Goal: Task Accomplishment & Management: Use online tool/utility

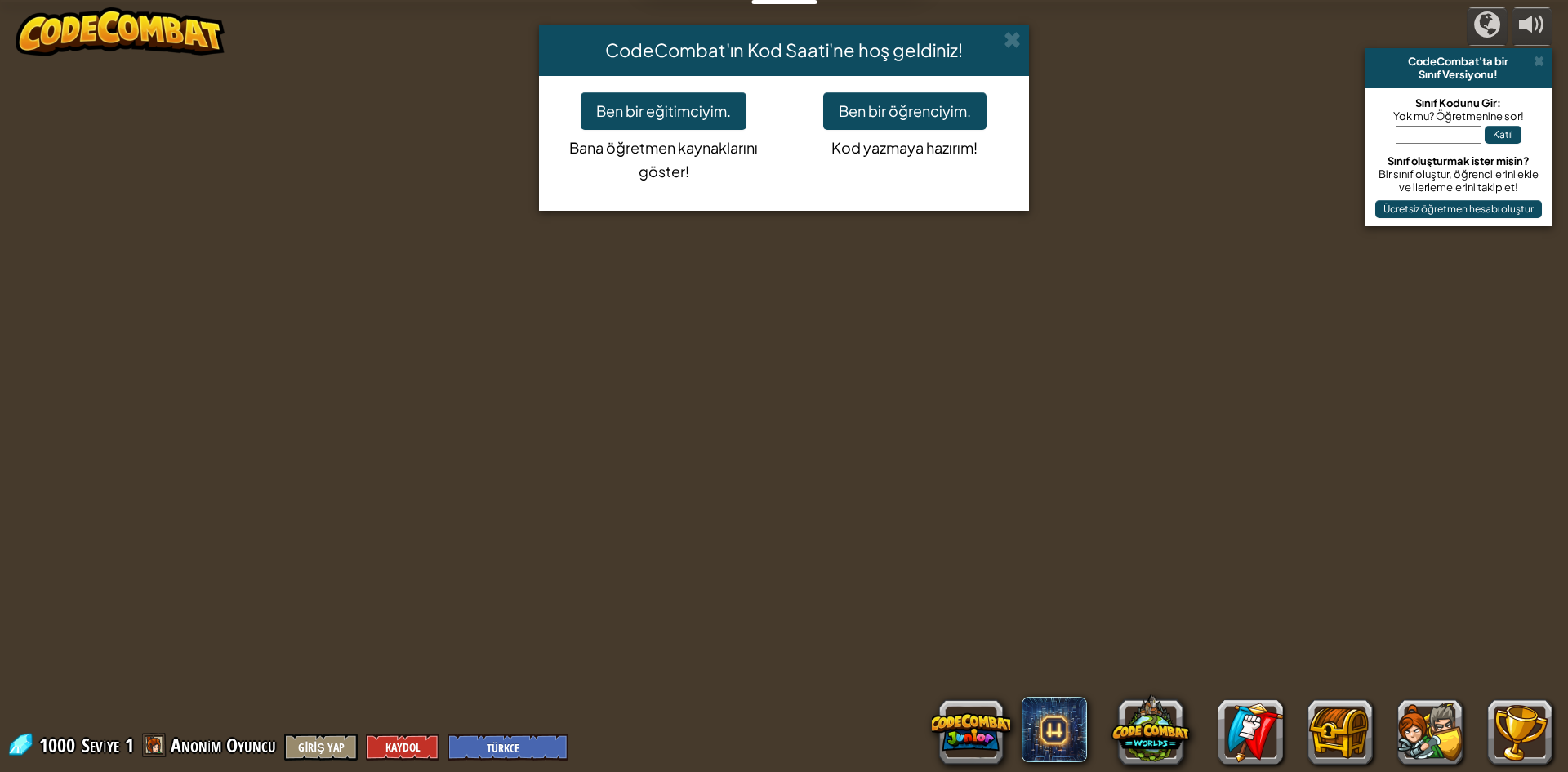
select select "tr"
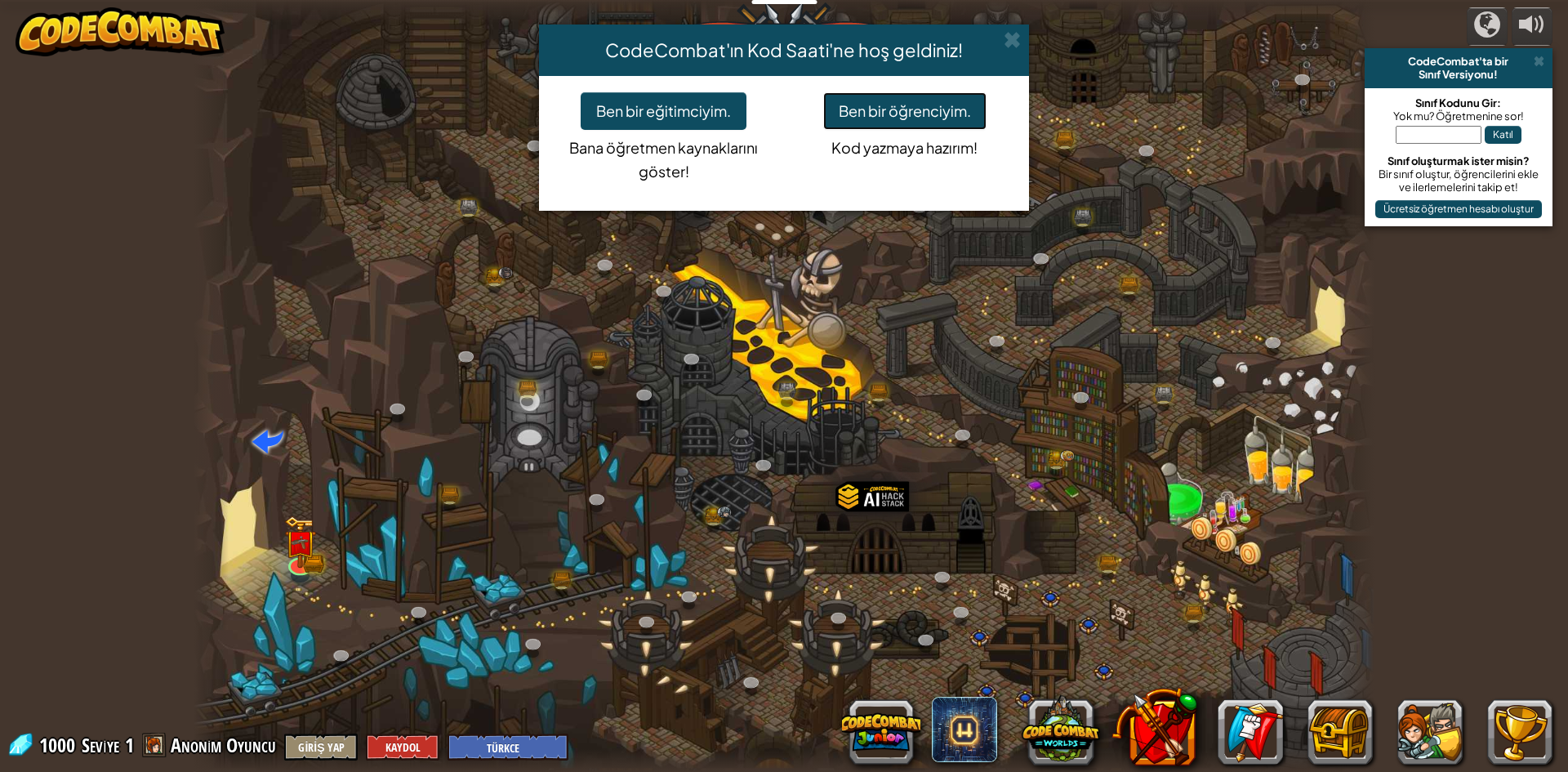
click at [852, 111] on button "Ben bir öğrenciyim." at bounding box center [904, 111] width 163 height 38
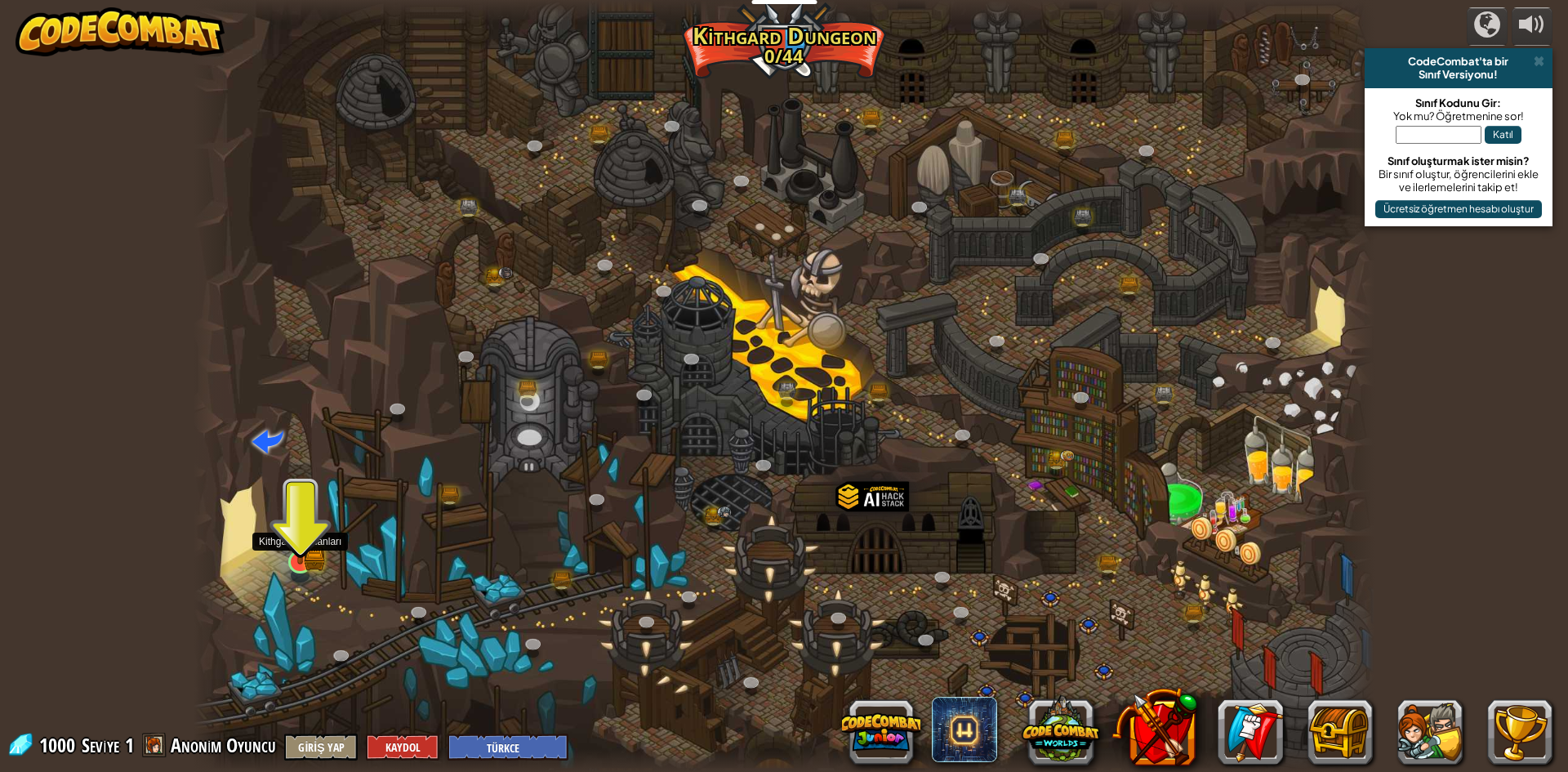
click at [313, 549] on img at bounding box center [299, 530] width 32 height 70
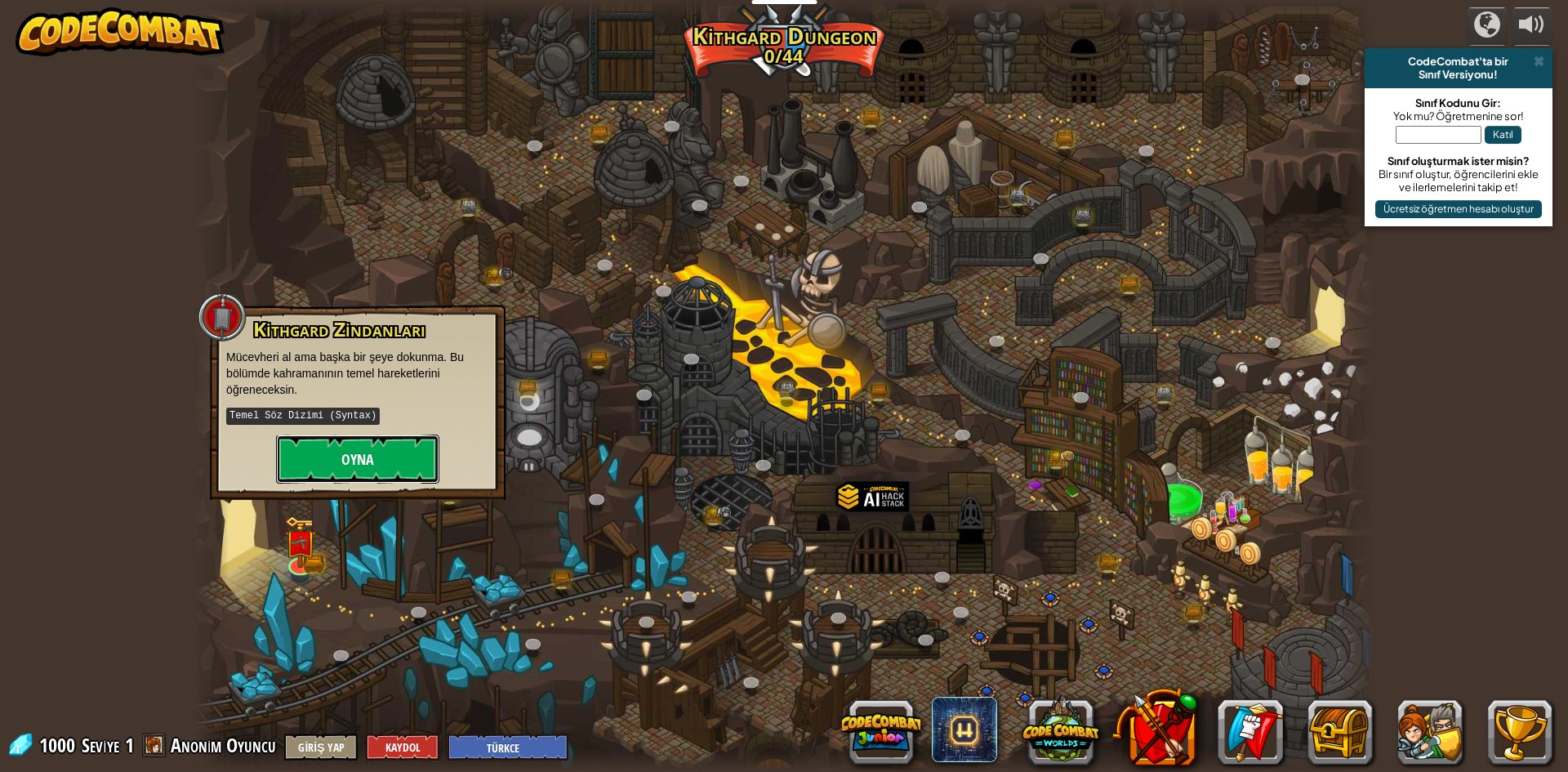
click at [353, 456] on button "Oyna" at bounding box center [358, 459] width 163 height 49
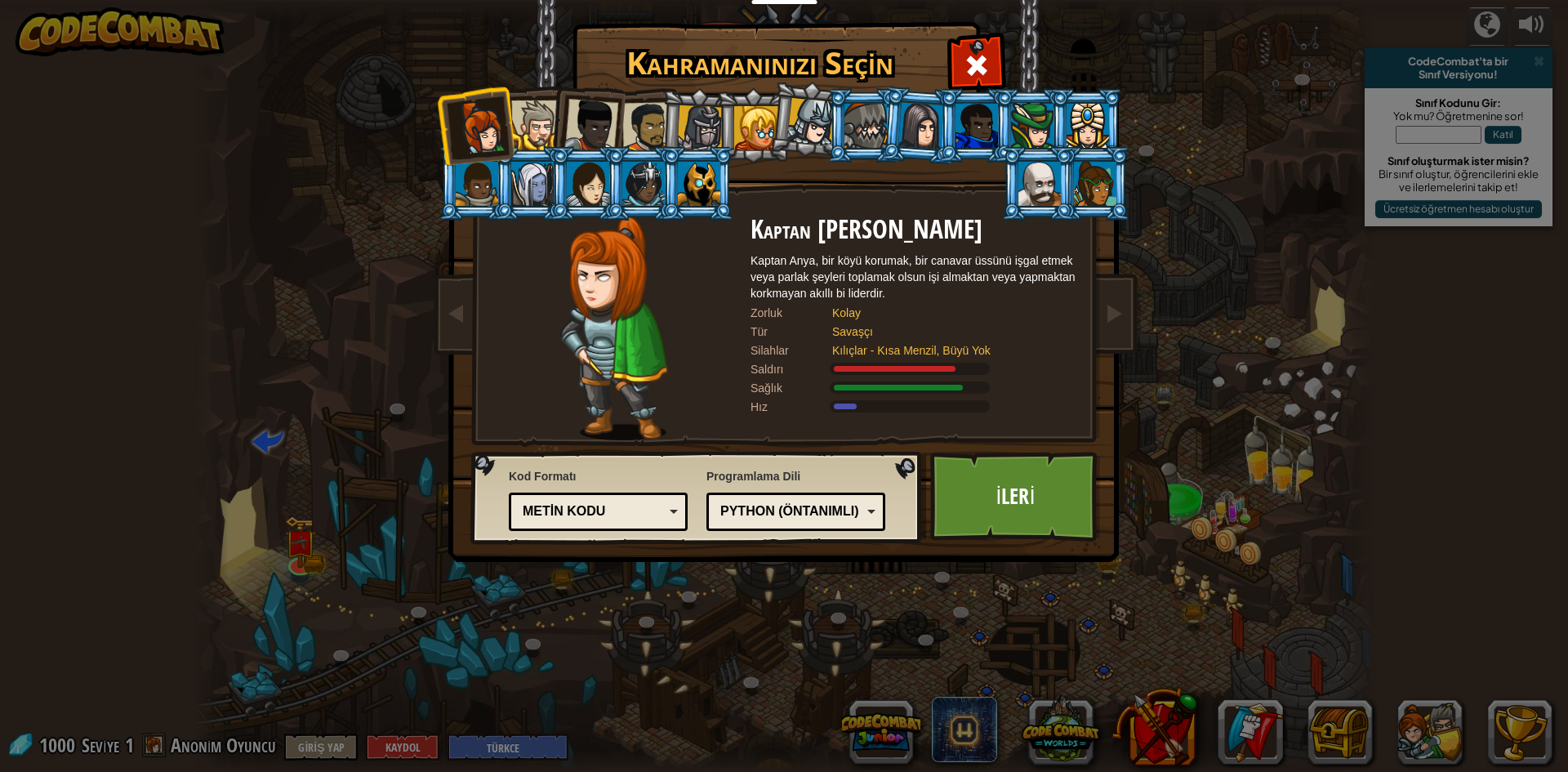
click at [506, 180] on li at bounding box center [531, 183] width 74 height 74
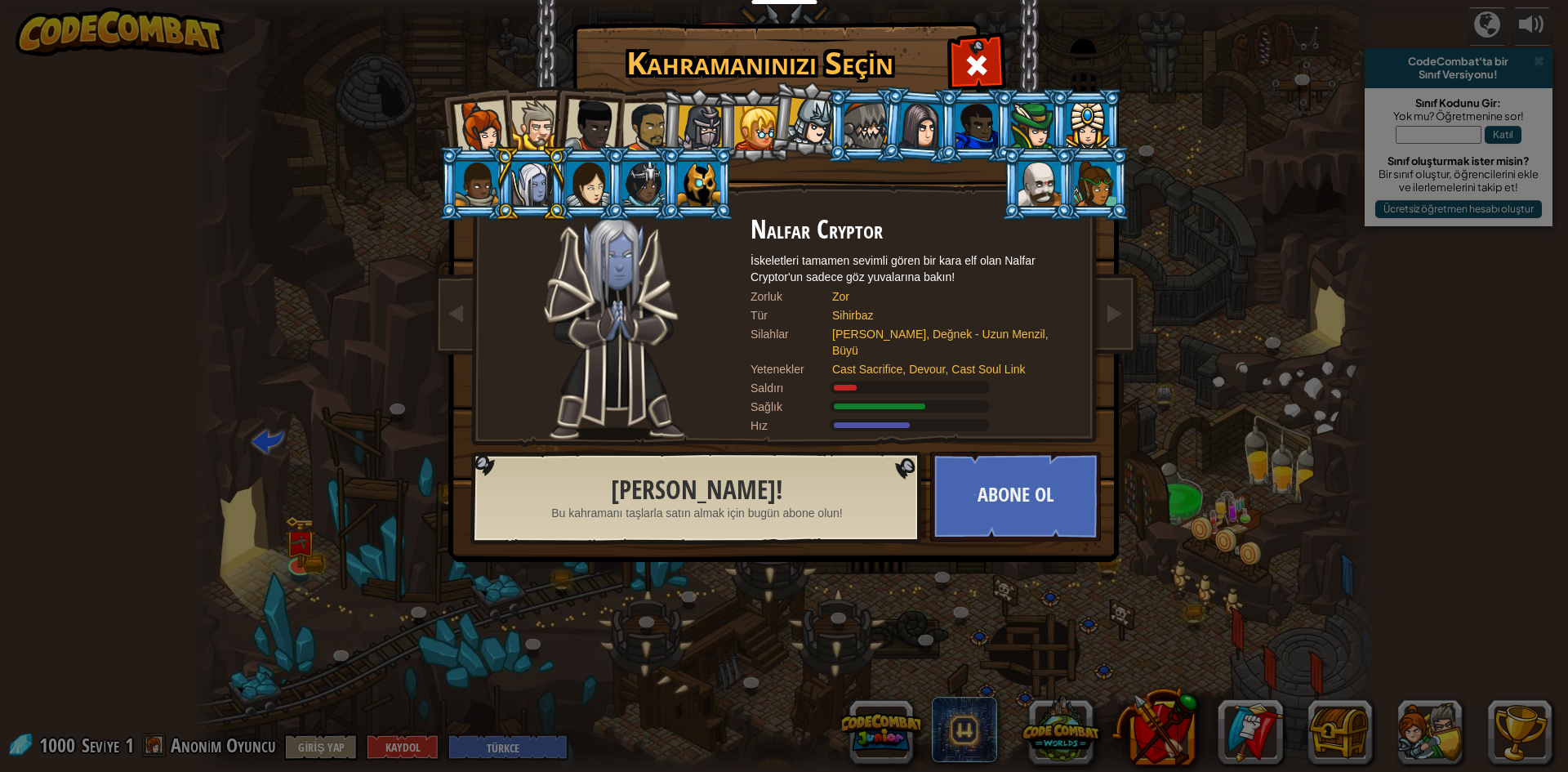
click at [757, 130] on div at bounding box center [756, 128] width 44 height 45
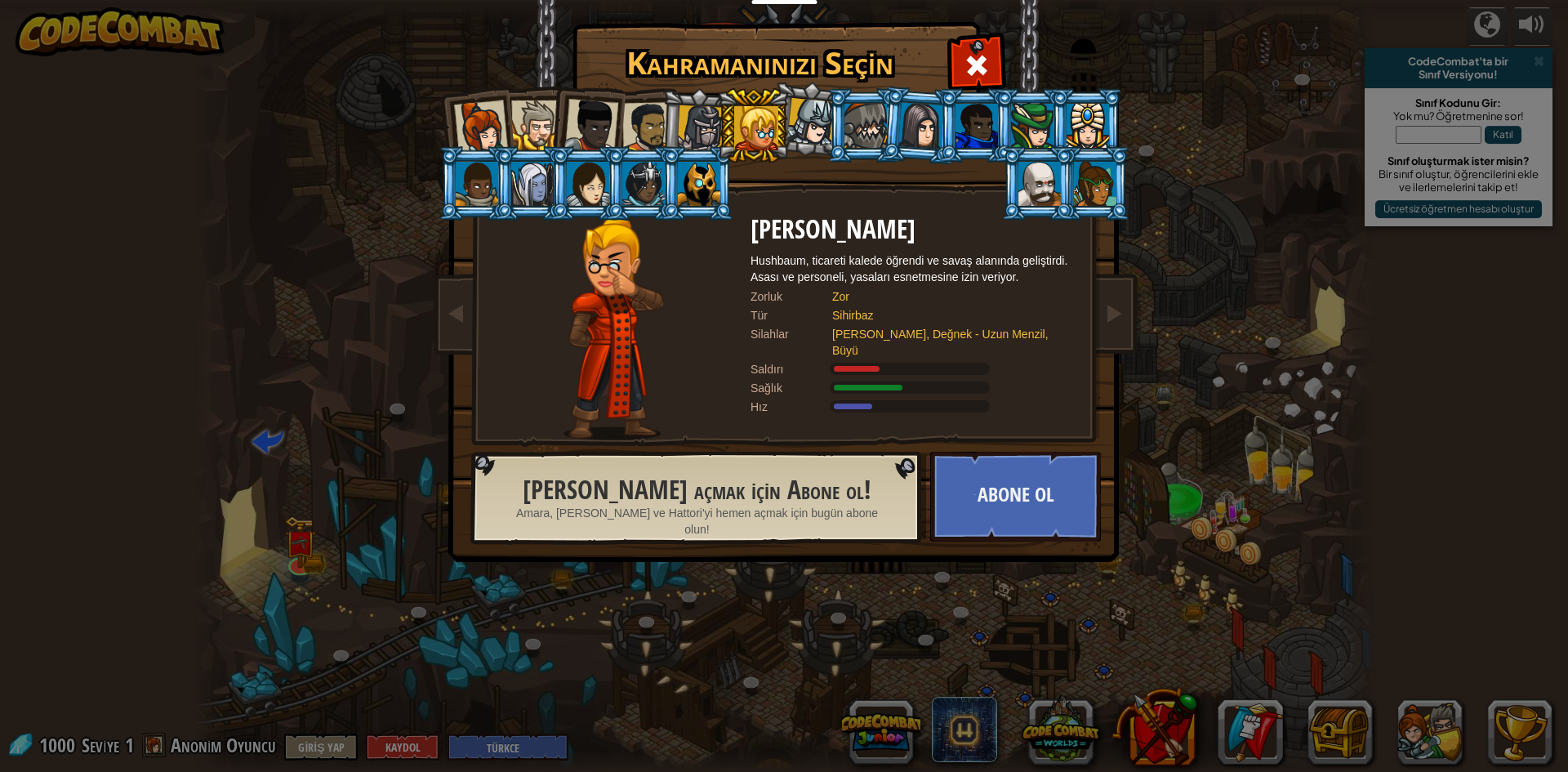
click at [718, 122] on li at bounding box center [753, 125] width 74 height 74
click at [717, 121] on li at bounding box center [753, 125] width 74 height 74
drag, startPoint x: 850, startPoint y: 98, endPoint x: 858, endPoint y: 100, distance: 8.2
click at [853, 99] on li at bounding box center [864, 125] width 74 height 74
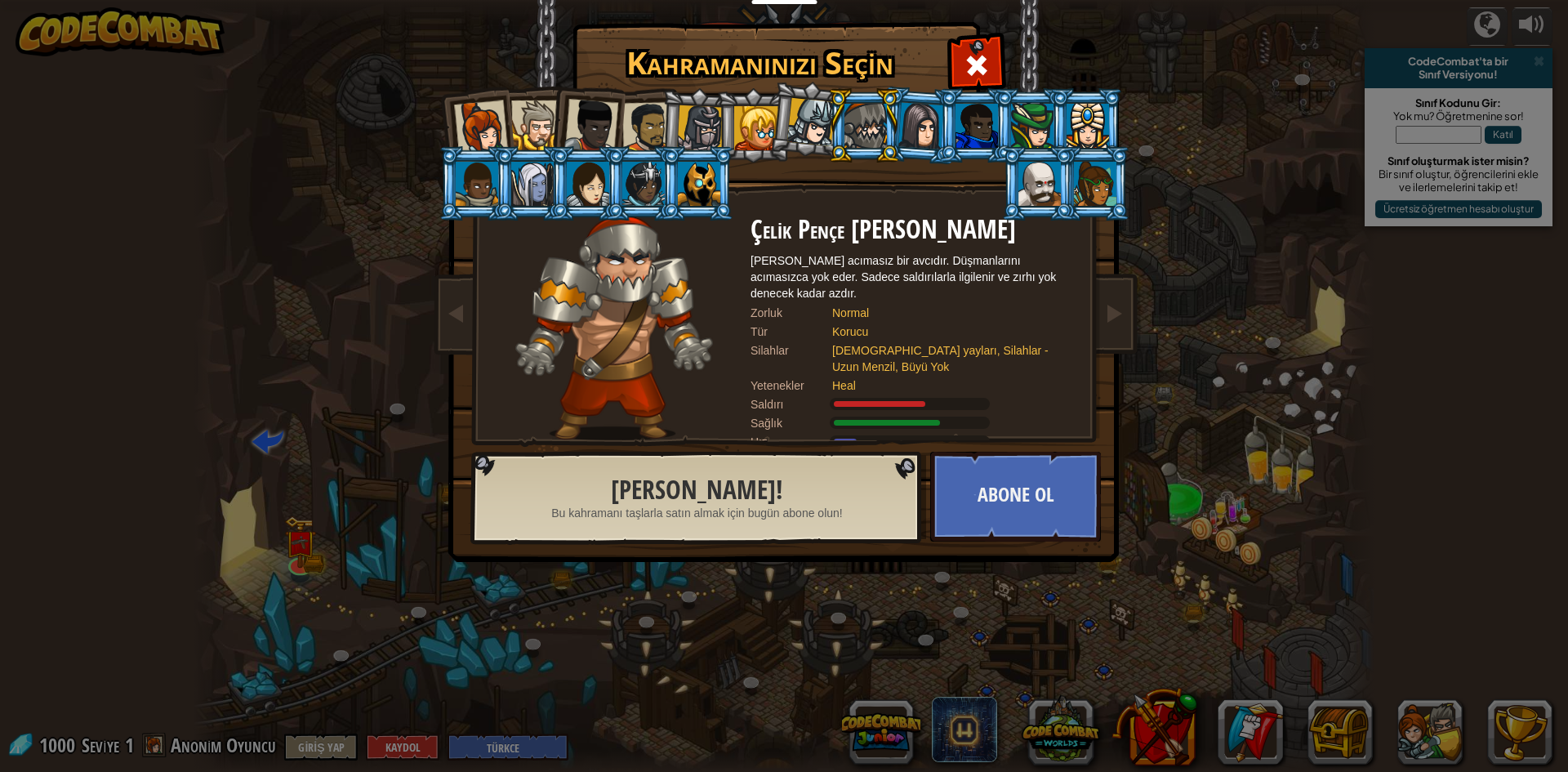
click at [647, 117] on div at bounding box center [648, 127] width 50 height 50
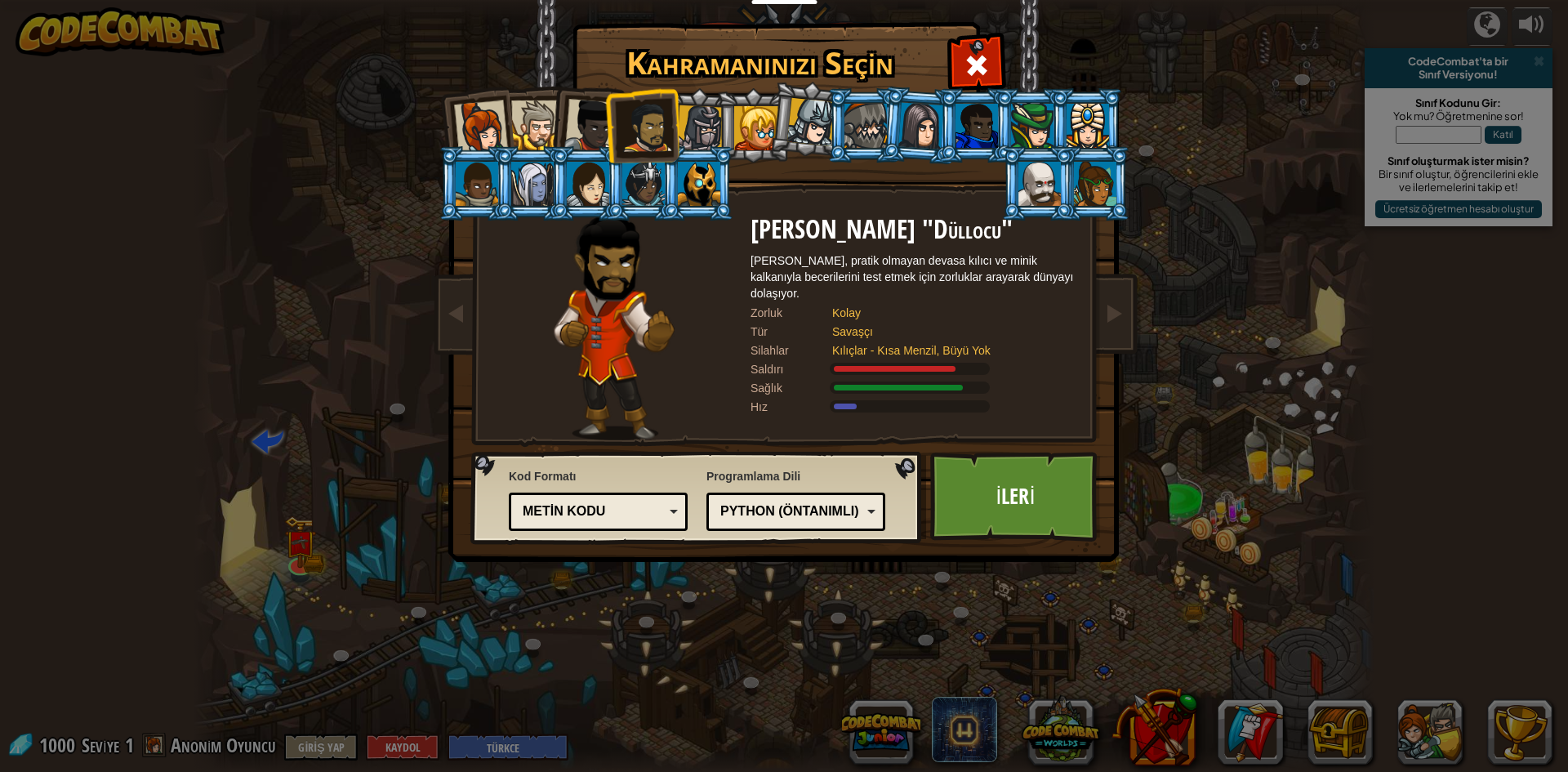
click at [530, 104] on div at bounding box center [536, 125] width 50 height 50
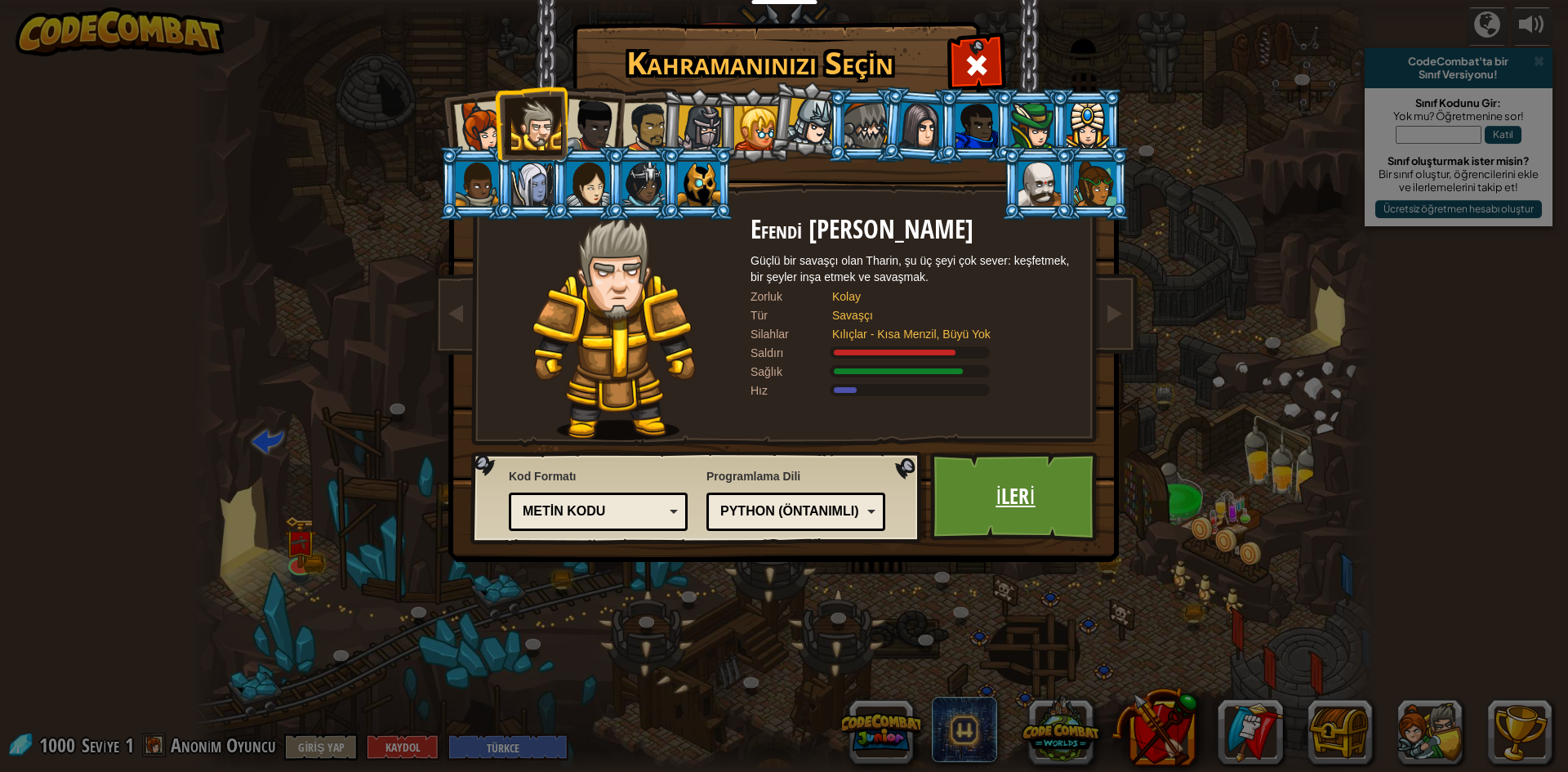
click at [1015, 492] on link "İleri" at bounding box center [1016, 496] width 171 height 90
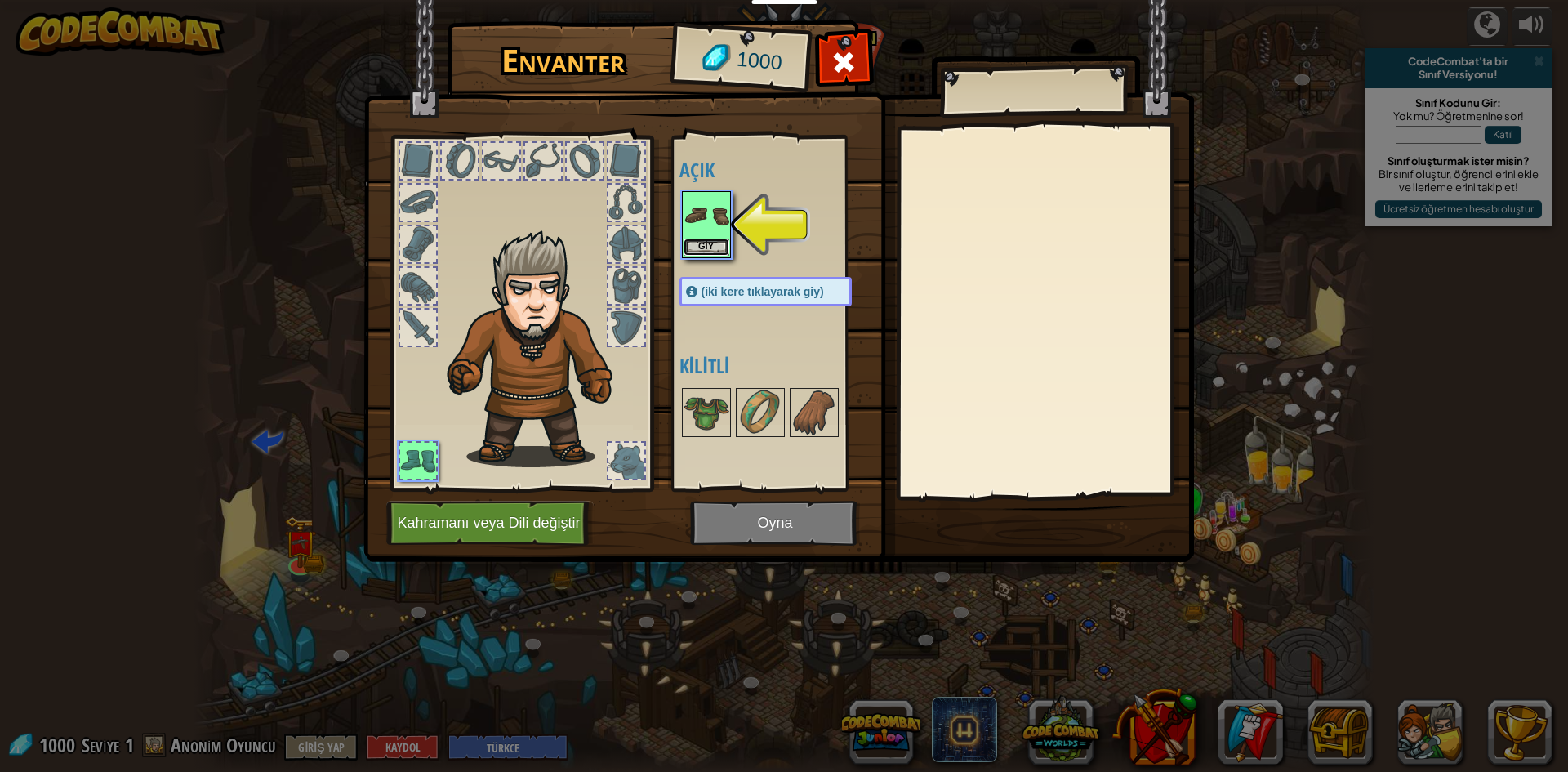
click at [713, 243] on button "Giy" at bounding box center [706, 247] width 45 height 17
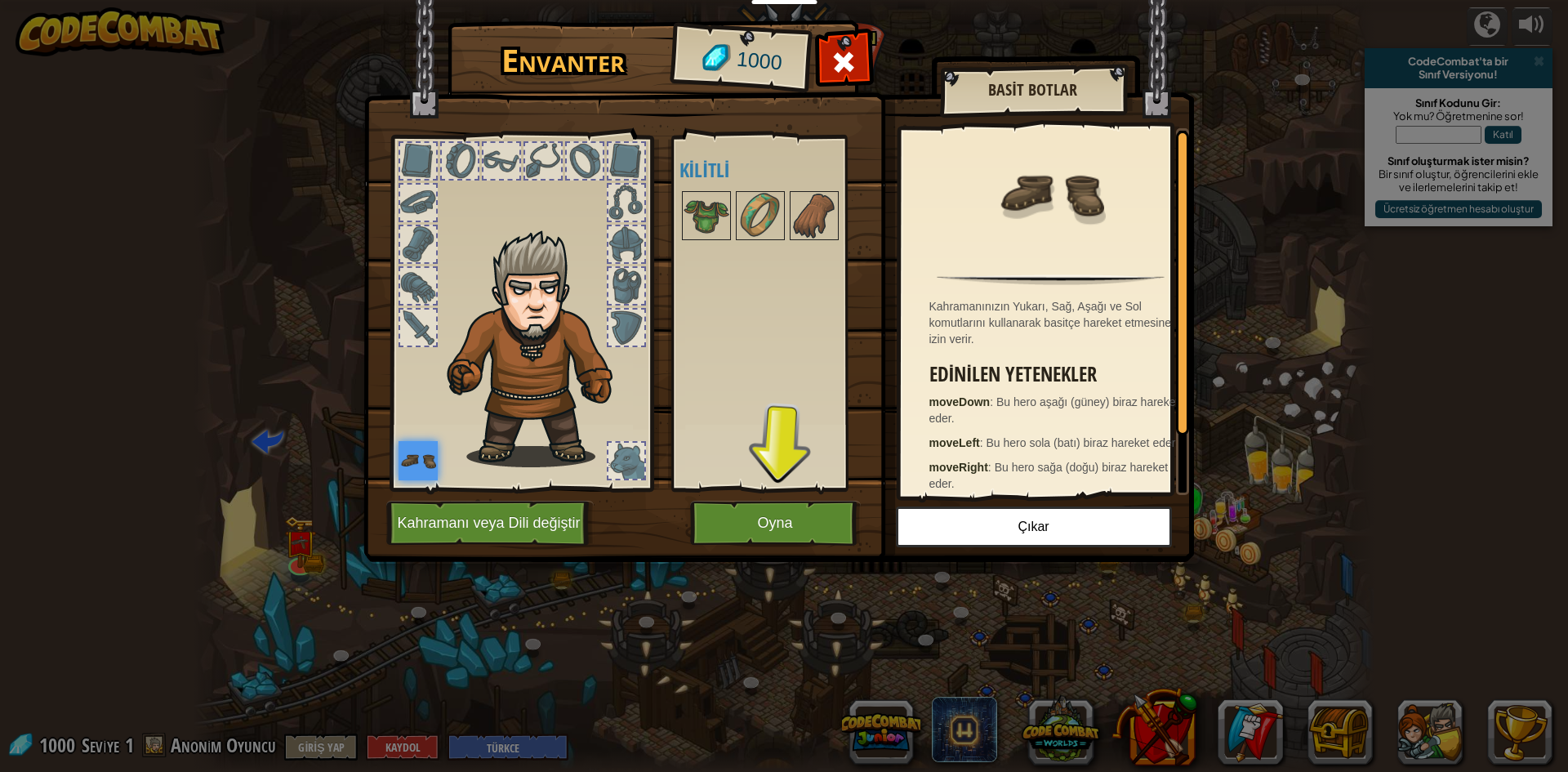
drag, startPoint x: 721, startPoint y: 551, endPoint x: 731, endPoint y: 526, distance: 26.9
click at [727, 531] on div "Envanter 1000 Açık Giy (iki kere tıklayarak giy) Kilitli Basit Botlar Kahramanı…" at bounding box center [784, 294] width 831 height 539
click at [731, 523] on button "Oyna" at bounding box center [776, 523] width 171 height 45
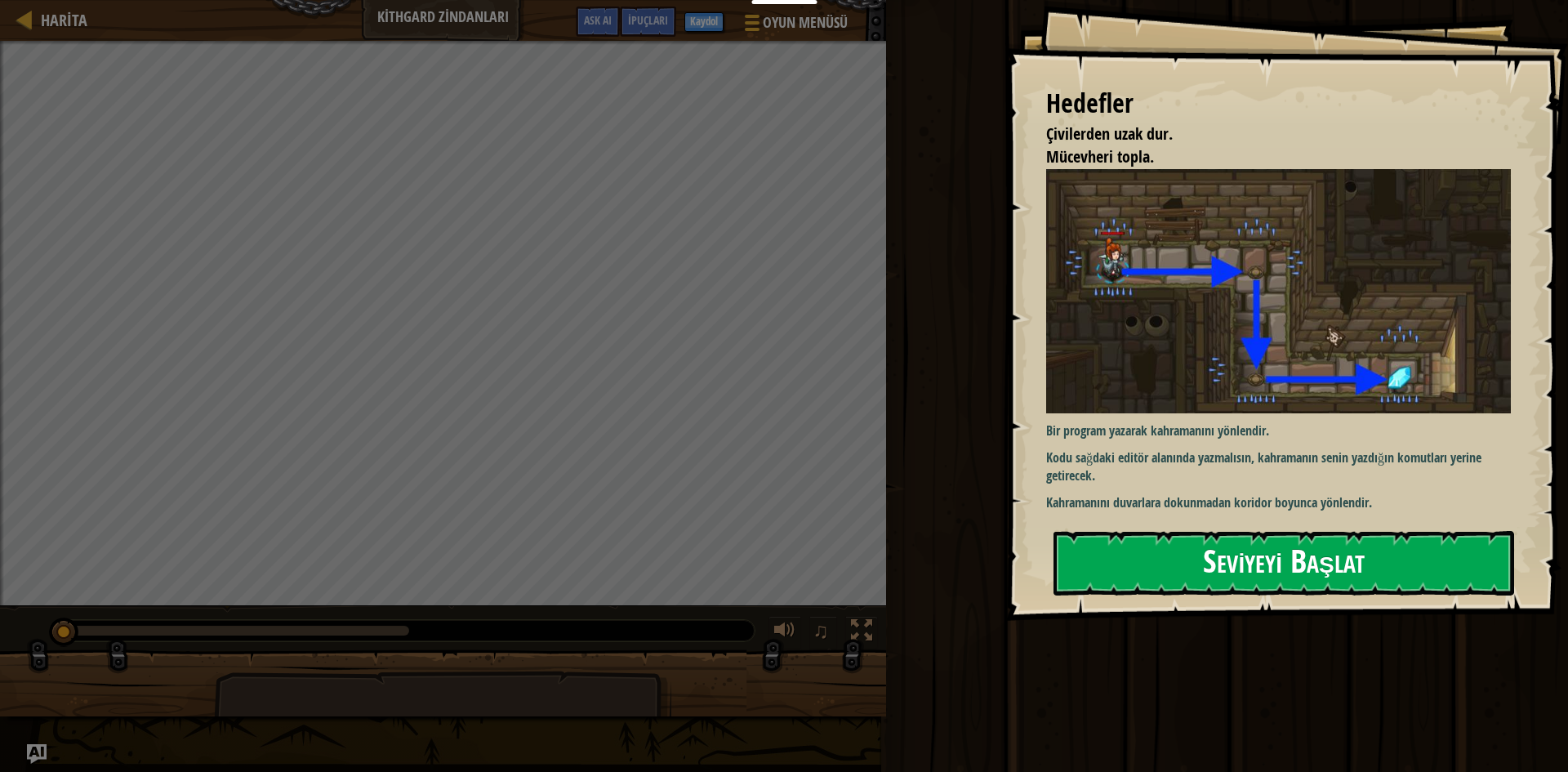
drag, startPoint x: 1246, startPoint y: 556, endPoint x: 1251, endPoint y: 537, distance: 19.6
click at [1249, 544] on button "Seviyeyi Başlat" at bounding box center [1284, 563] width 461 height 64
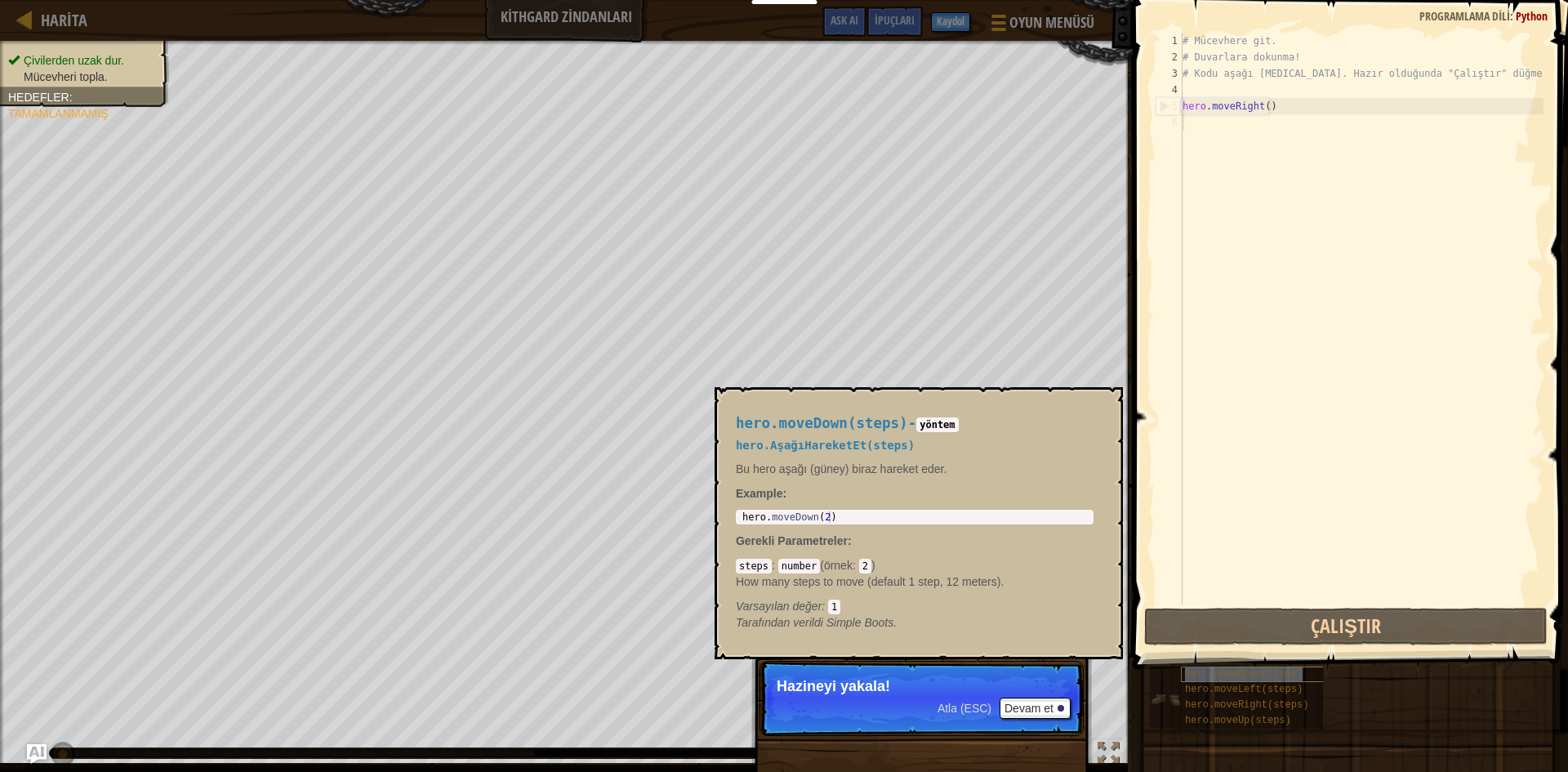
click at [1256, 673] on span "hero.moveDown(steps)" at bounding box center [1243, 674] width 117 height 11
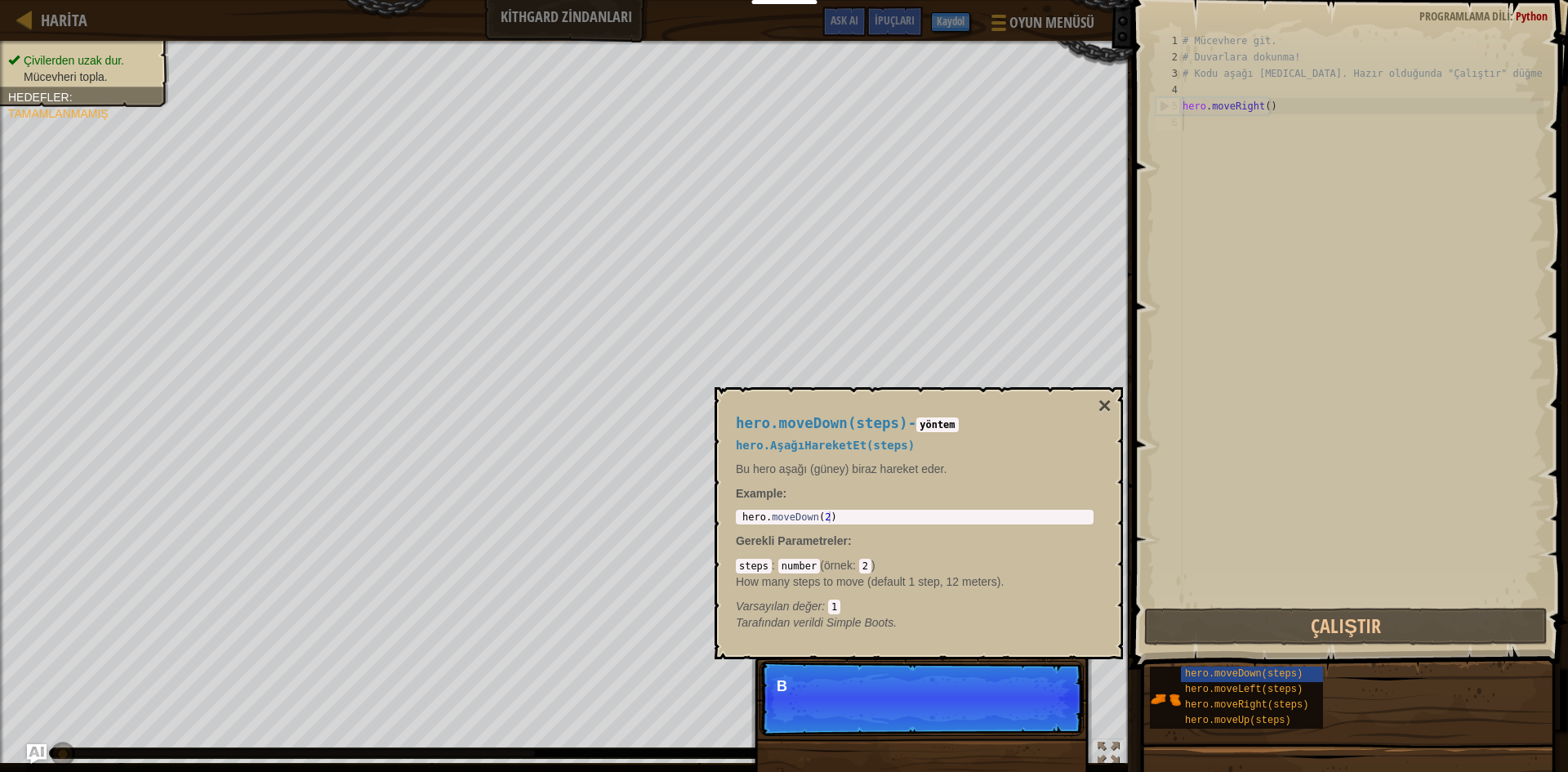
scroll to position [8, 0]
click at [1035, 710] on button "Devam et" at bounding box center [1035, 708] width 71 height 21
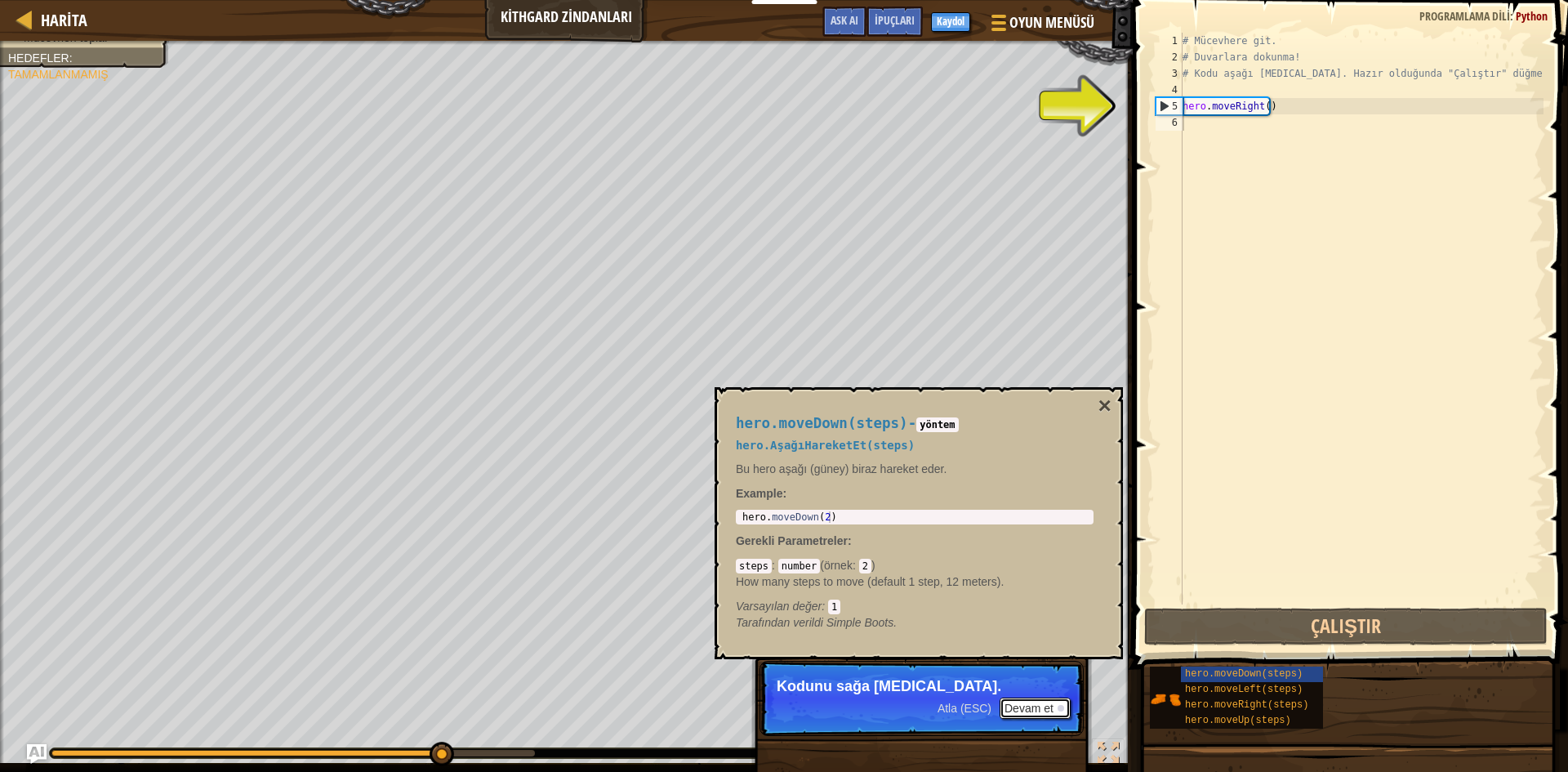
click at [1035, 704] on button "Devam et" at bounding box center [1035, 708] width 71 height 21
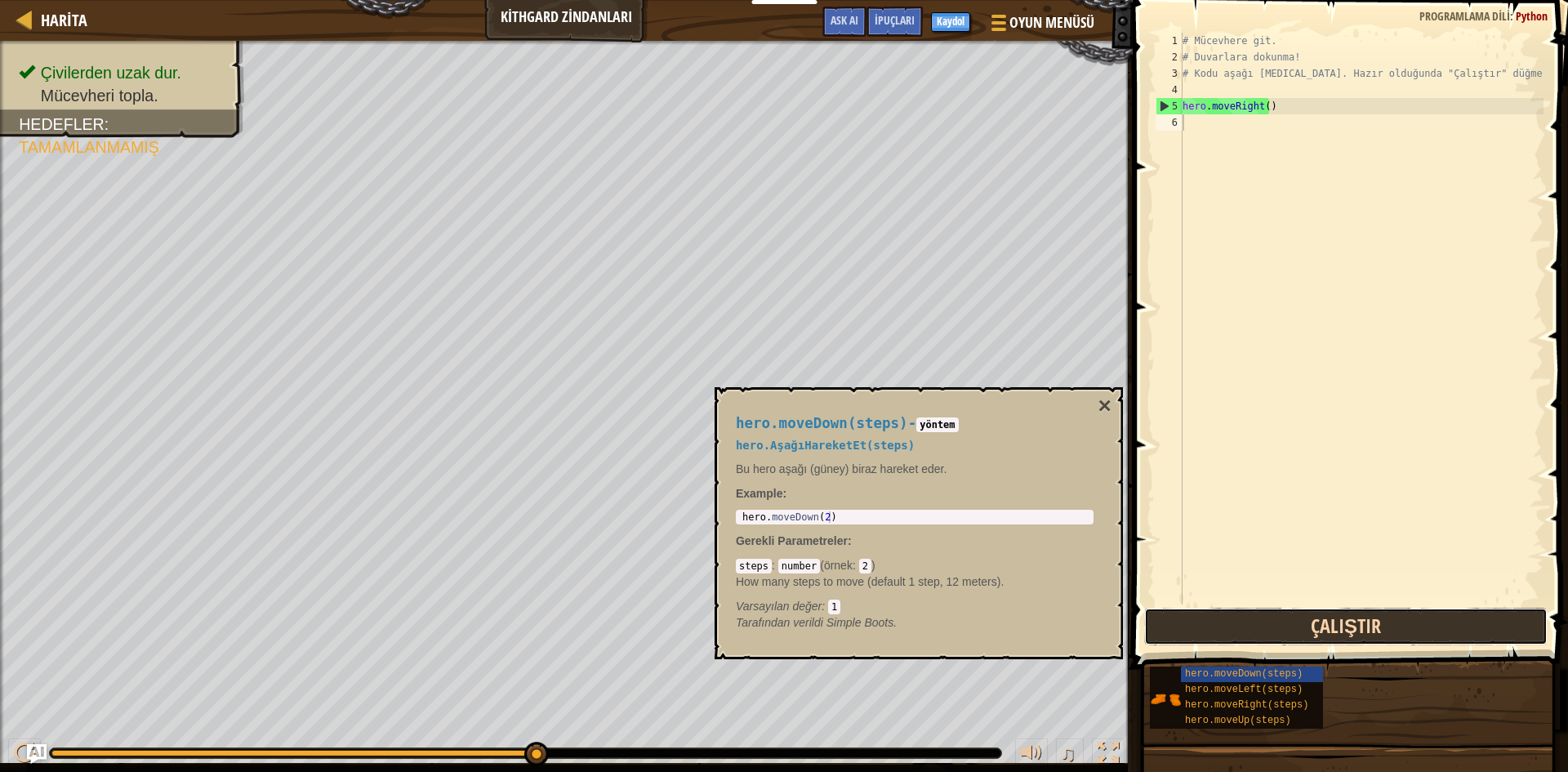
click at [1388, 609] on button "Çalıştır" at bounding box center [1346, 627] width 404 height 38
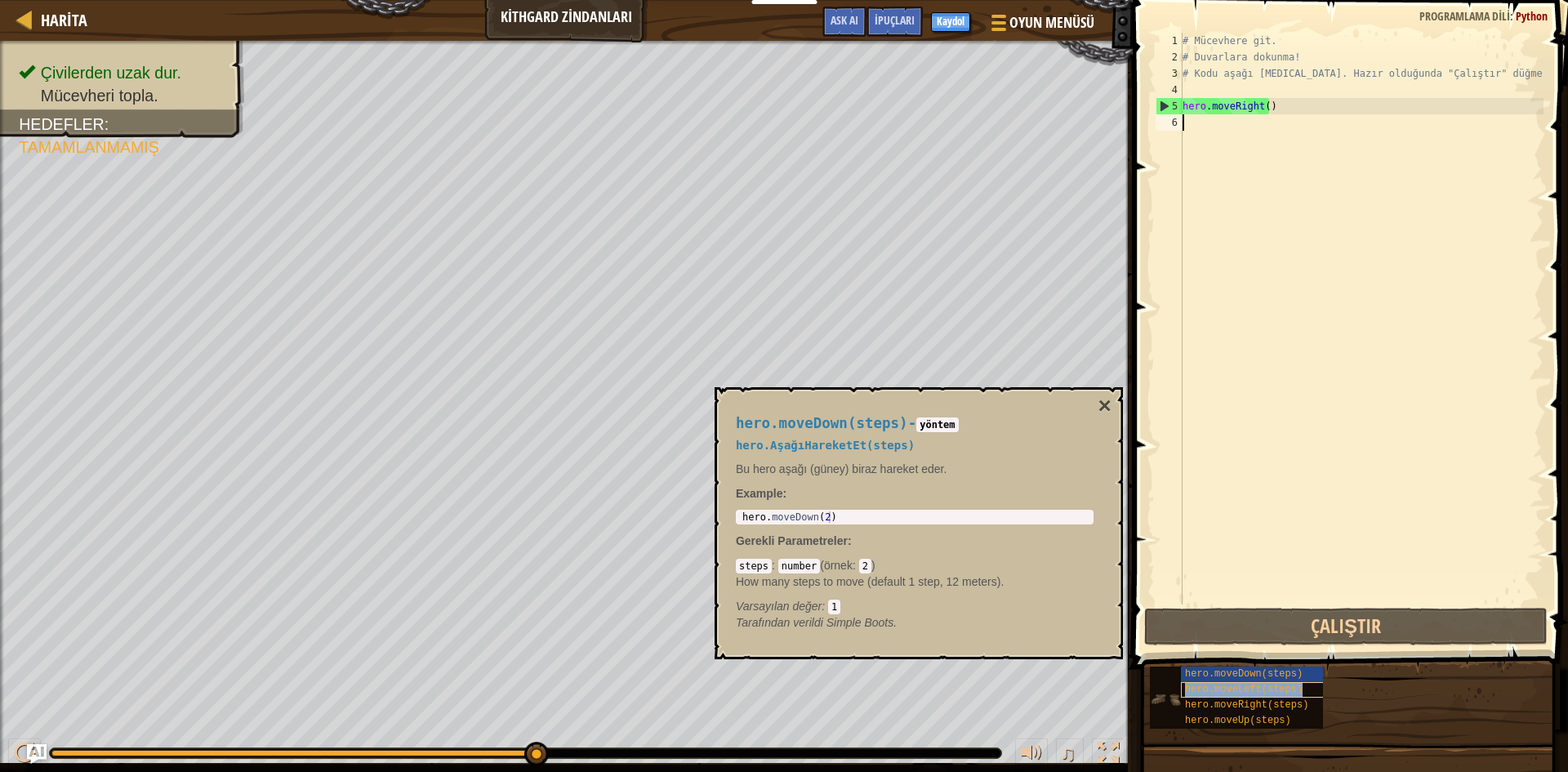
click at [1279, 683] on div "hero.moveLeft(steps)" at bounding box center [1259, 690] width 157 height 15
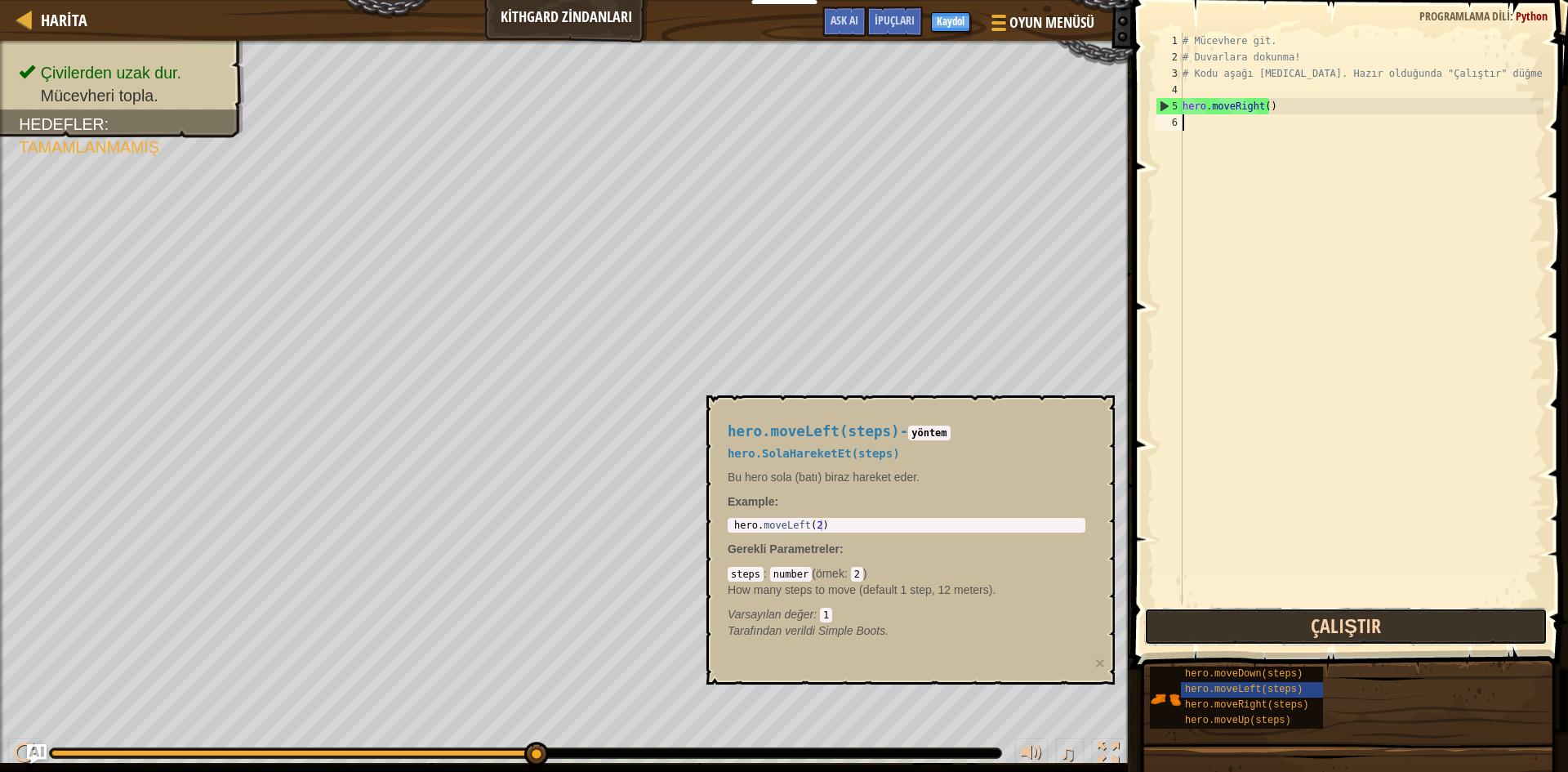
click at [1280, 624] on button "Çalıştır" at bounding box center [1346, 627] width 404 height 38
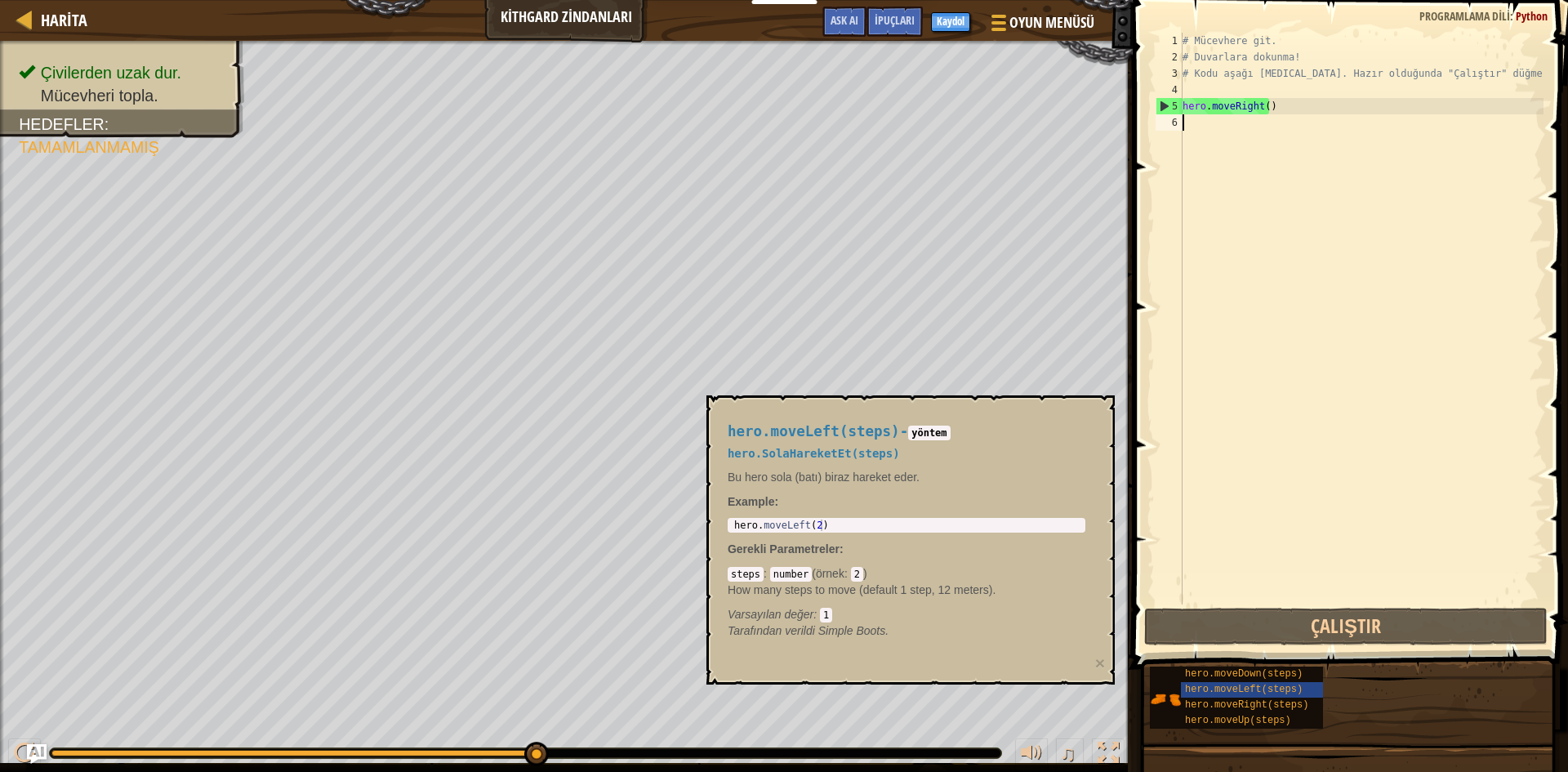
click at [1181, 123] on div "6" at bounding box center [1169, 122] width 27 height 16
click at [1176, 122] on div "6" at bounding box center [1169, 122] width 27 height 16
click at [1186, 98] on div "# Mücevhere git. # Duvarlara dokunma! # Kodu aşağı [MEDICAL_DATA]. Hazır olduğu…" at bounding box center [1362, 335] width 364 height 605
click at [1177, 81] on div "4" at bounding box center [1169, 89] width 27 height 16
type textarea "hero.moveRight()"
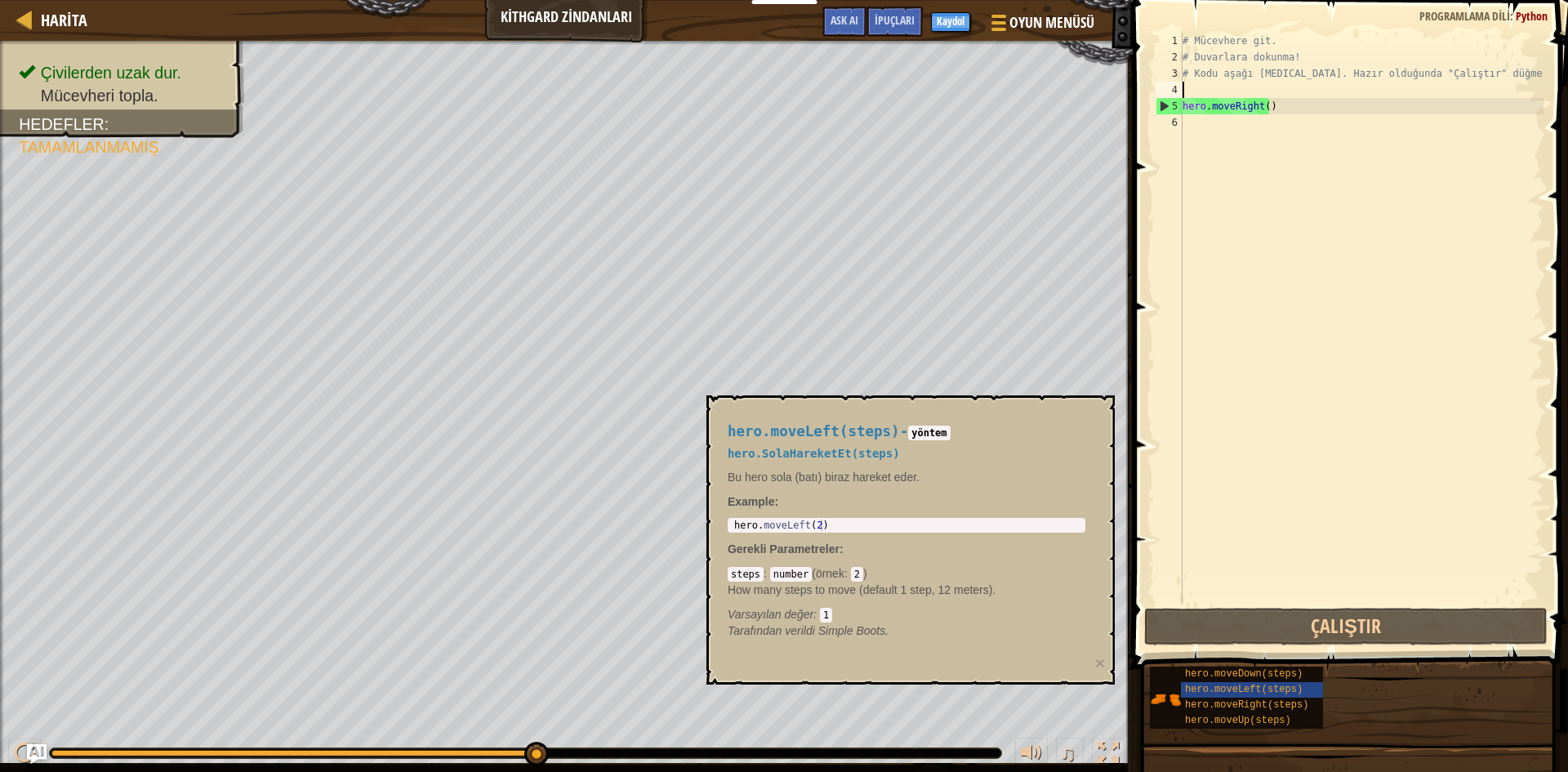
click at [1177, 81] on div "4" at bounding box center [1169, 89] width 27 height 16
type textarea "hero.moveRight()"
click at [1174, 79] on div "3" at bounding box center [1169, 73] width 27 height 16
click at [1172, 86] on div "4" at bounding box center [1169, 89] width 27 height 16
type textarea "hero.moveRight()"
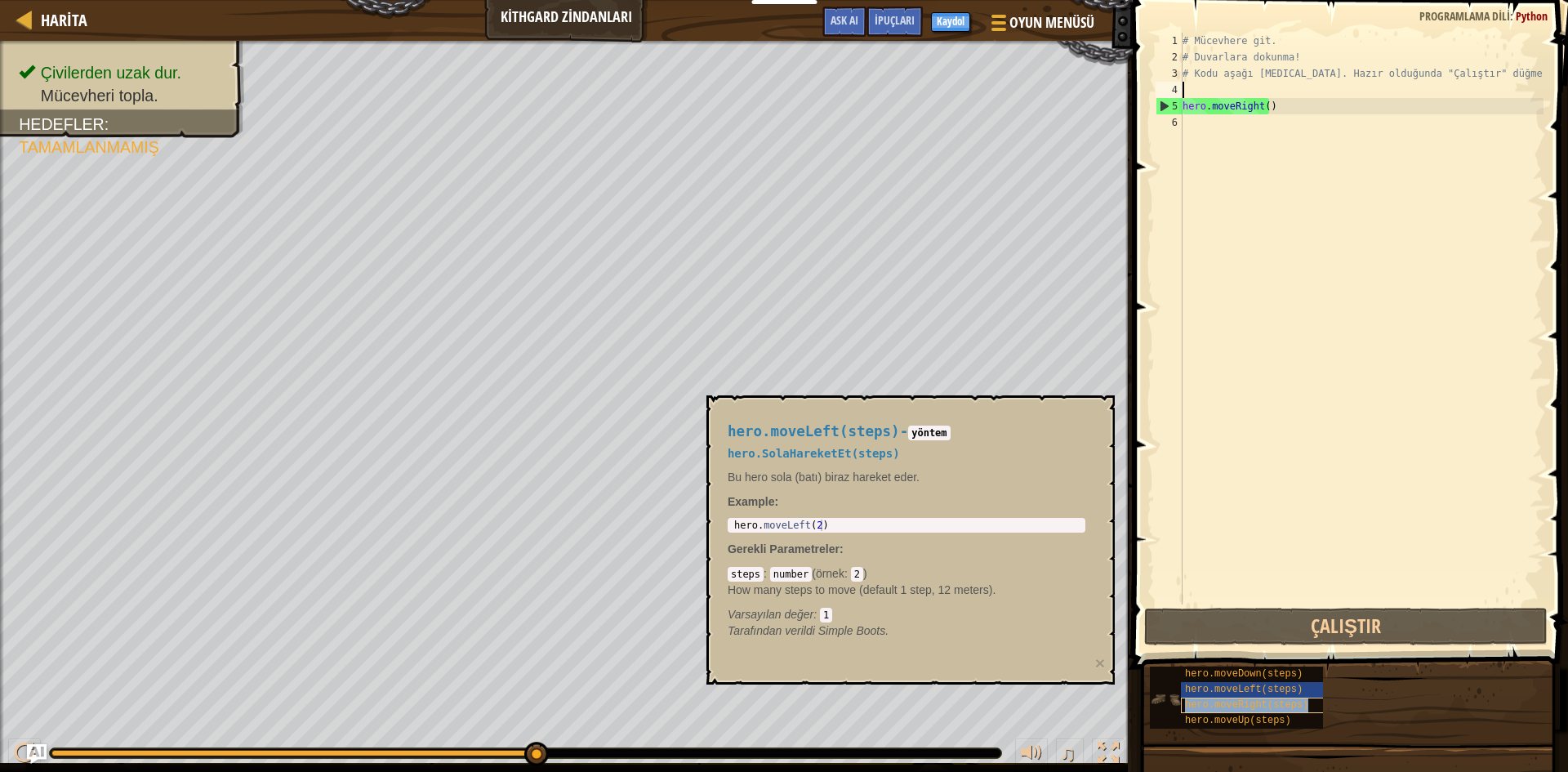
click at [1186, 699] on span "hero.moveRight(steps)" at bounding box center [1246, 704] width 123 height 11
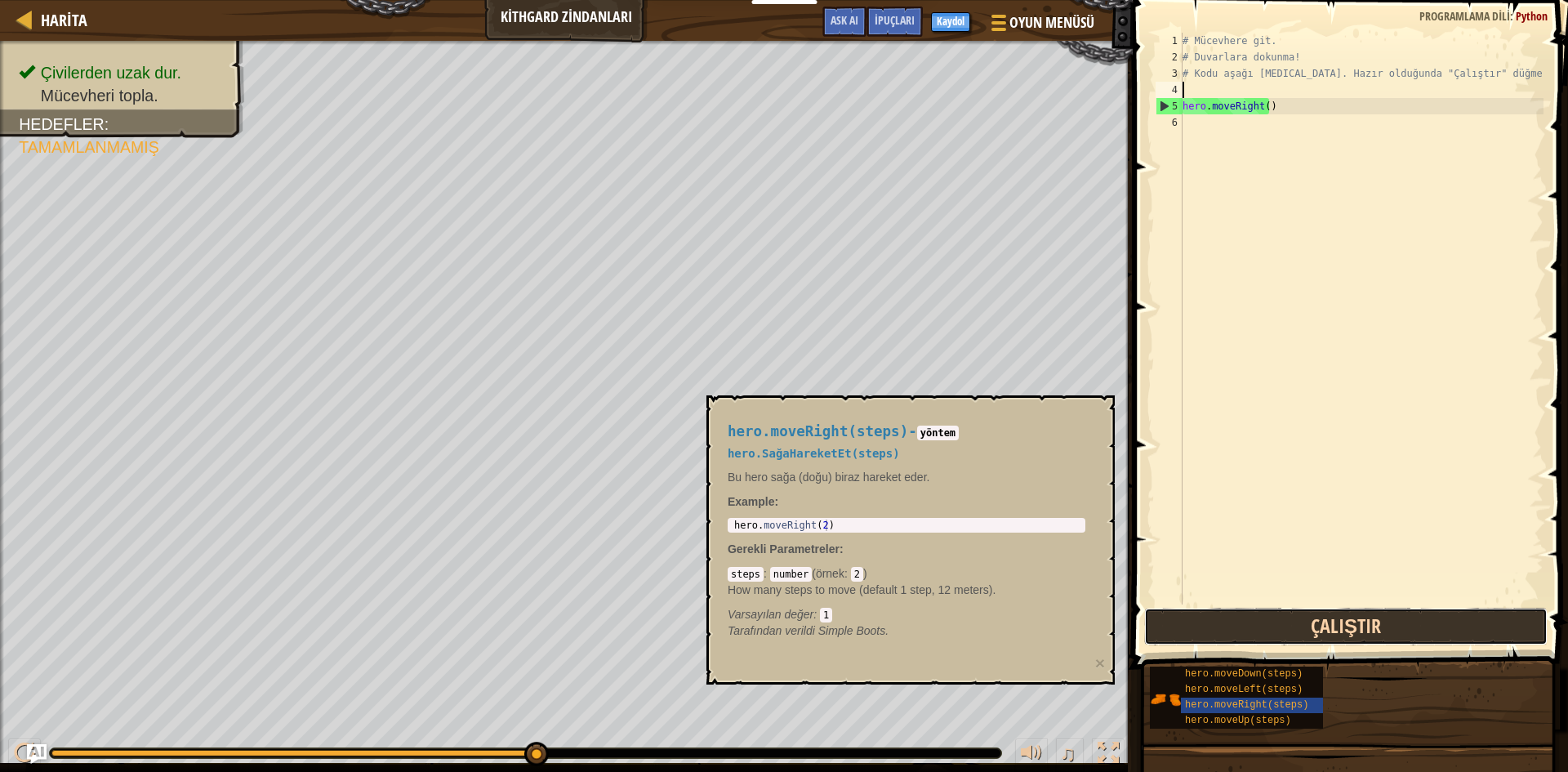
click at [1206, 611] on button "Çalıştır" at bounding box center [1346, 627] width 404 height 38
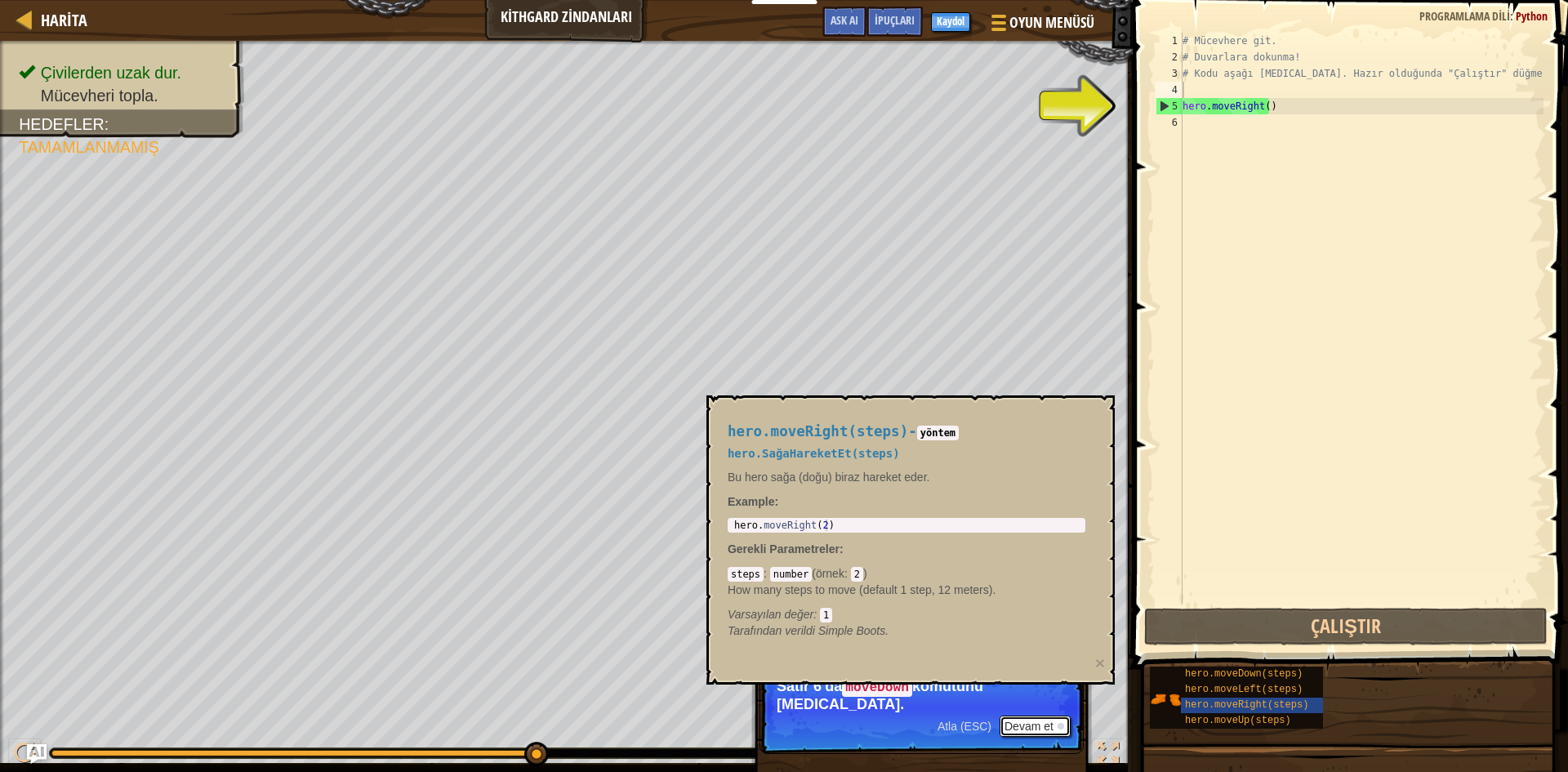
click at [1061, 723] on div at bounding box center [1061, 727] width 7 height 7
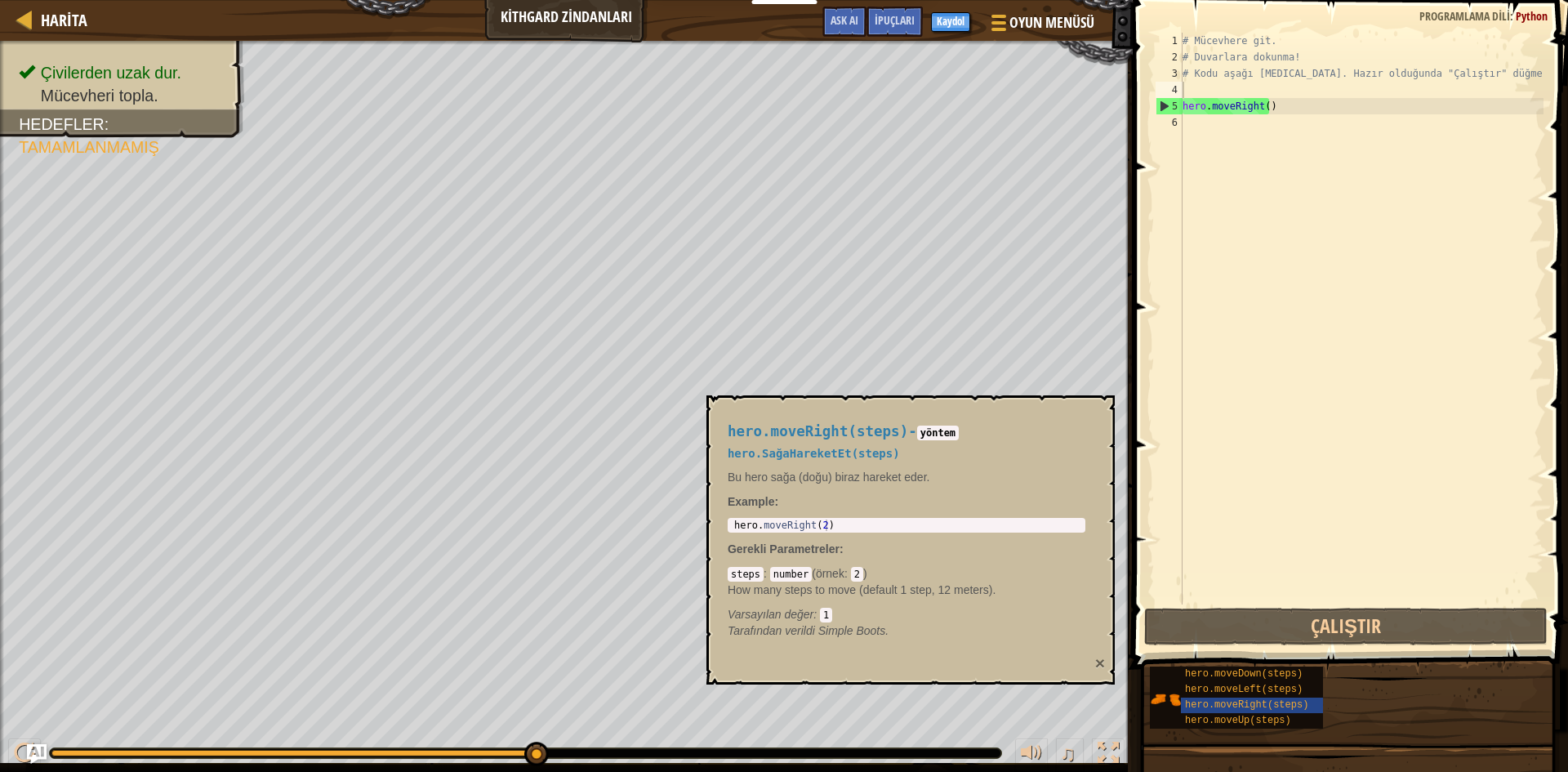
click at [1104, 662] on button "×" at bounding box center [1099, 663] width 9 height 17
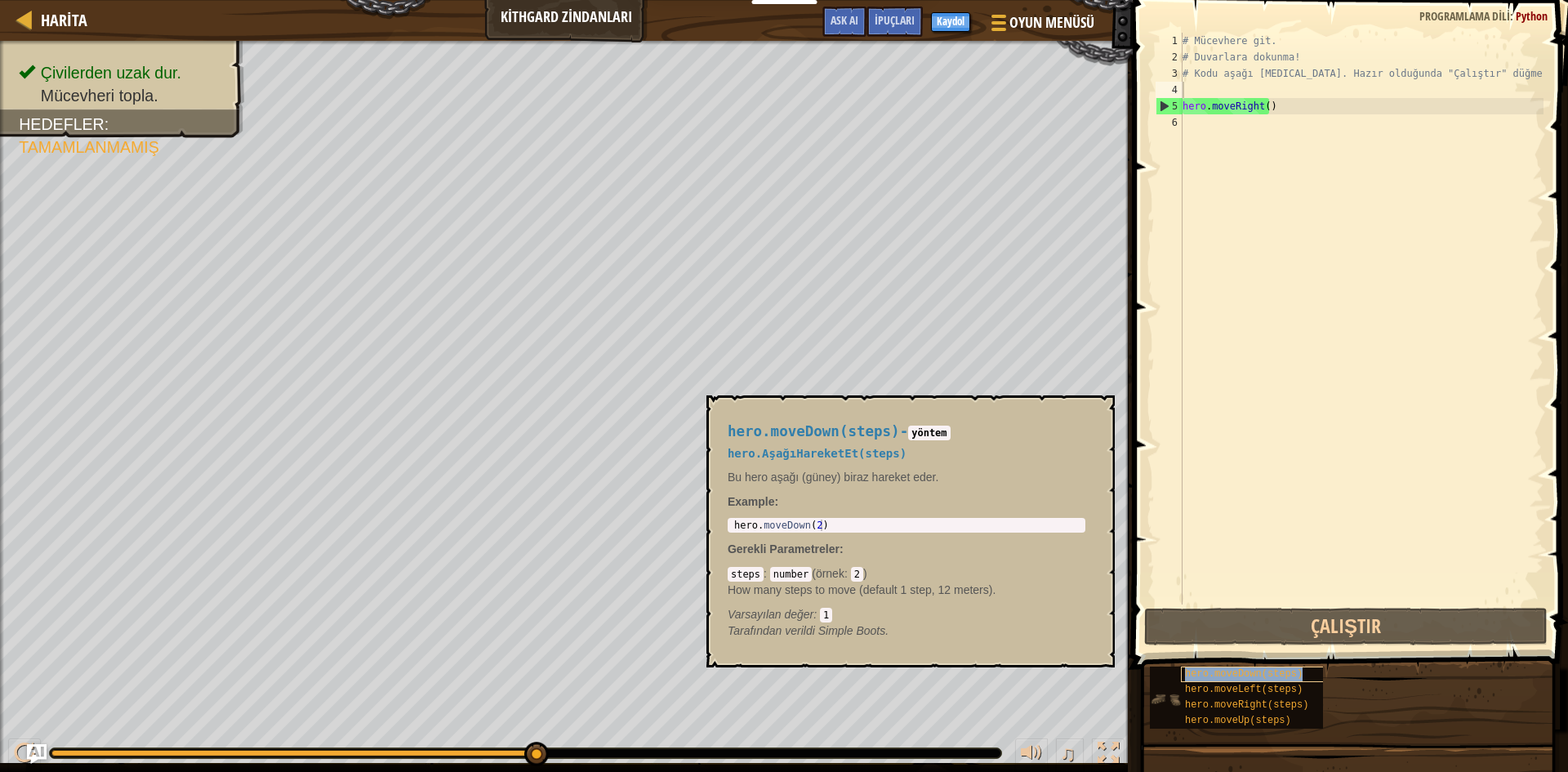
click at [1228, 675] on span "hero.moveDown(steps)" at bounding box center [1243, 674] width 117 height 11
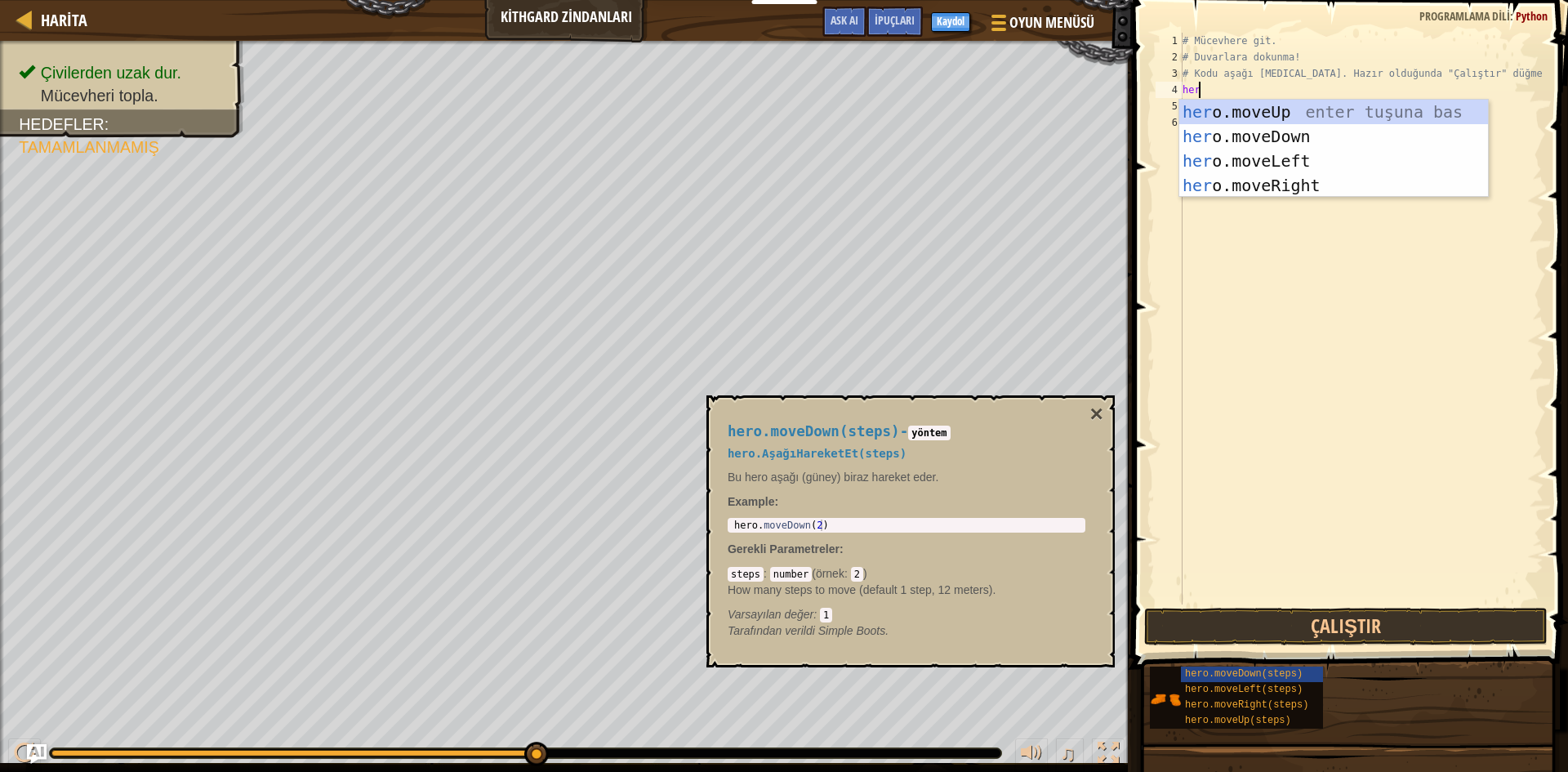
type textarea "hero"
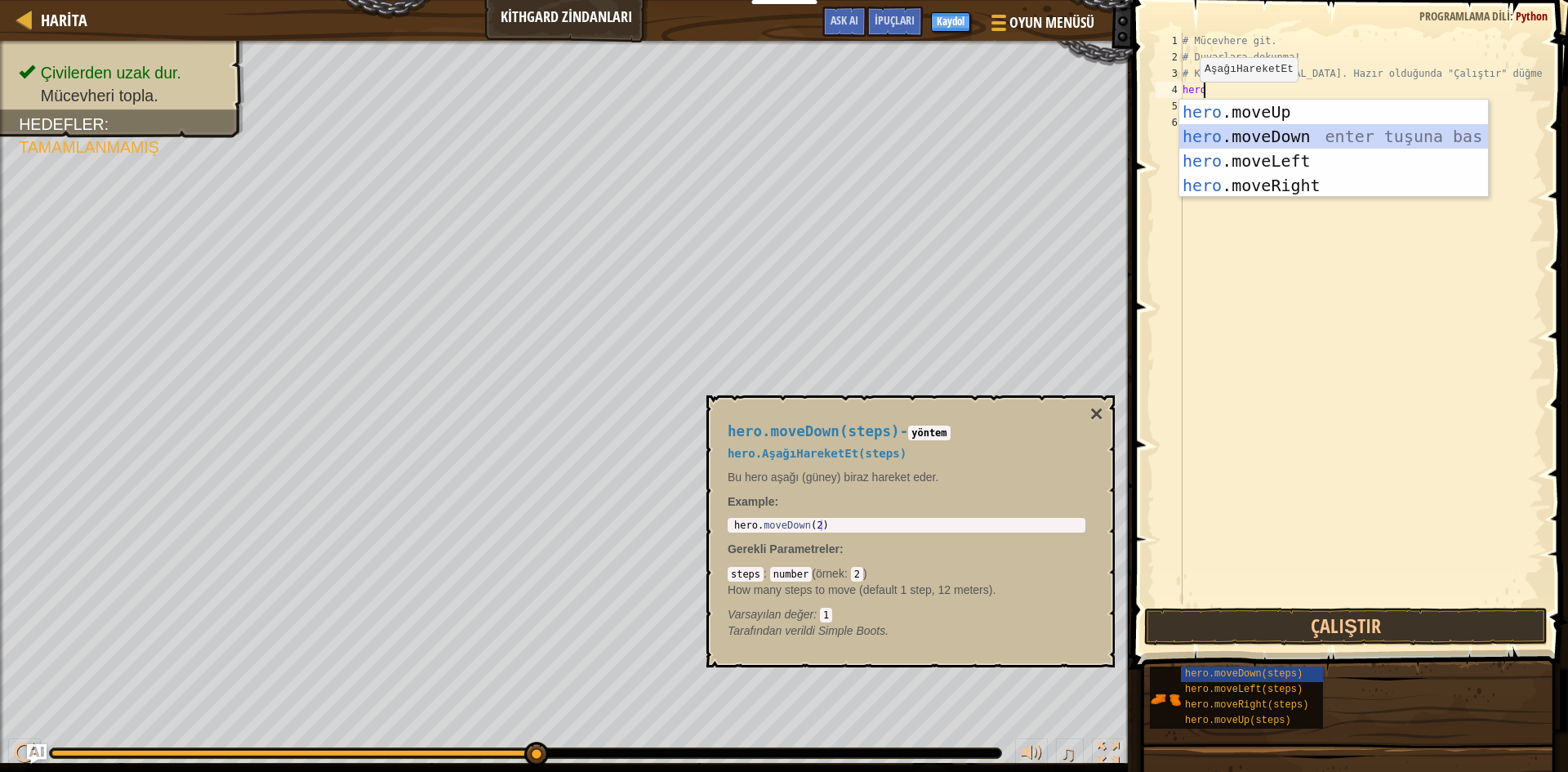
click at [1244, 145] on div "hero .moveUp enter tuşuna bas hero .moveDown enter tuşuna bas hero .moveLeft en…" at bounding box center [1334, 173] width 309 height 147
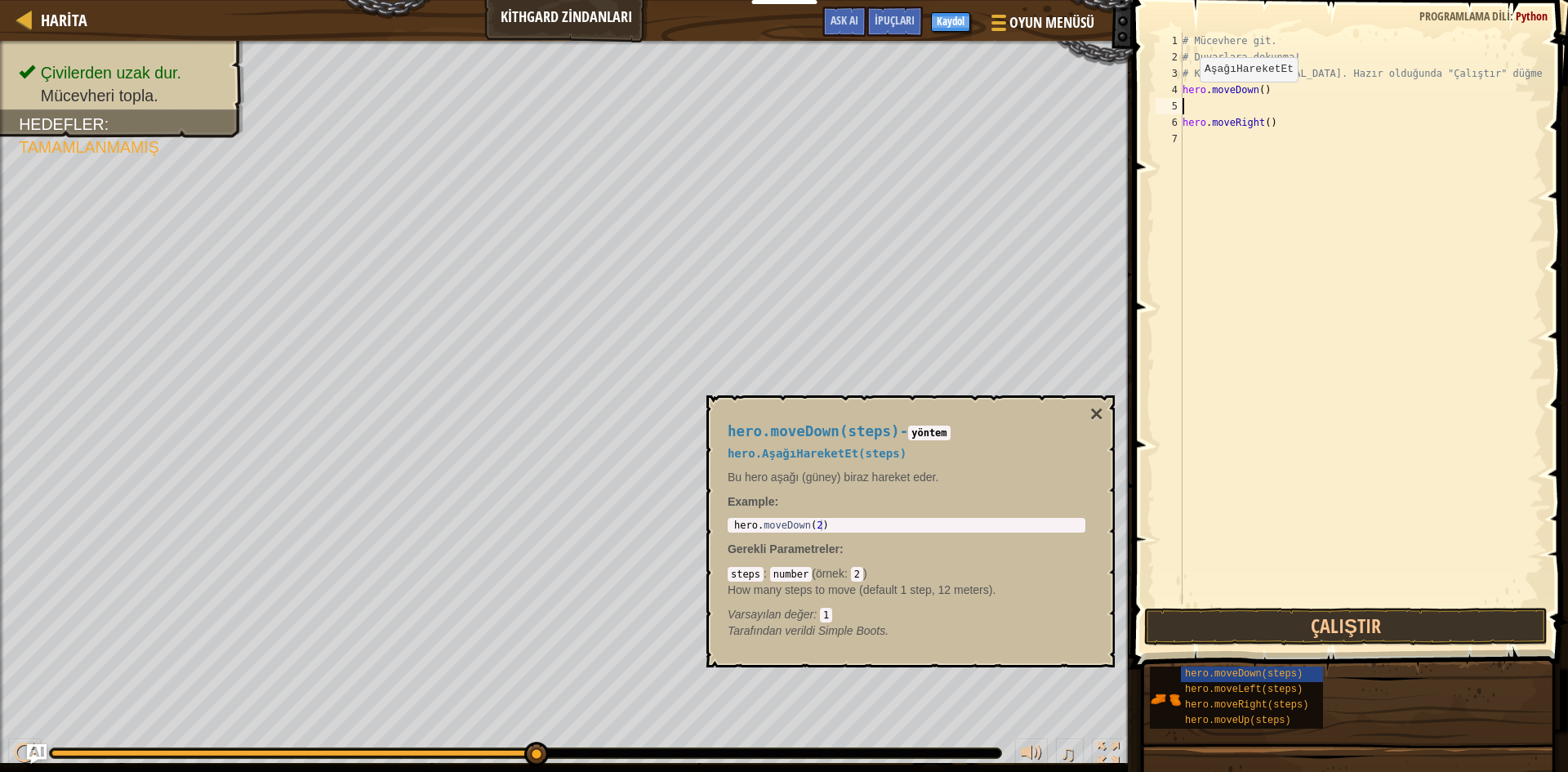
scroll to position [8, 0]
click at [1183, 624] on button "Çalıştır" at bounding box center [1346, 627] width 404 height 38
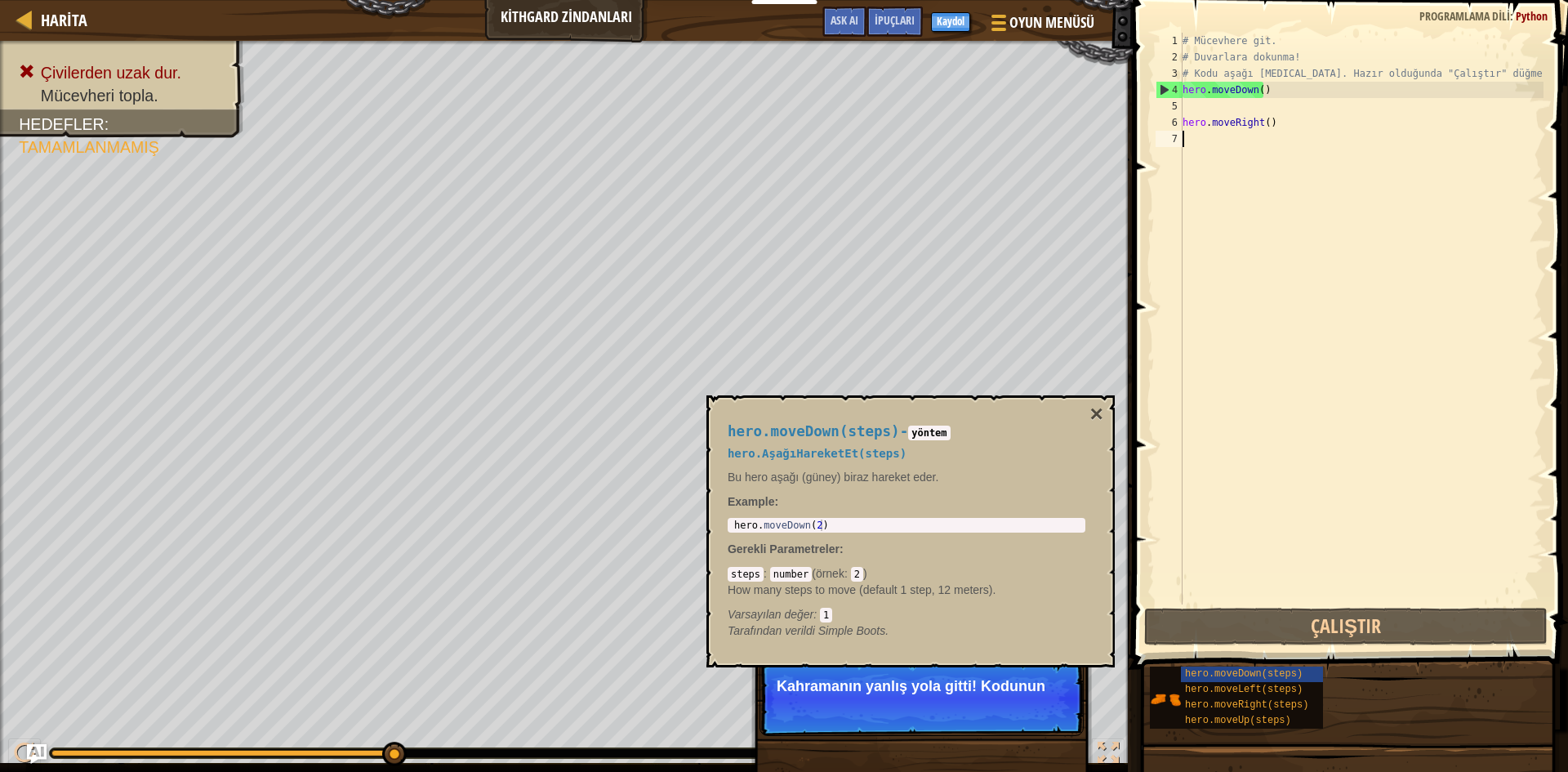
click at [1239, 141] on div "# Mücevhere git. # Duvarlara dokunma! # Kodu aşağı [MEDICAL_DATA]. Hazır olduğu…" at bounding box center [1362, 335] width 364 height 605
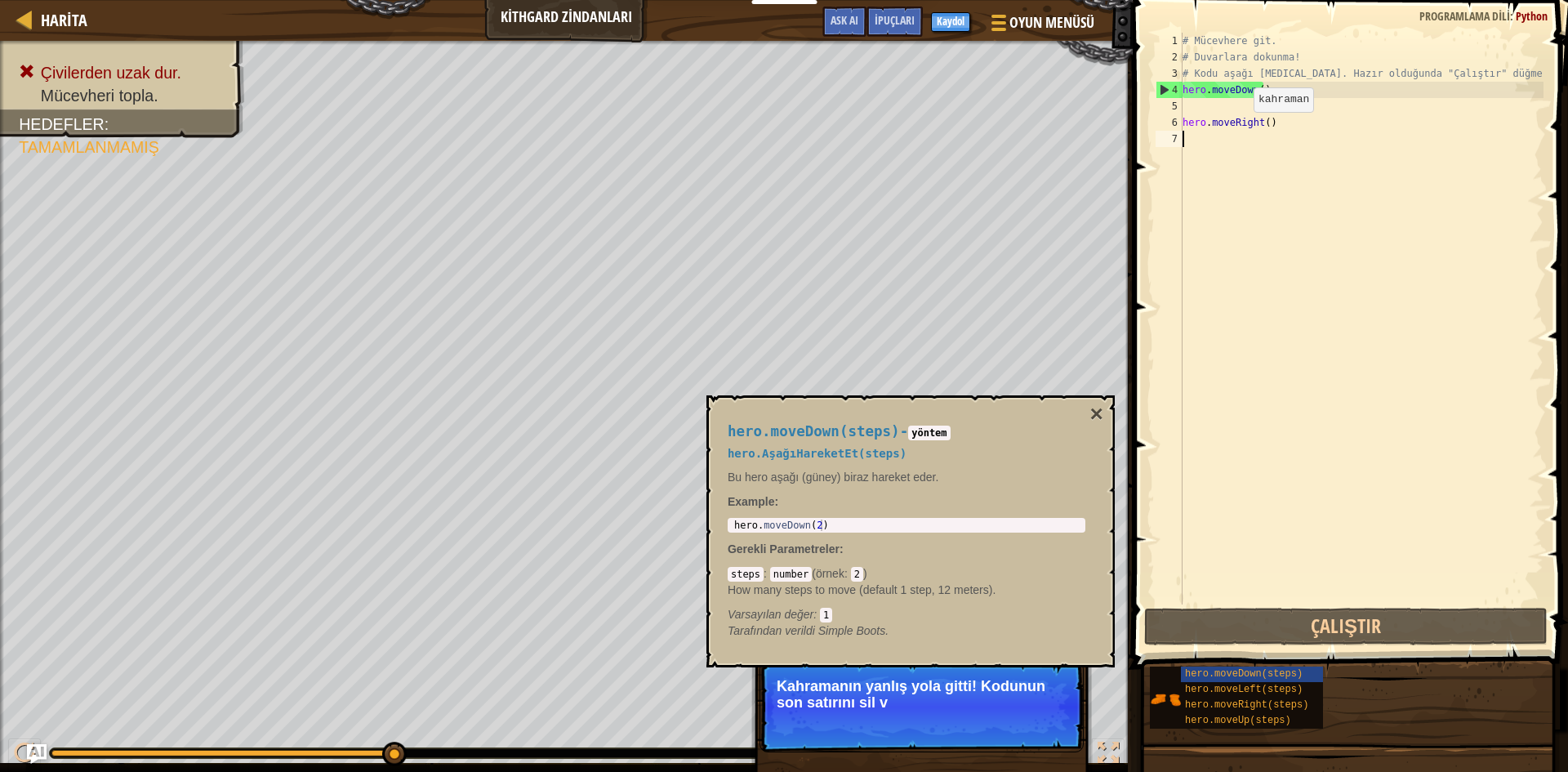
click at [1240, 128] on div "# Mücevhere git. # Duvarlara dokunma! # Kodu aşağı [MEDICAL_DATA]. Hazır olduğu…" at bounding box center [1362, 335] width 364 height 605
click at [1421, 604] on div "hero.moveRight() 1 2 3 4 5 6 7 # Mücevhere git. # Duvarlara dokunma! # Kodu aşa…" at bounding box center [1348, 367] width 441 height 717
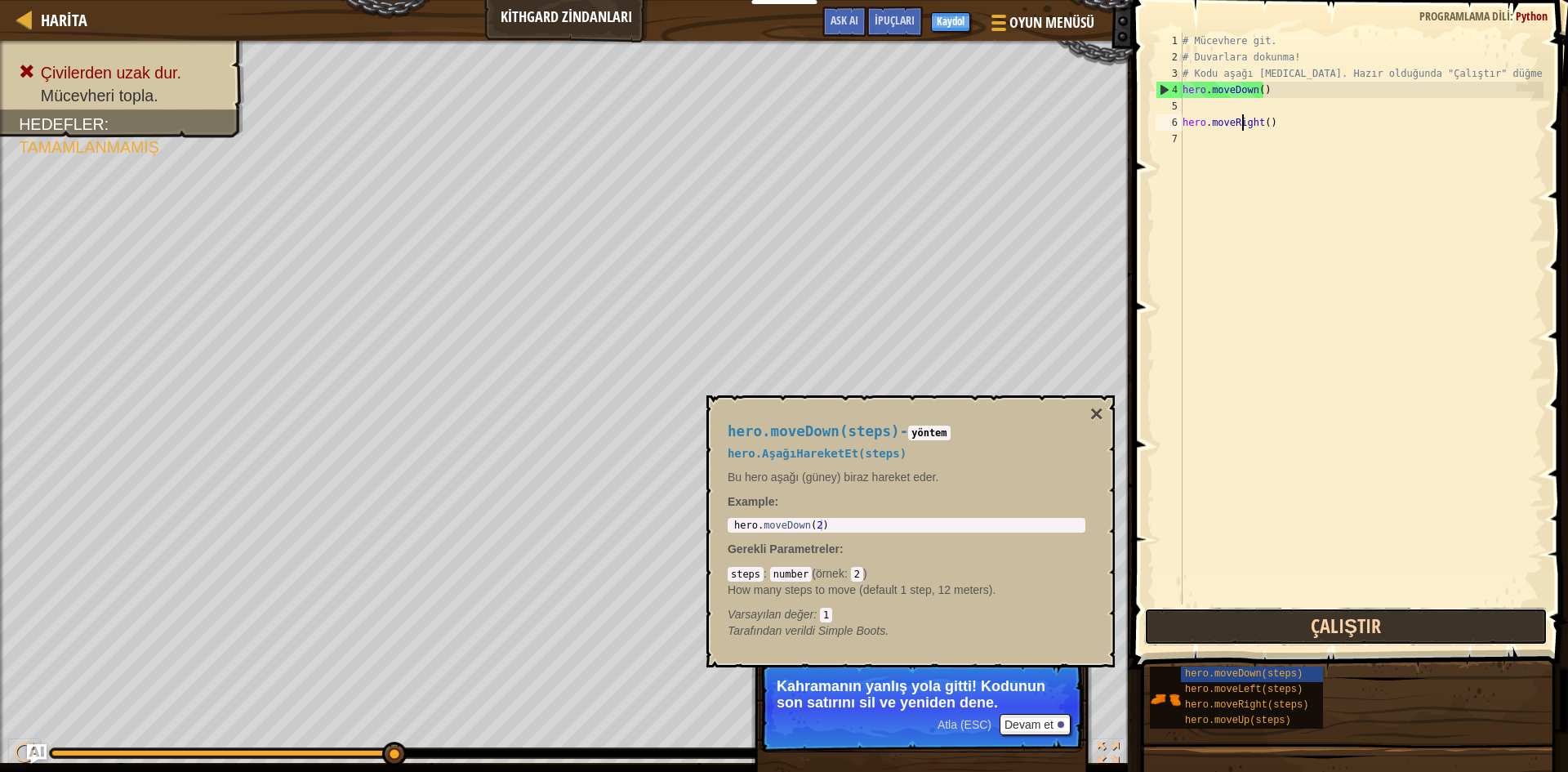
click at [1421, 633] on button "Çalıştır" at bounding box center [1346, 627] width 404 height 38
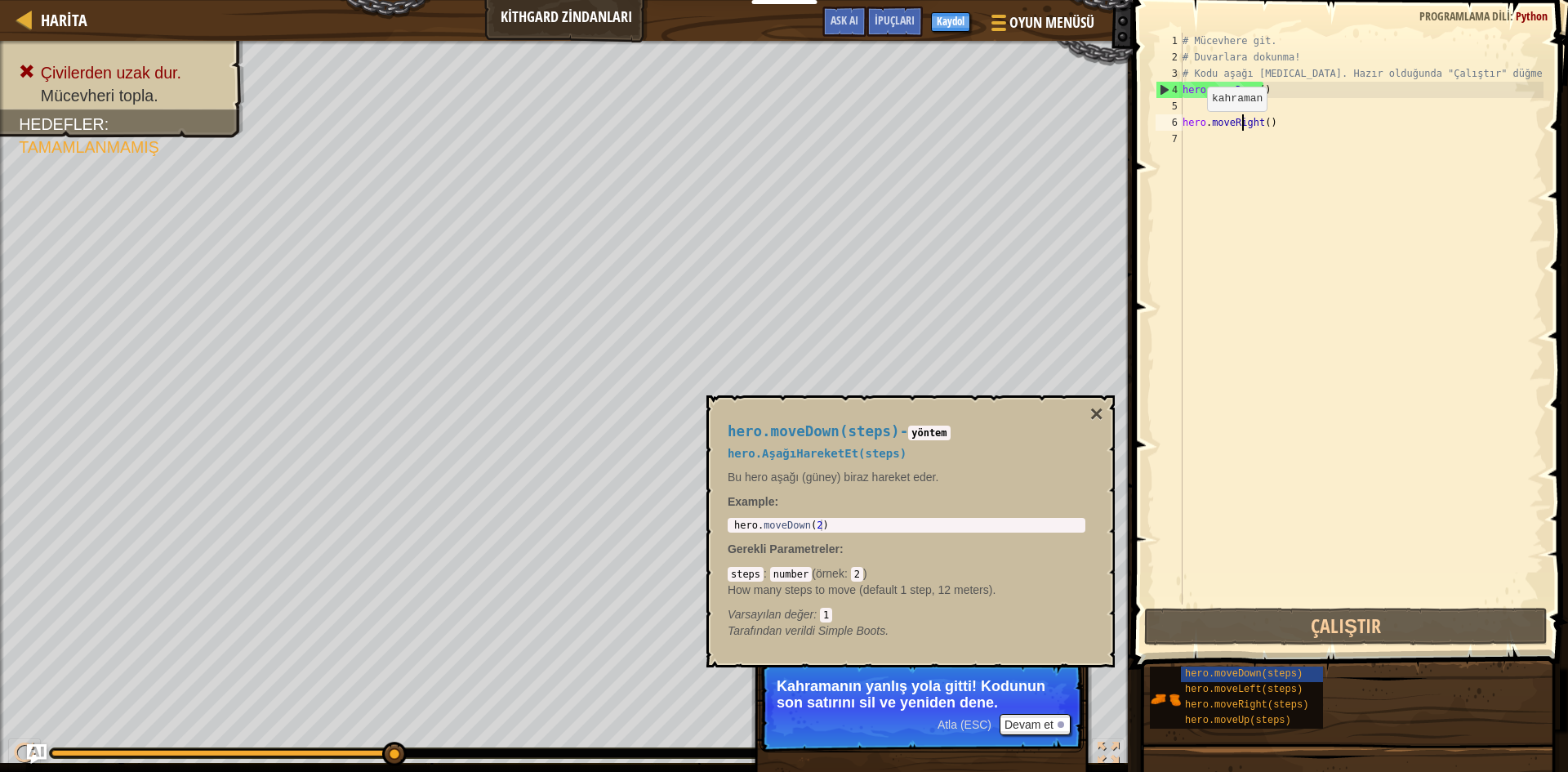
click at [1193, 130] on div "# Mücevhere git. # Duvarlara dokunma! # Kodu aşağı [MEDICAL_DATA]. Hazır olduğu…" at bounding box center [1362, 335] width 364 height 605
click at [1172, 121] on div "6" at bounding box center [1169, 122] width 27 height 16
click at [1168, 121] on div "6" at bounding box center [1169, 122] width 27 height 16
type textarea "hero.moveRight()"
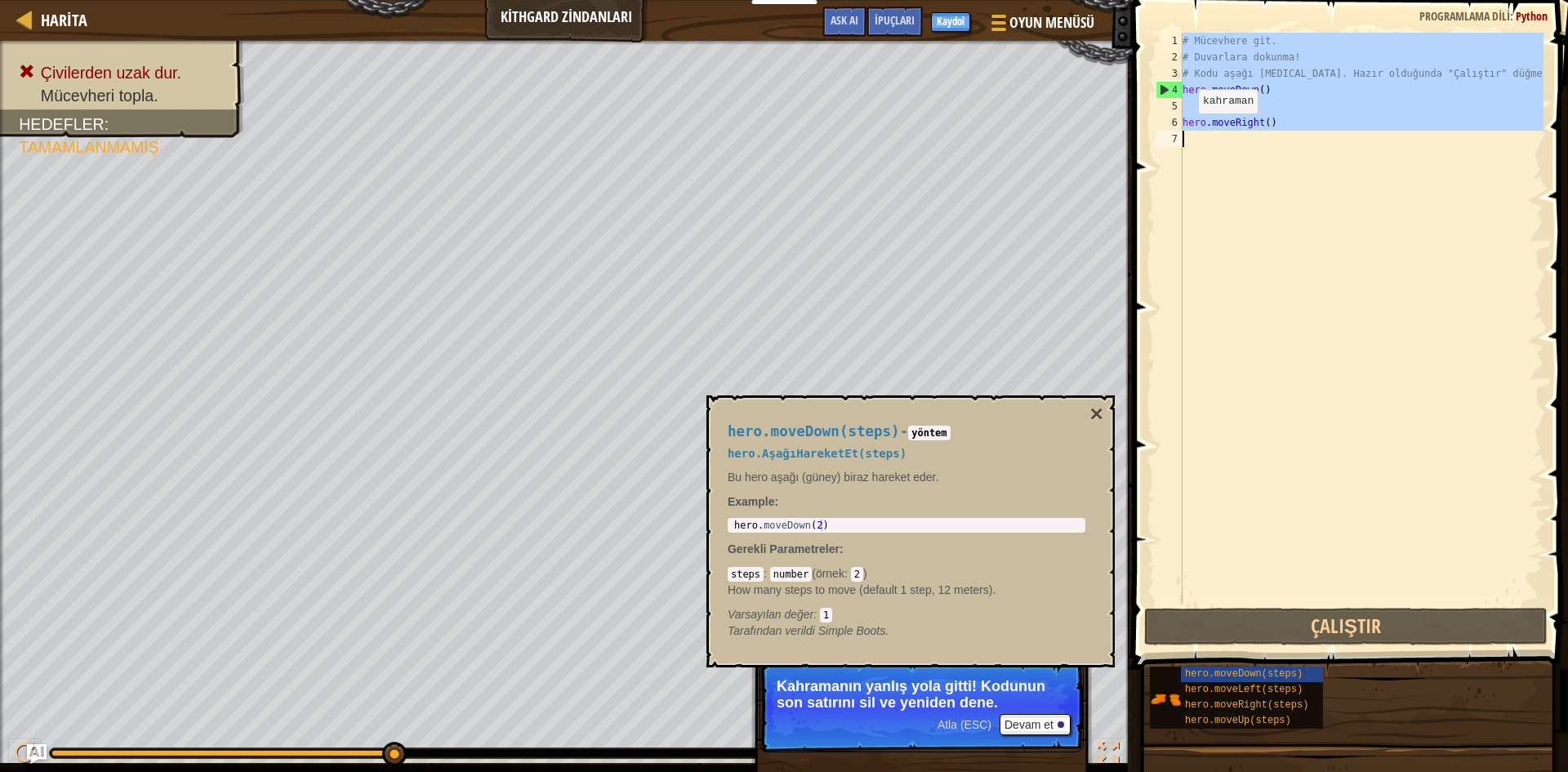
click at [1168, 121] on div "6" at bounding box center [1169, 122] width 27 height 16
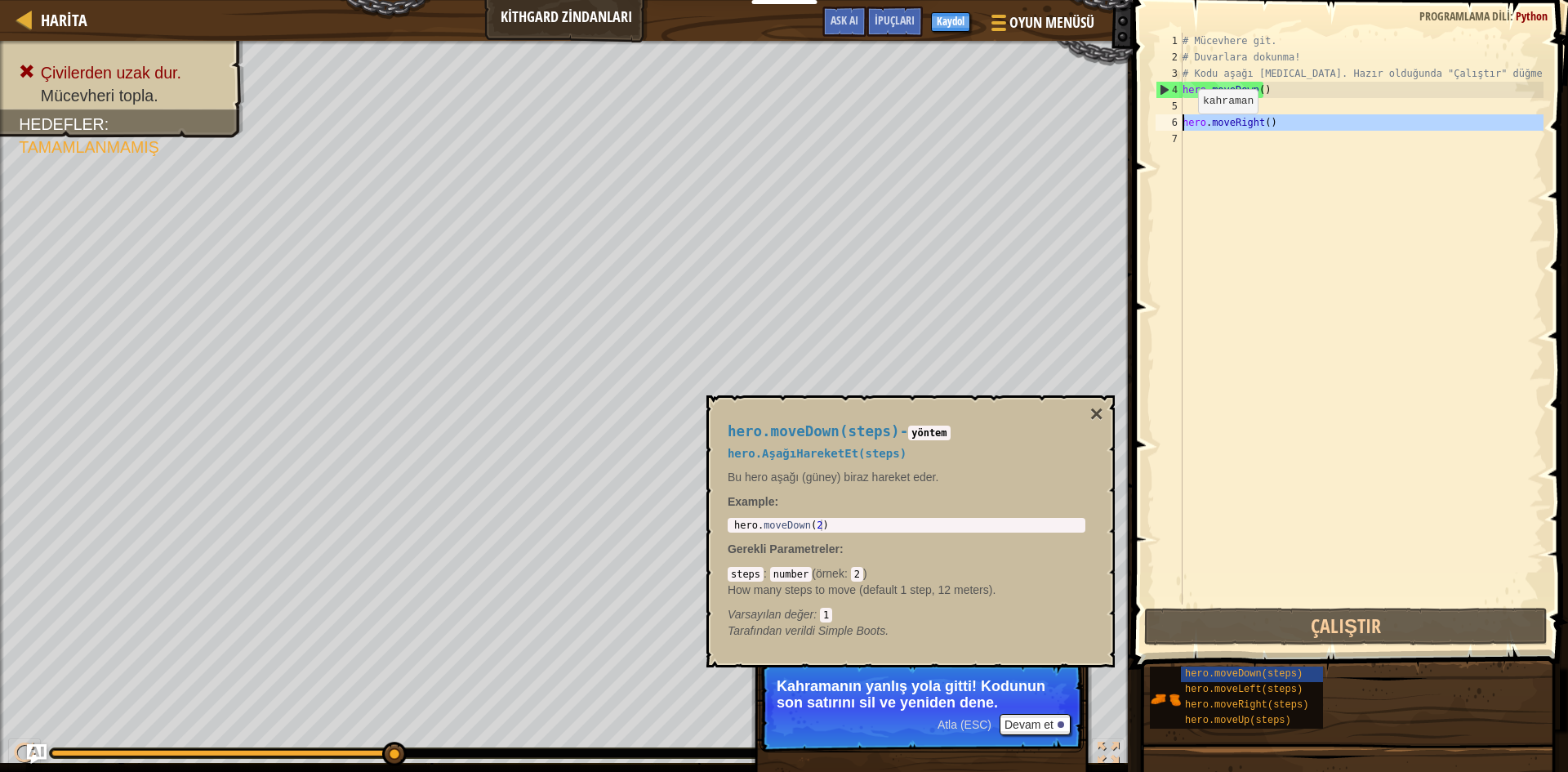
click at [1168, 121] on div "6" at bounding box center [1169, 122] width 27 height 16
click at [1163, 117] on div "6" at bounding box center [1169, 122] width 27 height 16
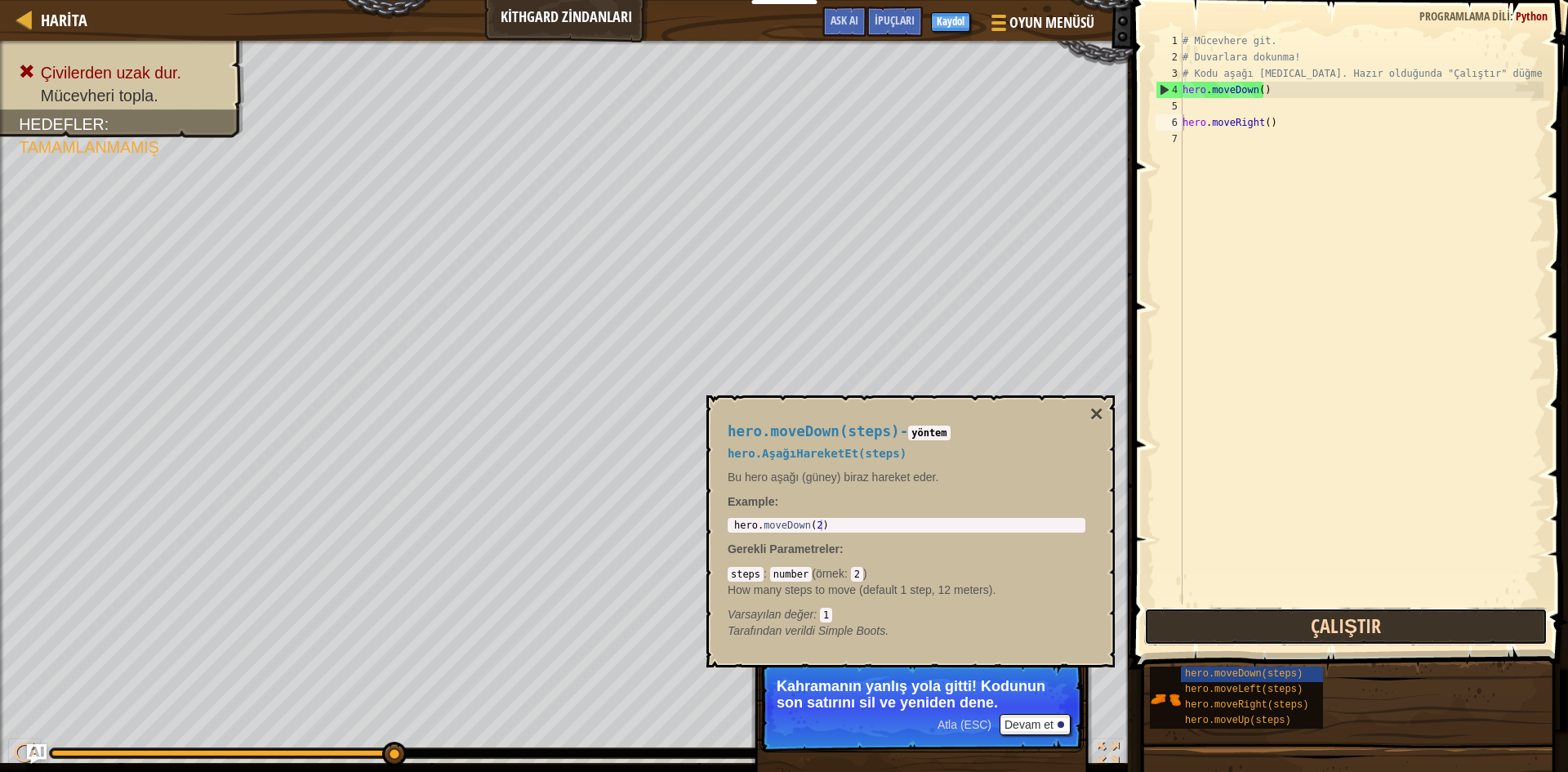
click at [1281, 614] on button "Çalıştır" at bounding box center [1346, 627] width 404 height 38
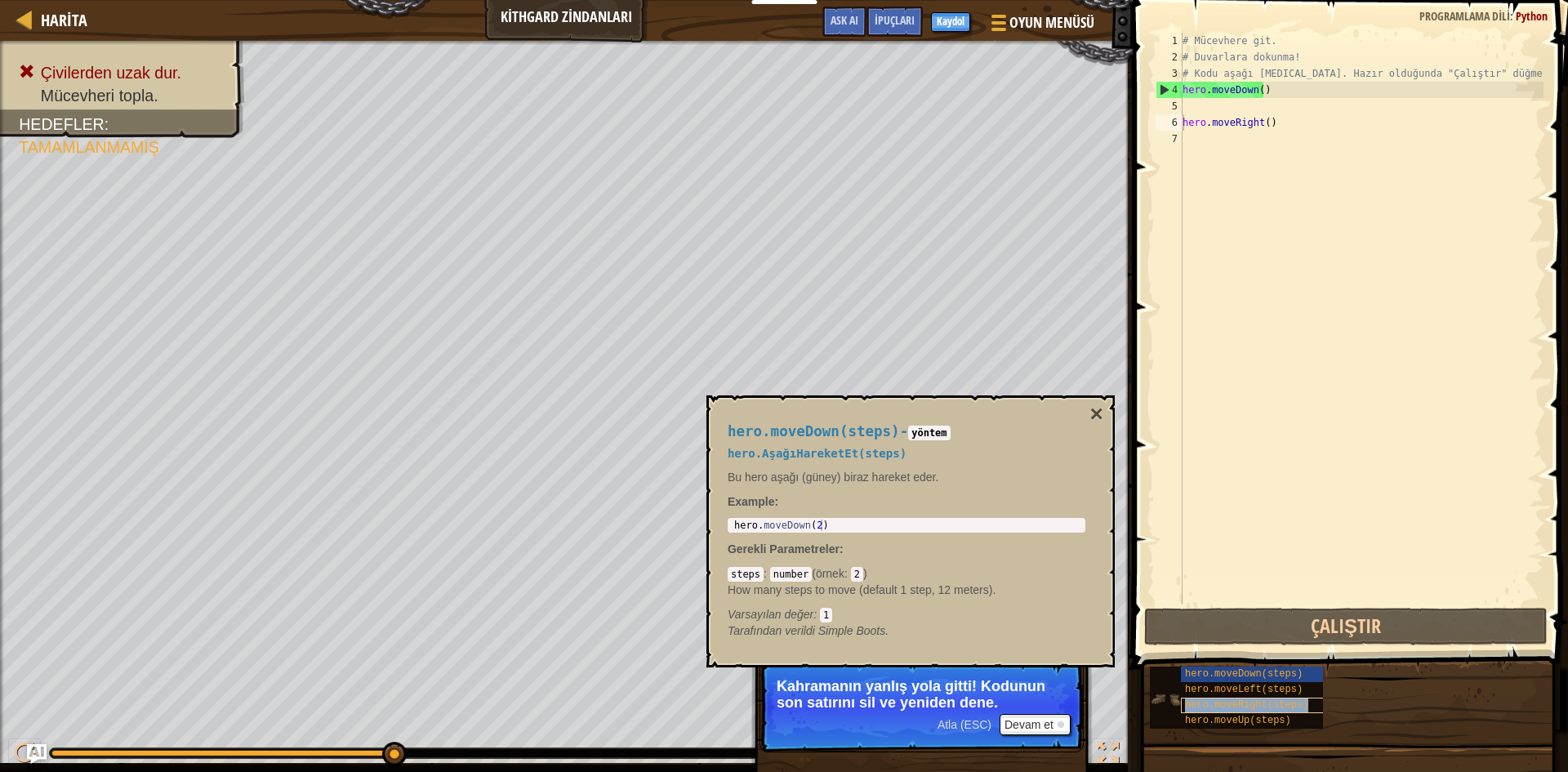
click at [1272, 700] on span "hero.moveRight(steps)" at bounding box center [1246, 704] width 123 height 11
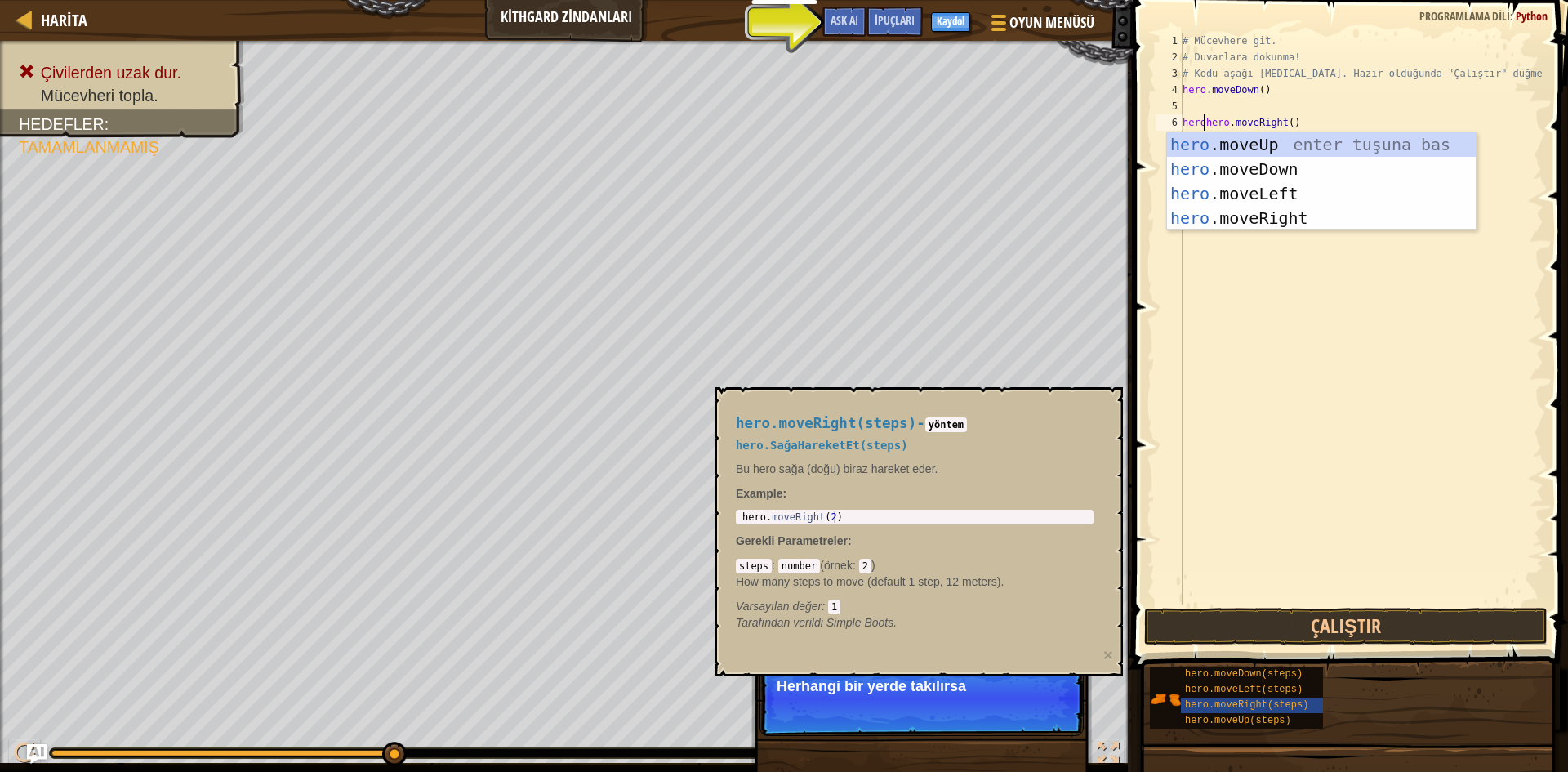
scroll to position [8, 2]
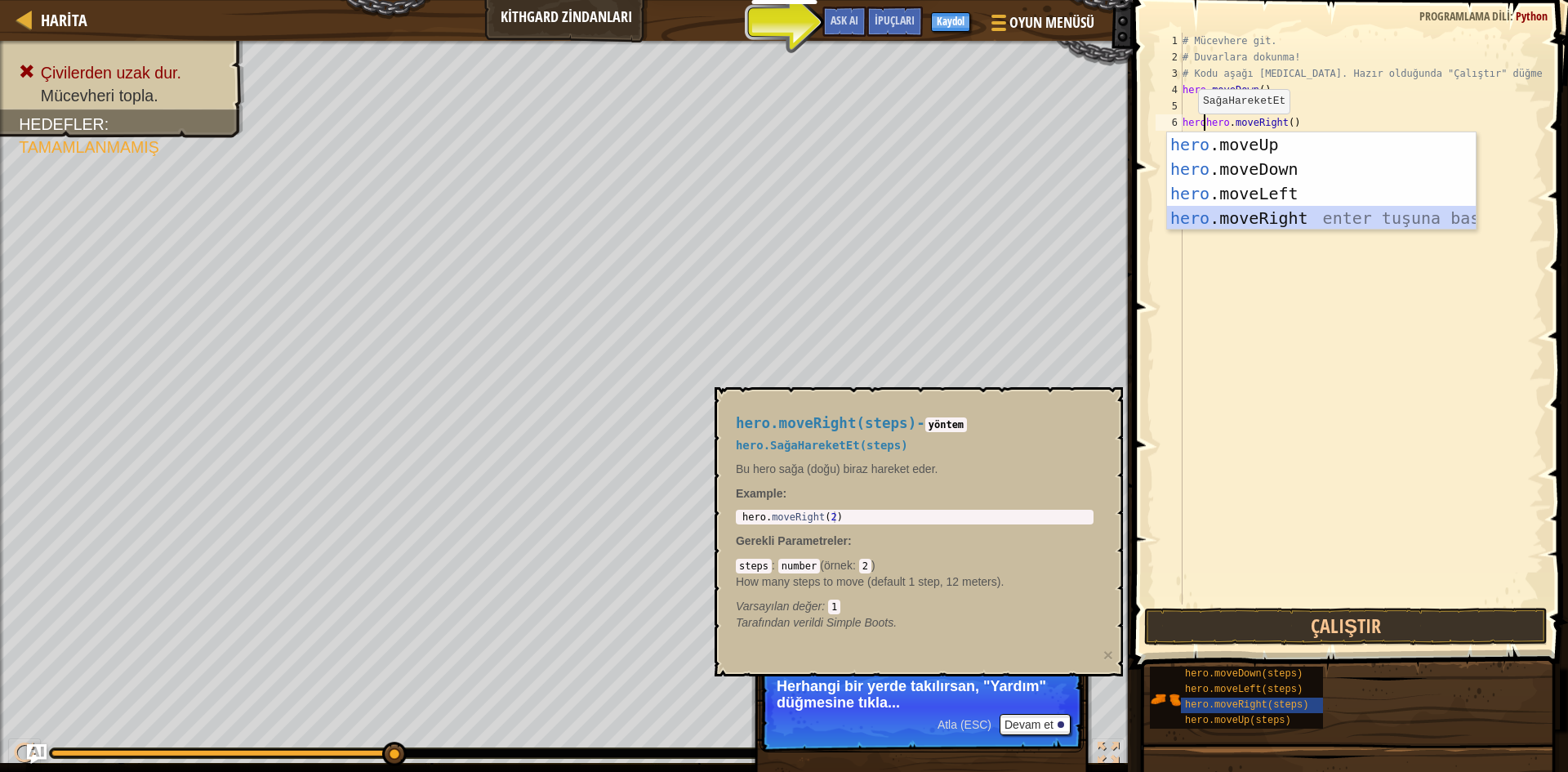
click at [1236, 212] on div "hero .moveUp enter tuşuna bas hero .moveDown enter tuşuna bas hero .moveLeft en…" at bounding box center [1321, 206] width 309 height 147
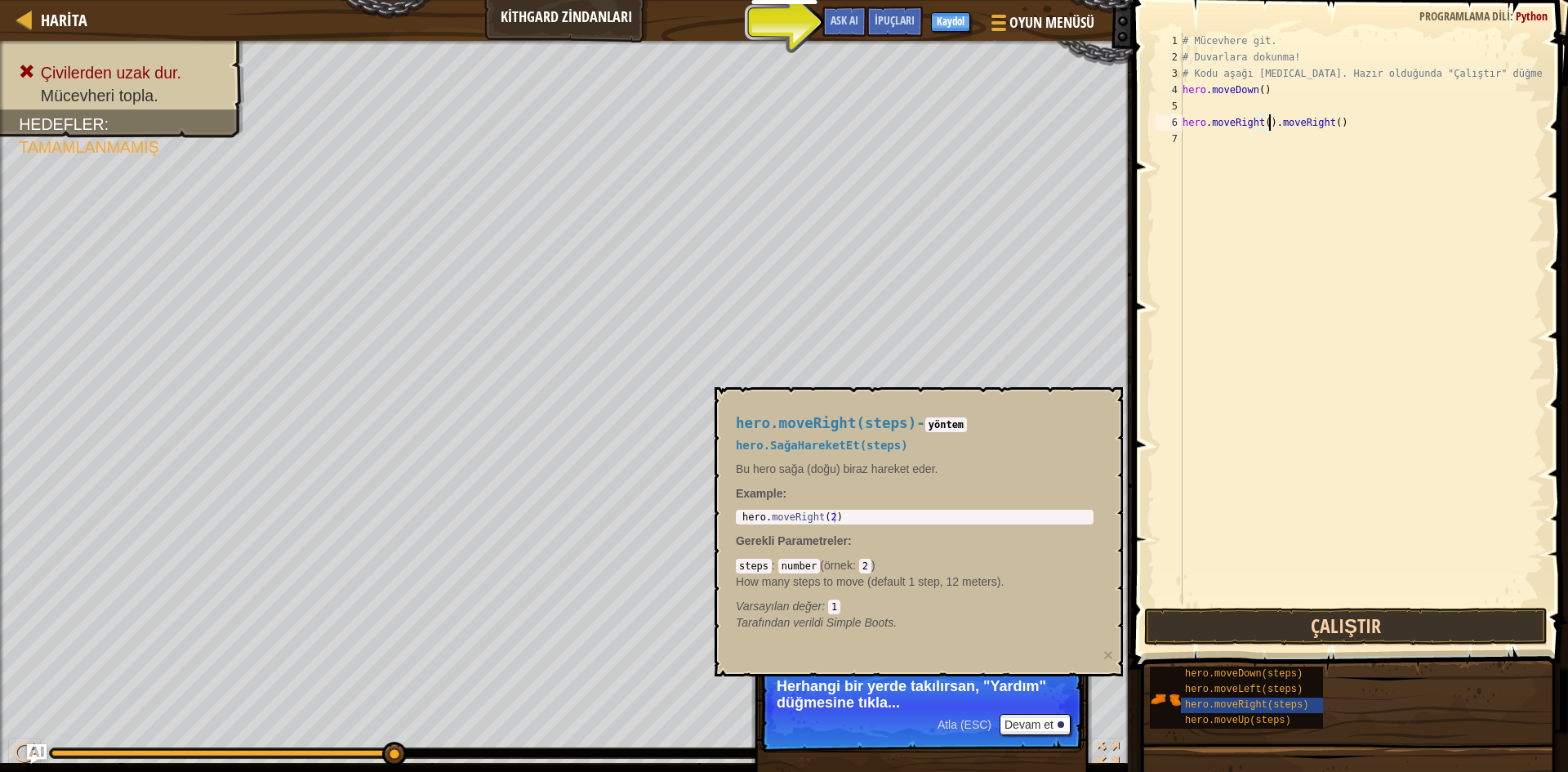
type textarea "hero.moveRight().moveRight()"
click at [1205, 611] on button "Çalıştır" at bounding box center [1346, 627] width 404 height 38
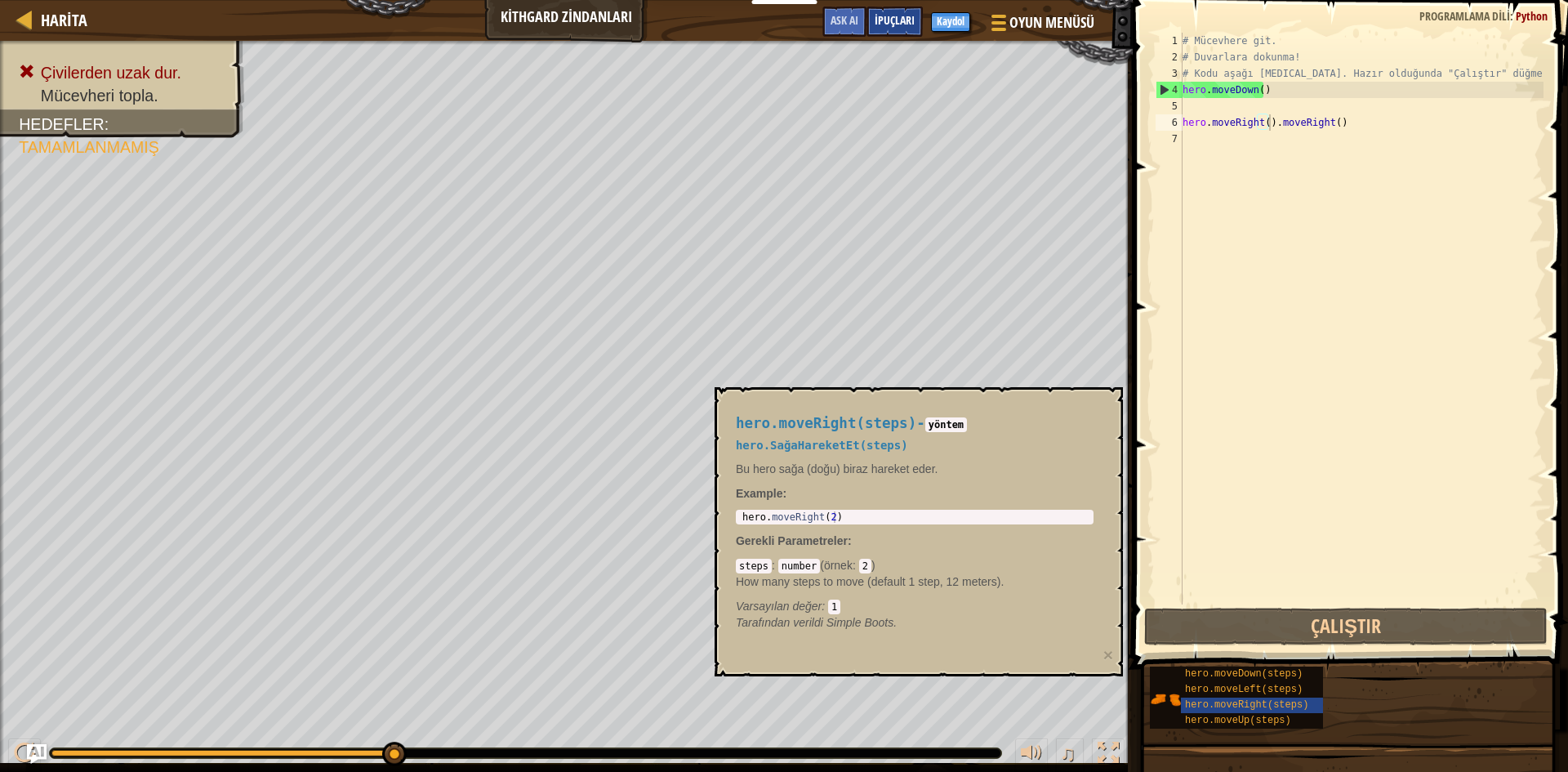
click at [895, 7] on div "İpuçları" at bounding box center [895, 21] width 56 height 30
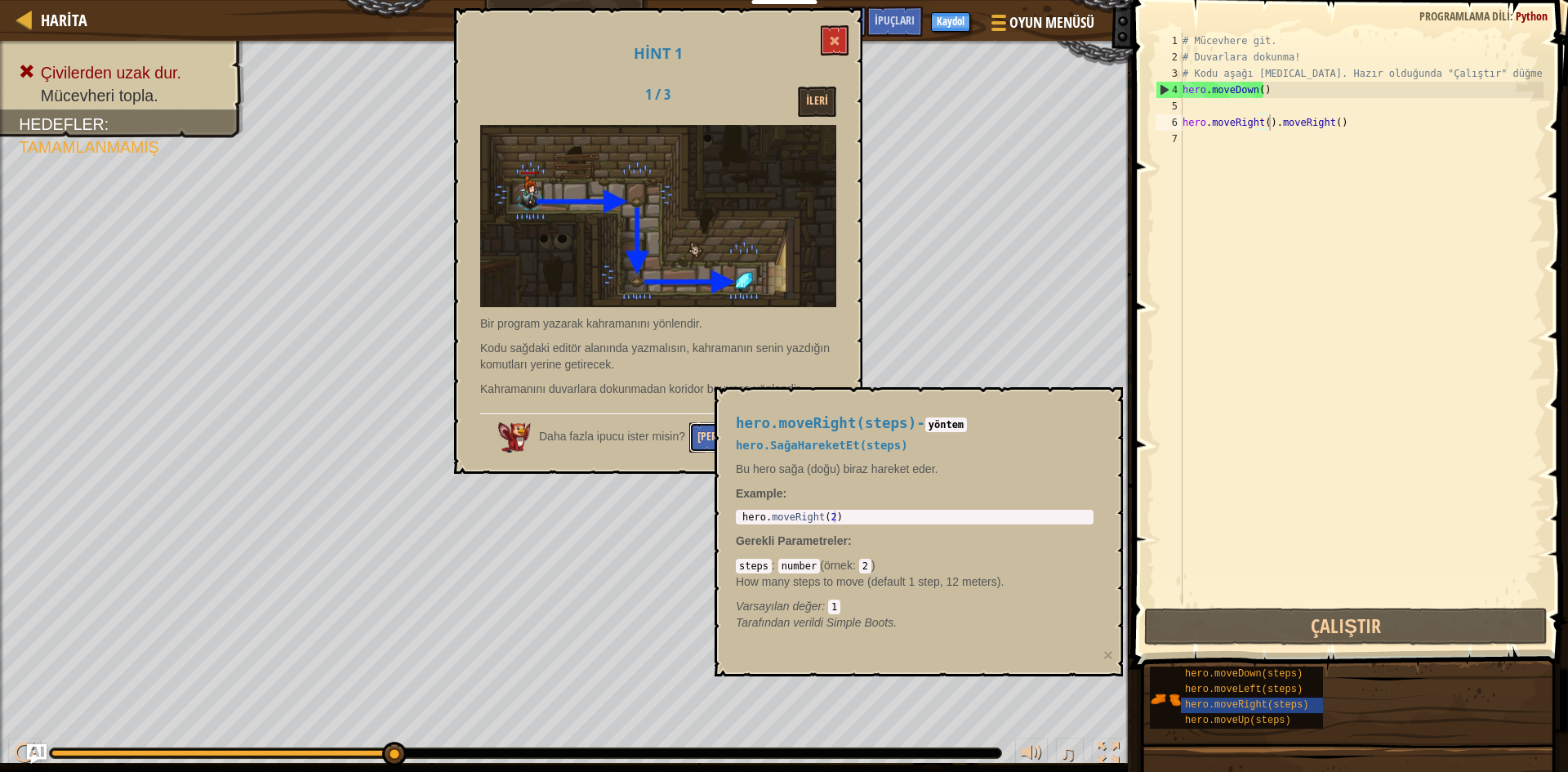
click at [711, 440] on button "[PERSON_NAME] Sor" at bounding box center [743, 437] width 109 height 30
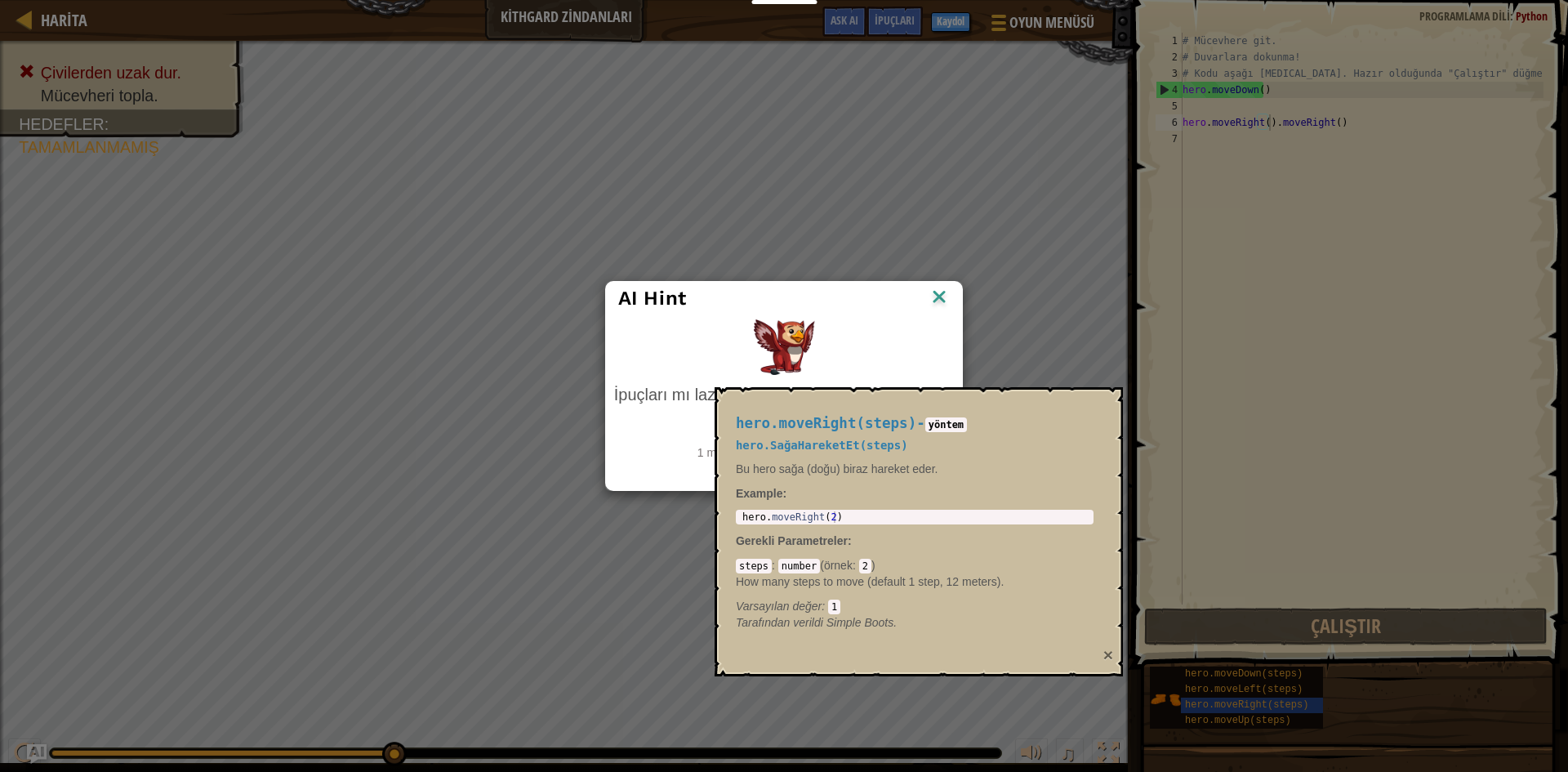
click at [1109, 650] on button "×" at bounding box center [1108, 655] width 9 height 17
click at [1111, 655] on button "×" at bounding box center [1108, 655] width 9 height 17
click at [929, 297] on img at bounding box center [939, 298] width 21 height 25
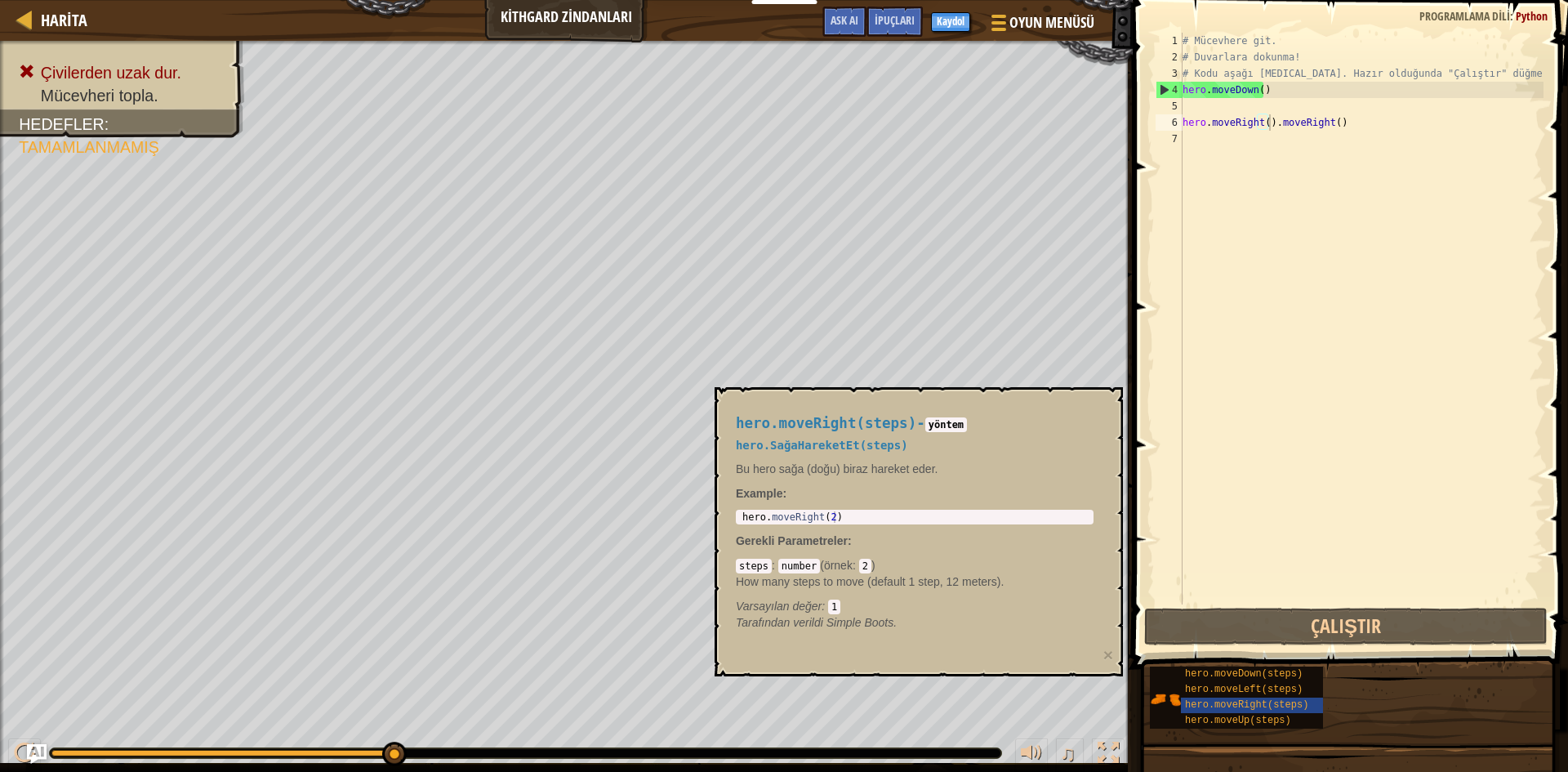
click at [1099, 651] on div "hero.moveRight(steps) - yöntem hero.SağaHareketEt(steps) Bu hero sağa (doğu) bi…" at bounding box center [918, 532] width 408 height 289
click at [1111, 653] on button "×" at bounding box center [1108, 655] width 9 height 17
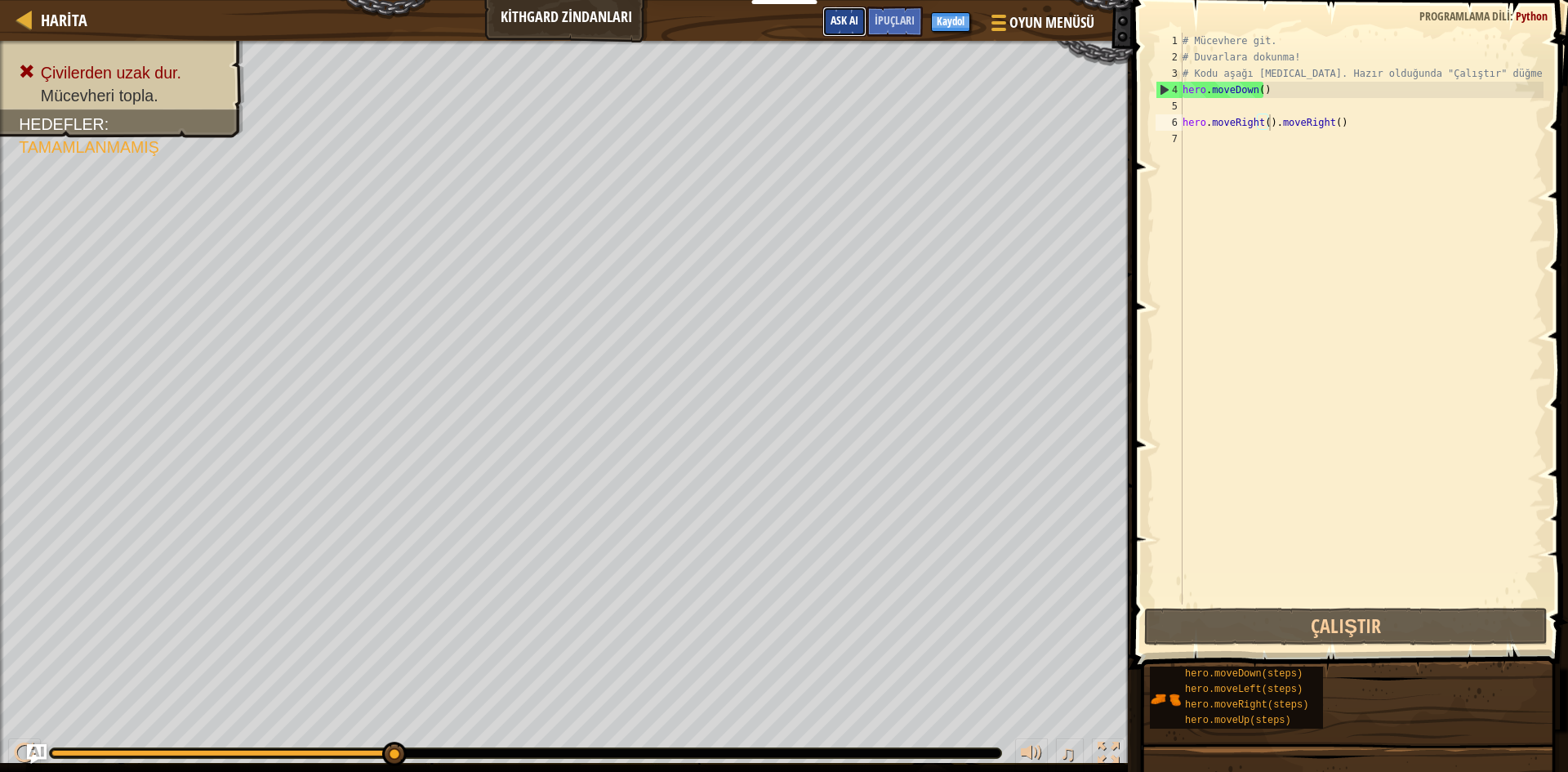
click at [840, 11] on button "Ask AI" at bounding box center [844, 21] width 44 height 30
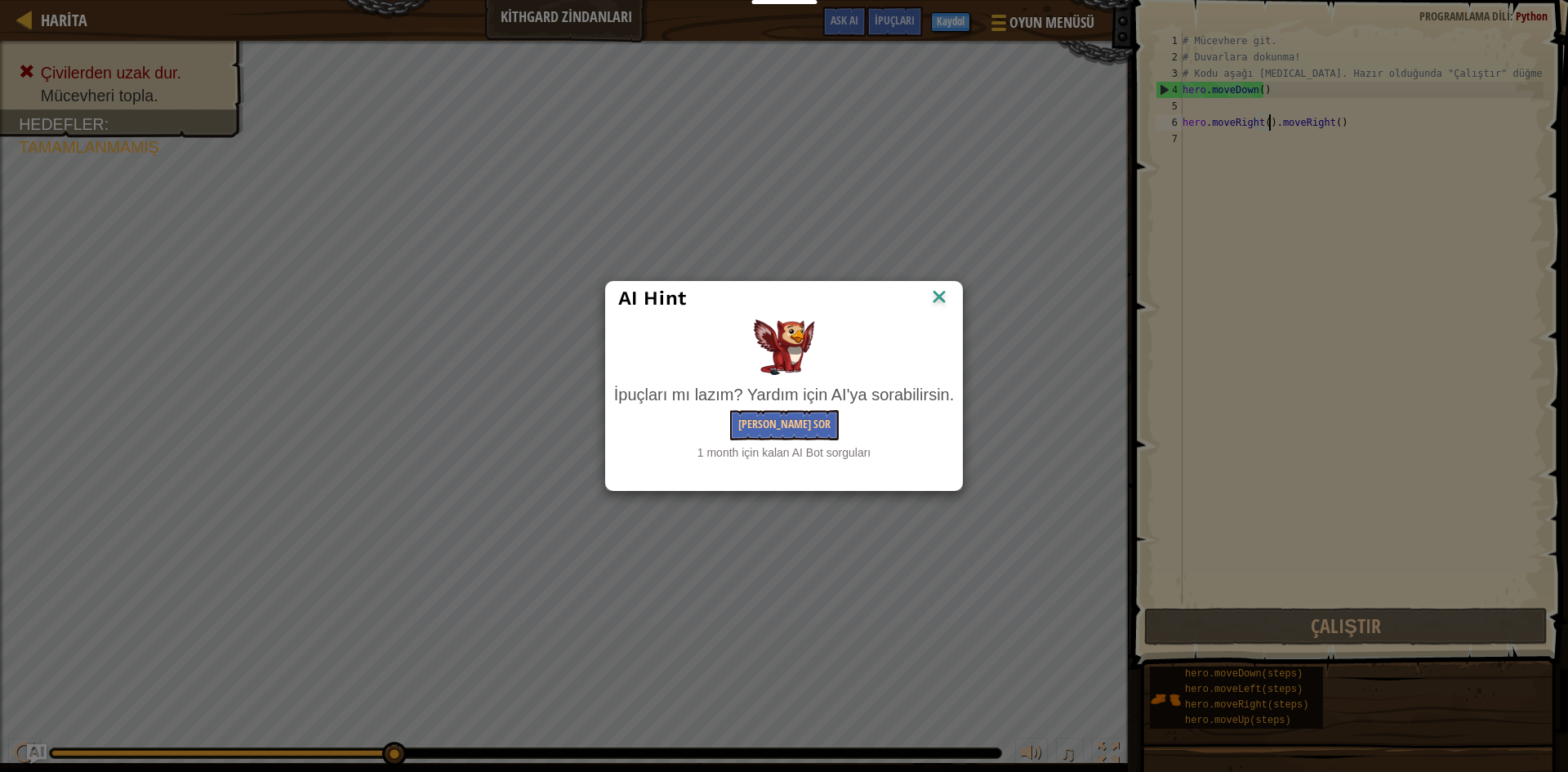
click at [938, 294] on img at bounding box center [939, 298] width 21 height 25
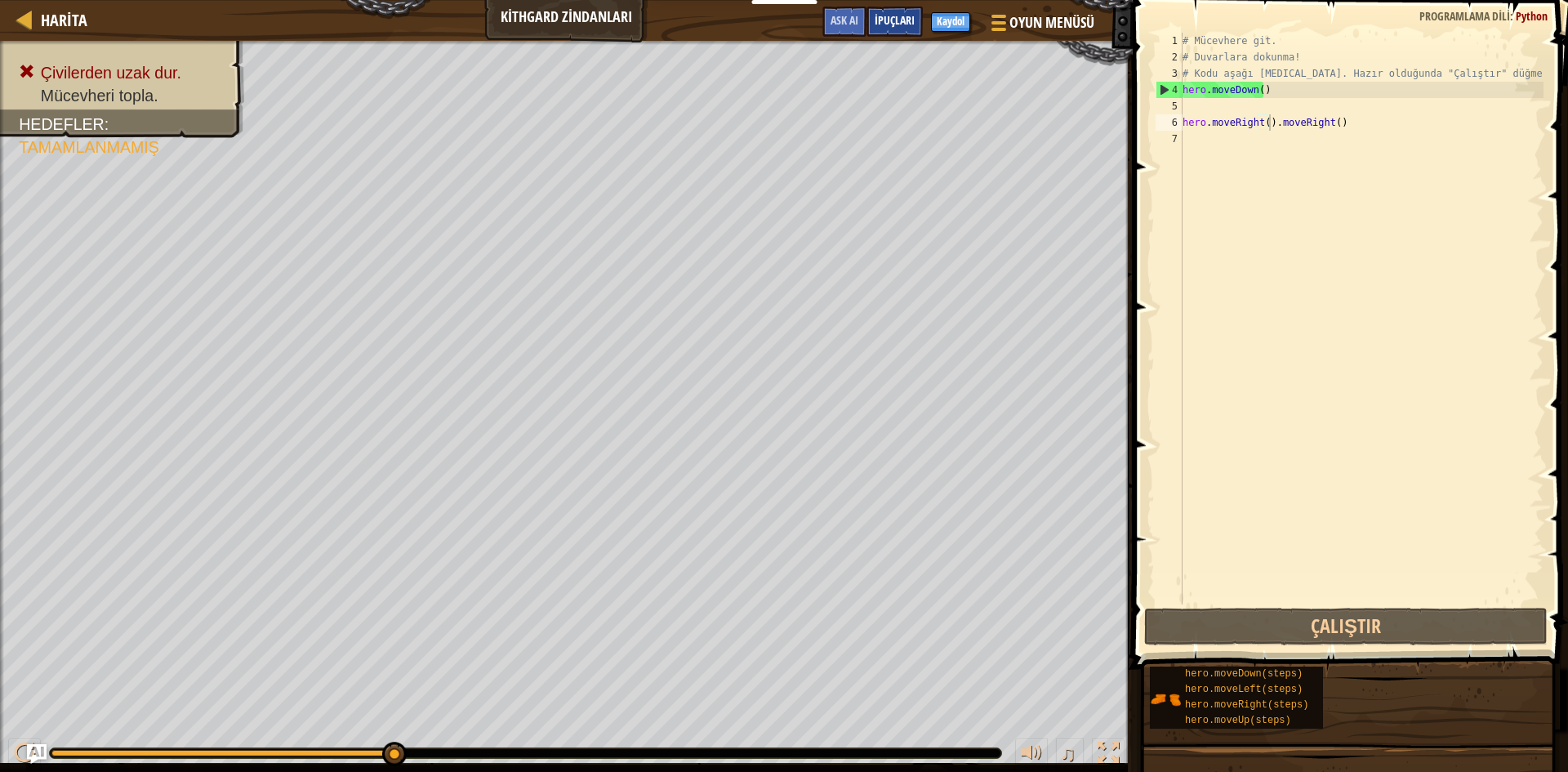
drag, startPoint x: 881, startPoint y: 31, endPoint x: 900, endPoint y: 23, distance: 20.6
click at [900, 23] on div "İpuçları" at bounding box center [895, 21] width 56 height 30
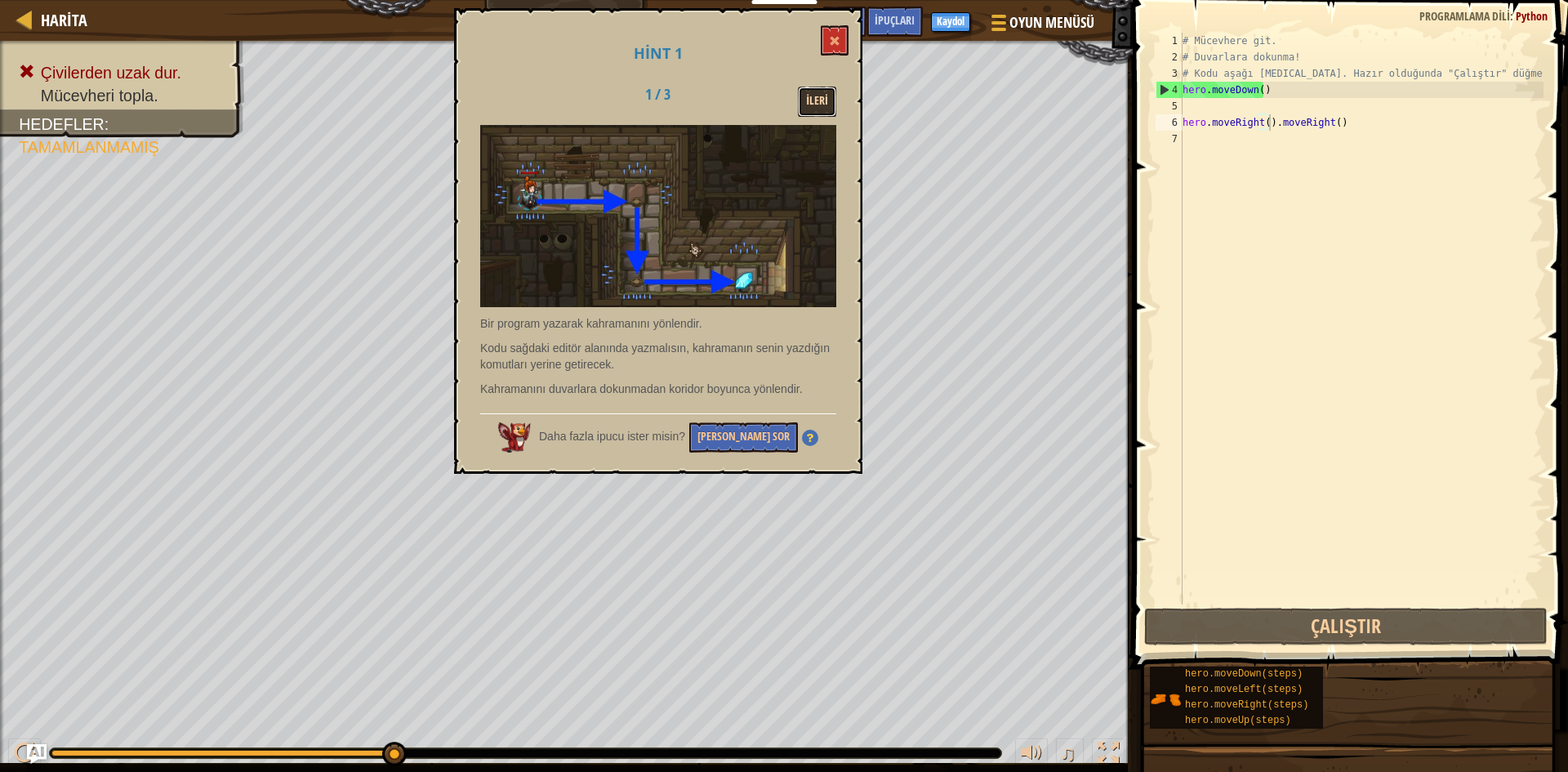
click at [812, 108] on button "İleri" at bounding box center [817, 101] width 38 height 30
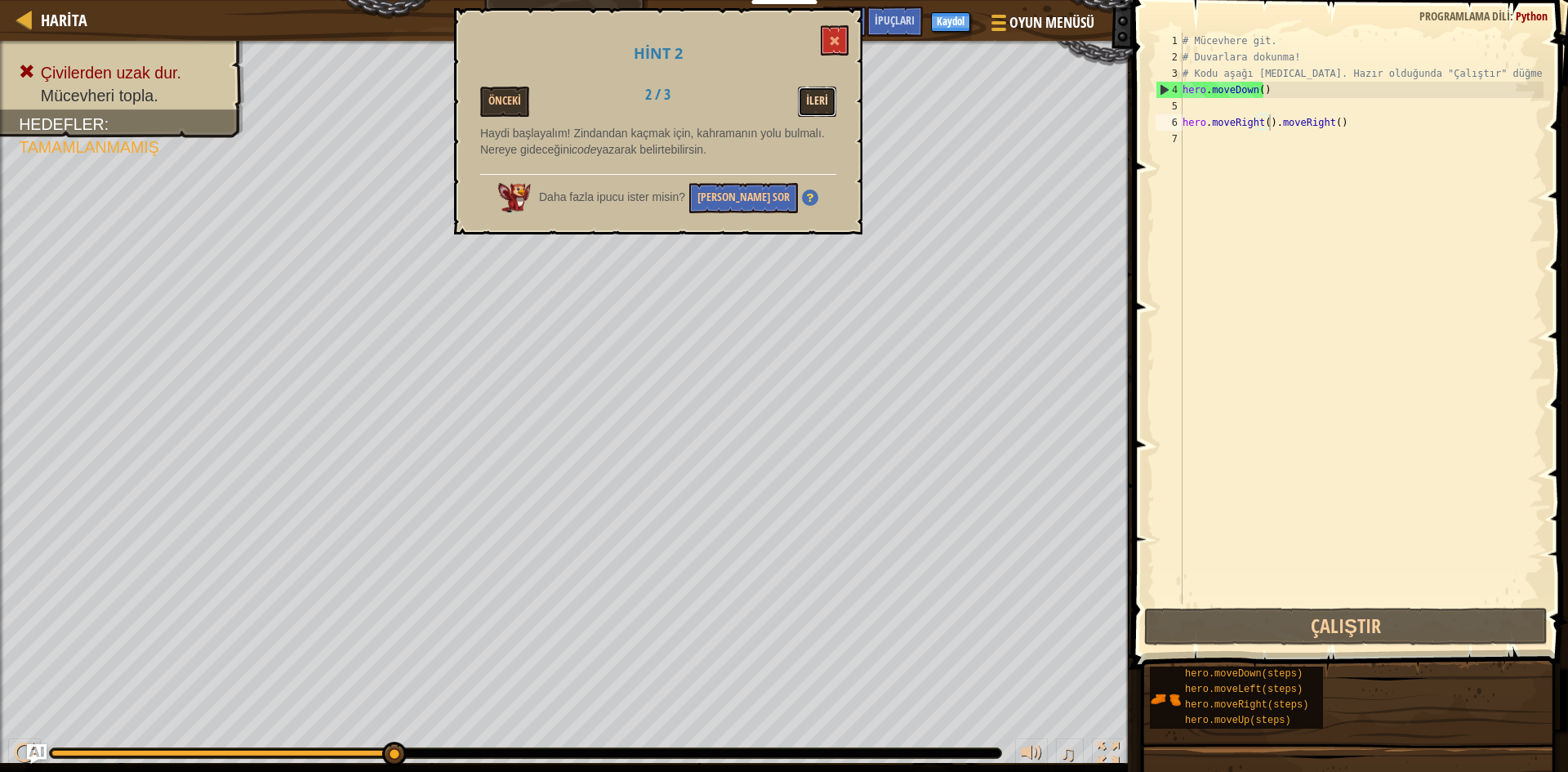
click at [814, 108] on button "İleri" at bounding box center [817, 101] width 38 height 30
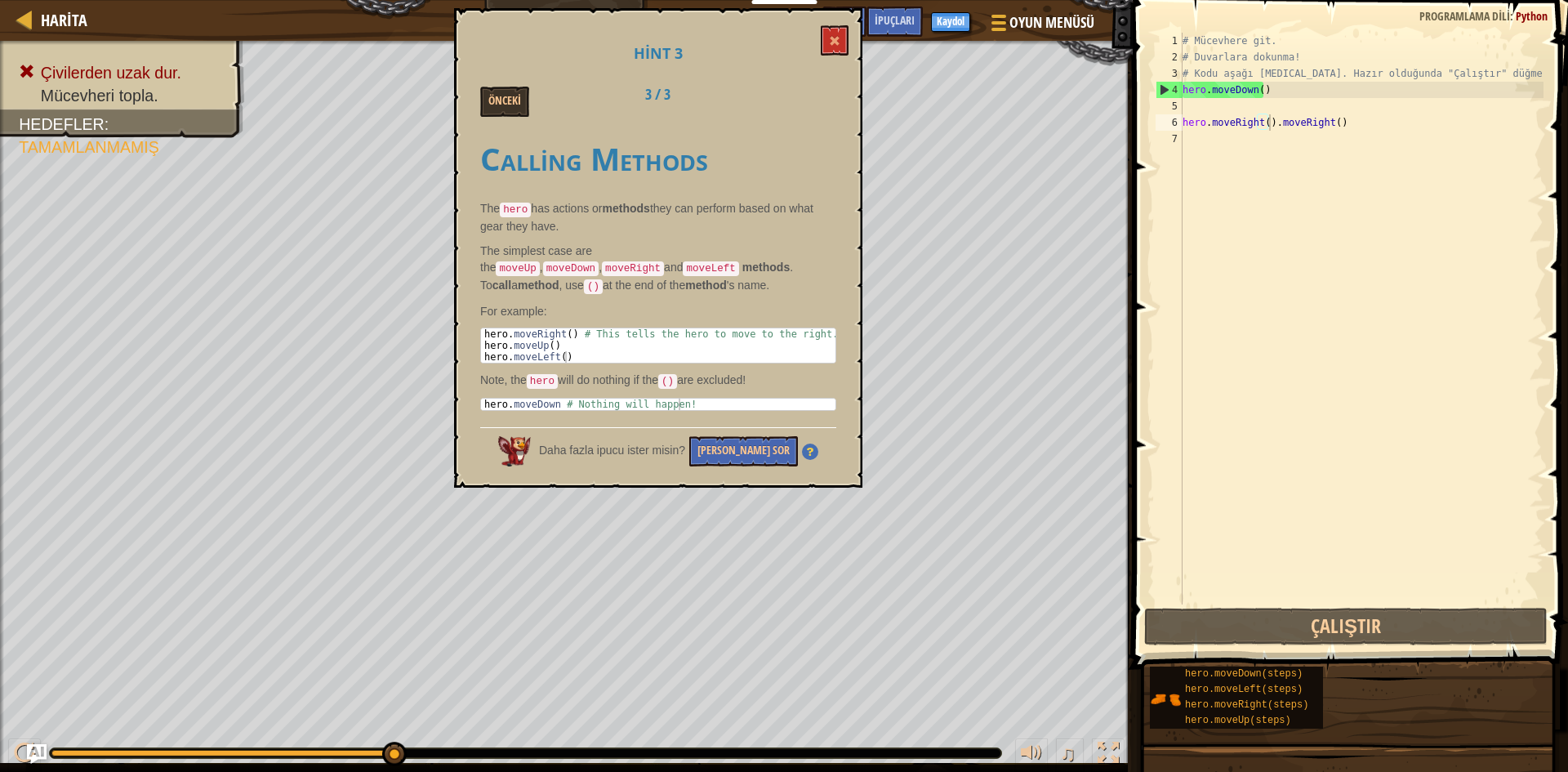
click at [821, 97] on div "Önceki 3 / 3" at bounding box center [658, 101] width 381 height 30
click at [842, 27] on button at bounding box center [835, 40] width 27 height 30
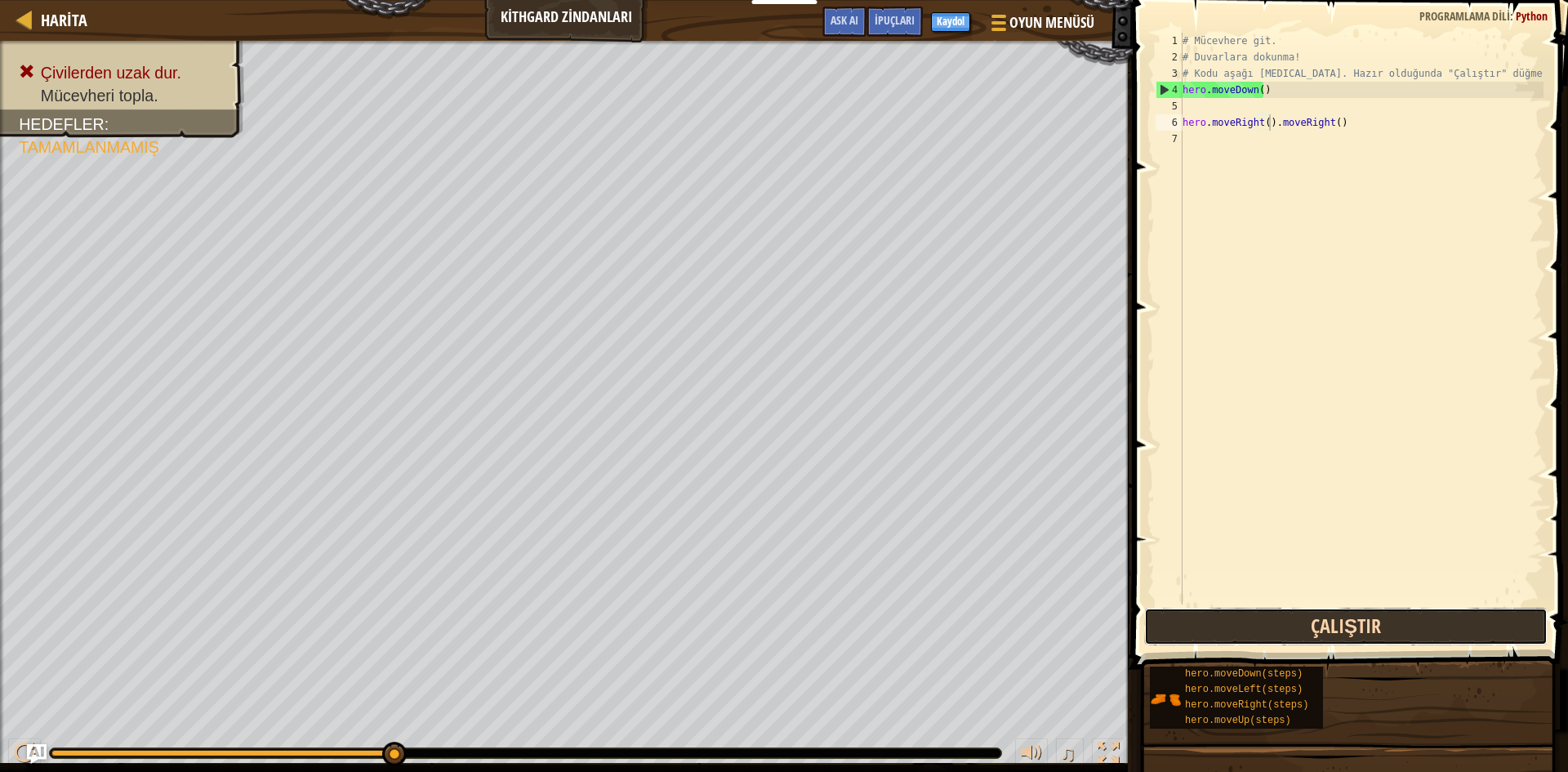
click at [1234, 644] on button "Çalıştır" at bounding box center [1346, 627] width 404 height 38
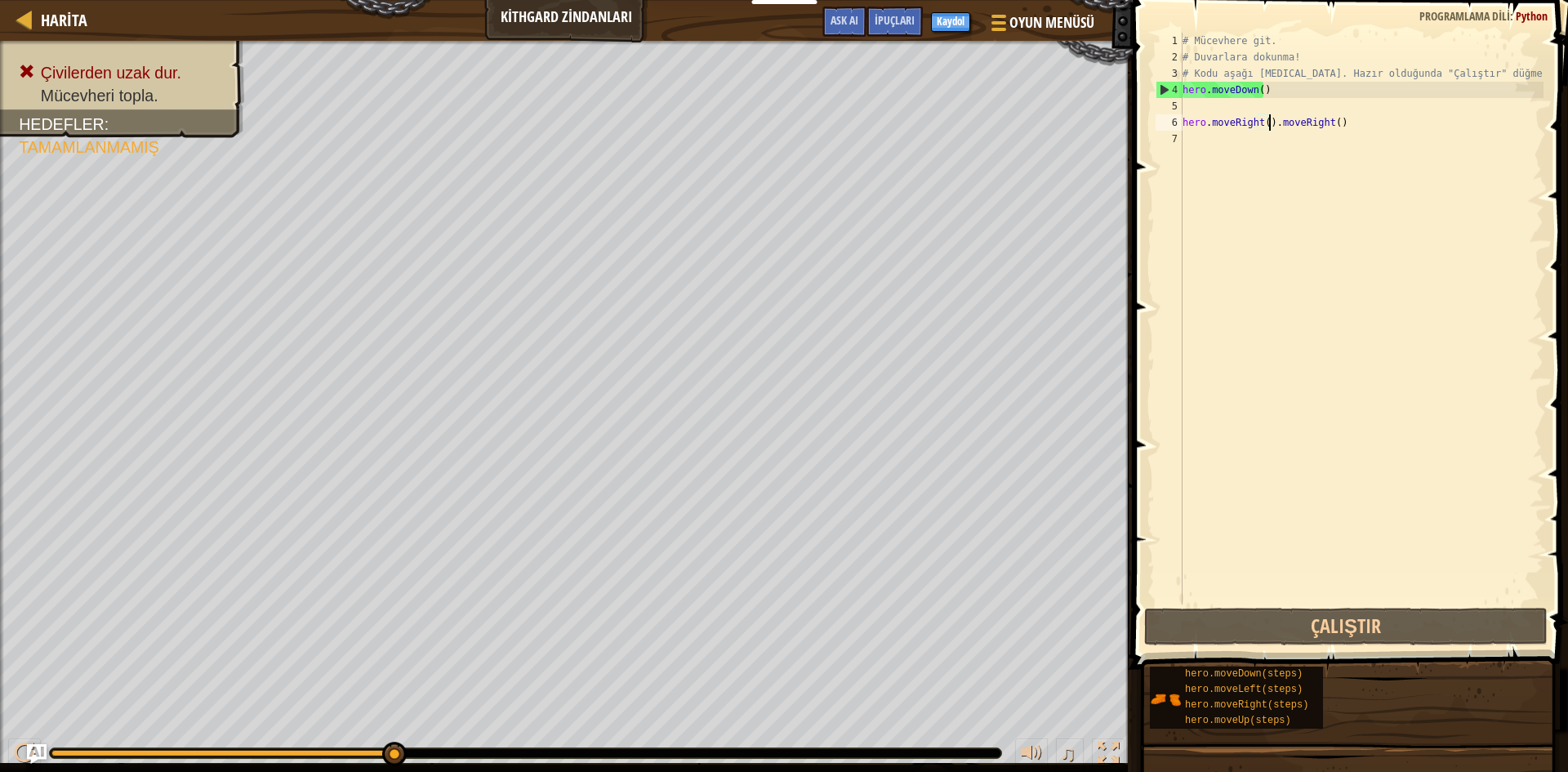
click at [1226, 128] on div "# Mücevhere git. # Duvarlara dokunma! # Kodu aşağı [MEDICAL_DATA]. Hazır olduğu…" at bounding box center [1362, 335] width 364 height 605
click at [1206, 128] on div "# Mücevhere git. # Duvarlara dokunma! # Kodu aşağı [MEDICAL_DATA]. Hazır olduğu…" at bounding box center [1362, 335] width 364 height 605
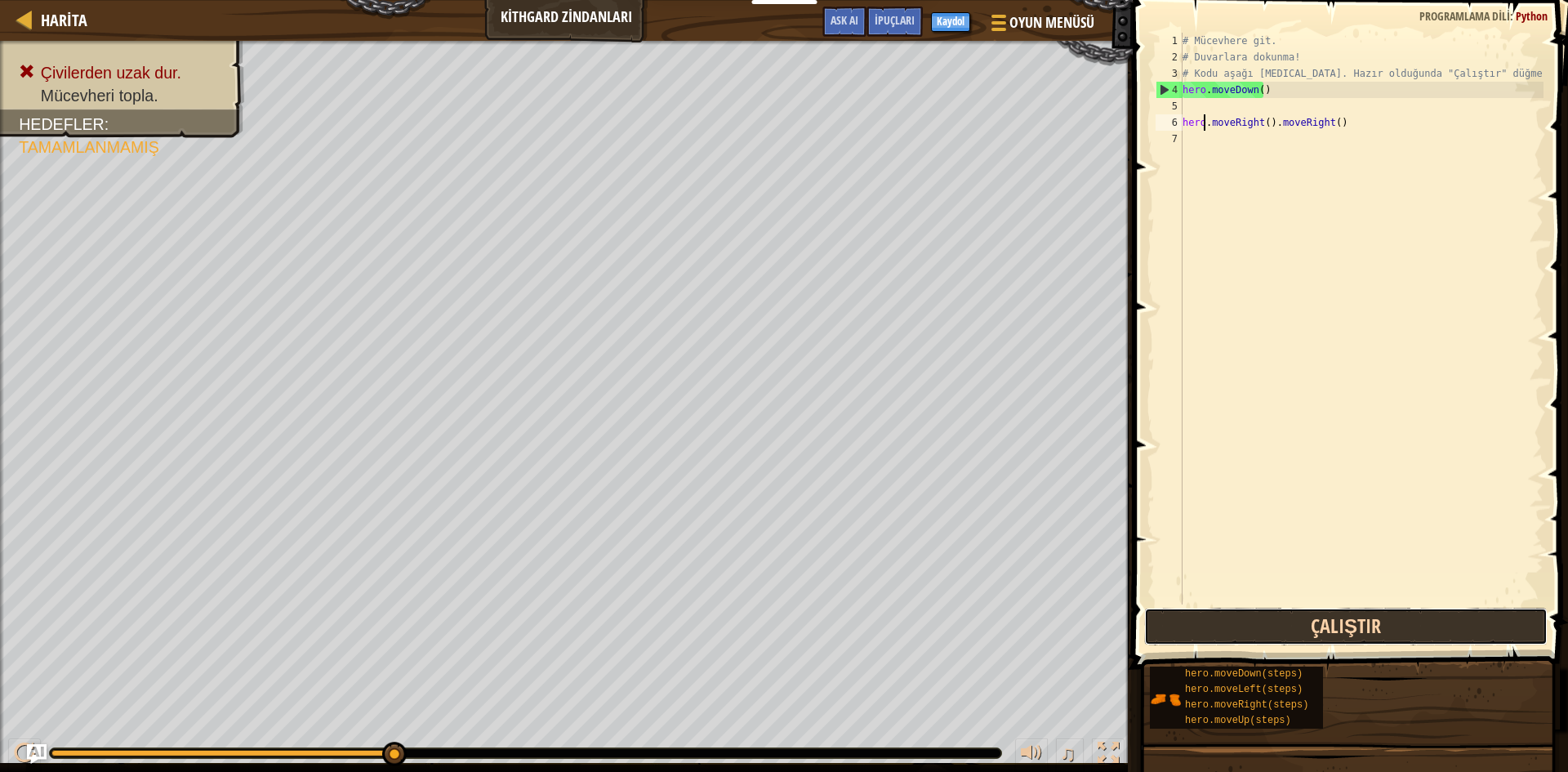
click at [1250, 615] on button "Çalıştır" at bounding box center [1346, 627] width 404 height 38
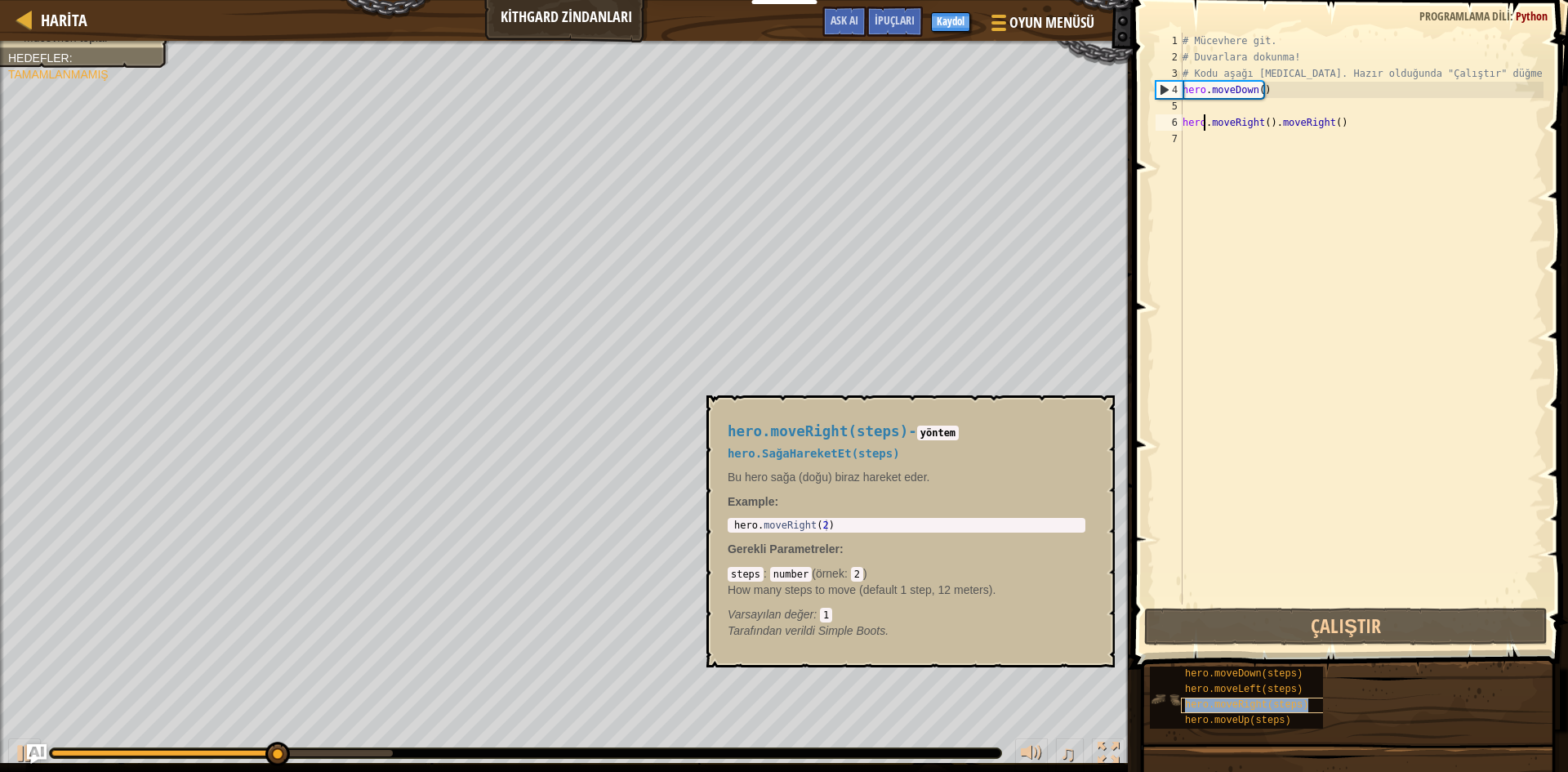
click at [1202, 699] on span "hero.moveRight(steps)" at bounding box center [1246, 704] width 123 height 11
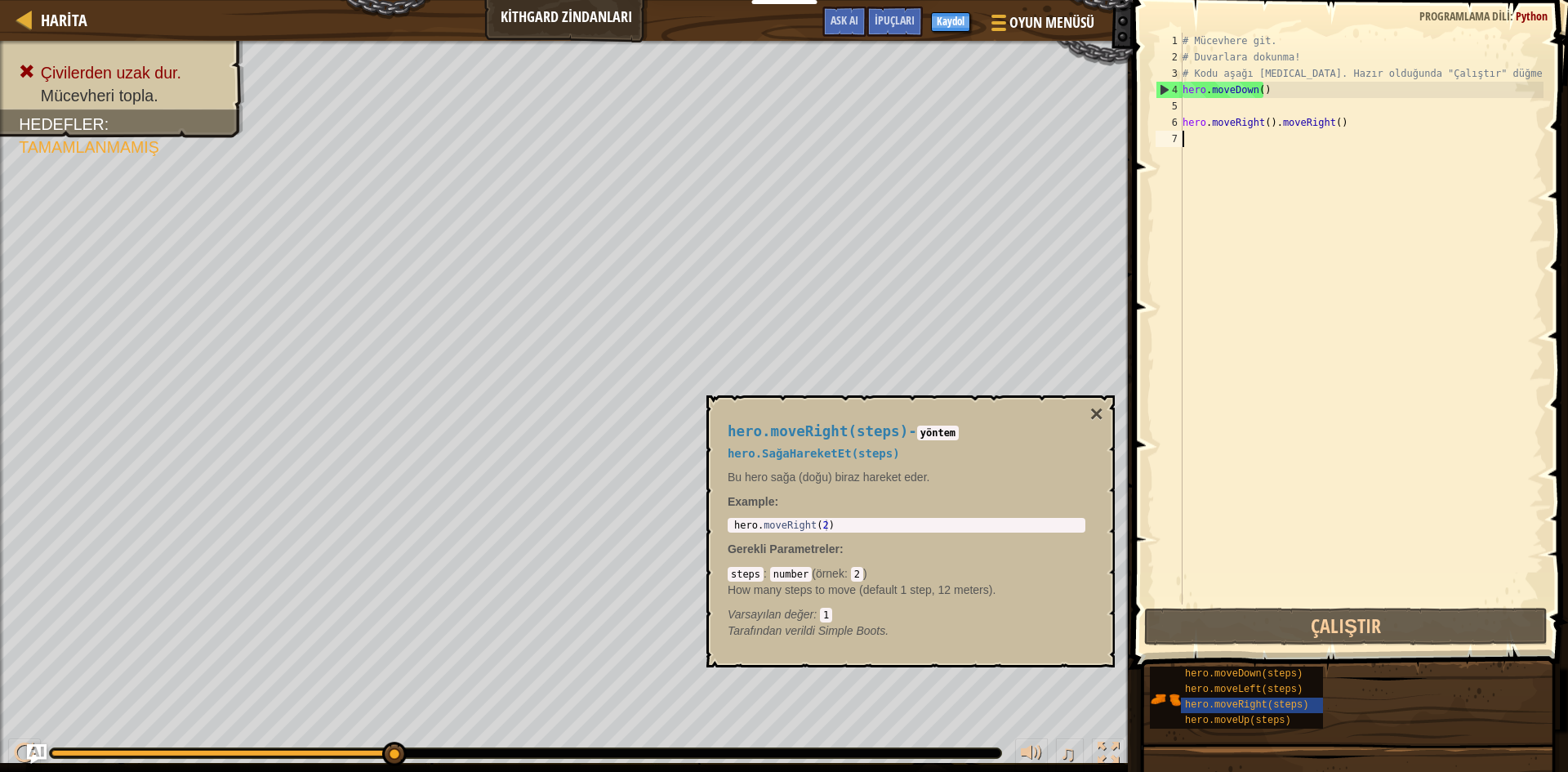
click at [1201, 597] on div "# Mücevhere git. # Duvarlara dokunma! # Kodu aşağı [MEDICAL_DATA]. Hazır olduğu…" at bounding box center [1362, 335] width 364 height 605
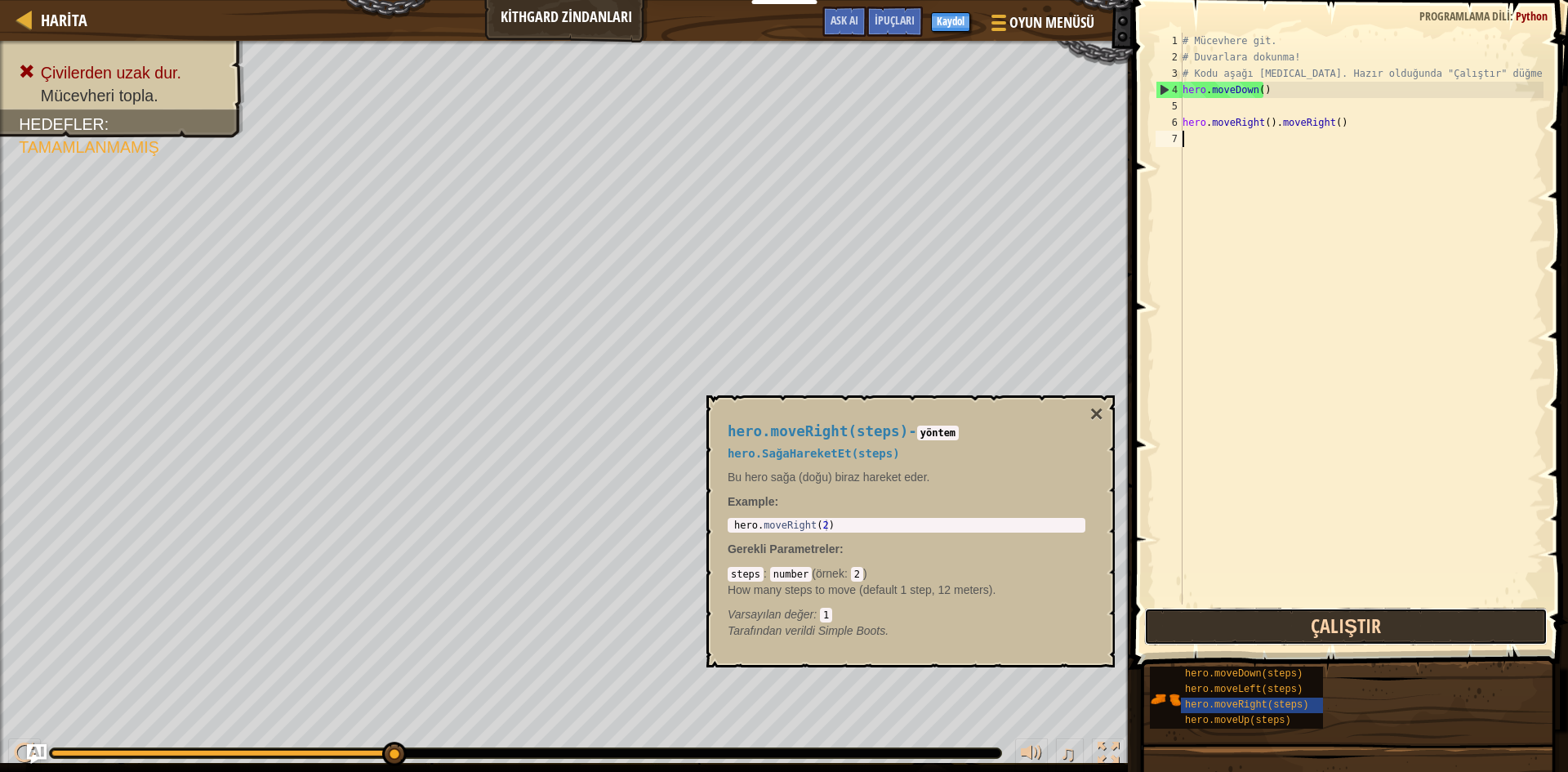
click at [1183, 620] on button "Çalıştır" at bounding box center [1346, 627] width 404 height 38
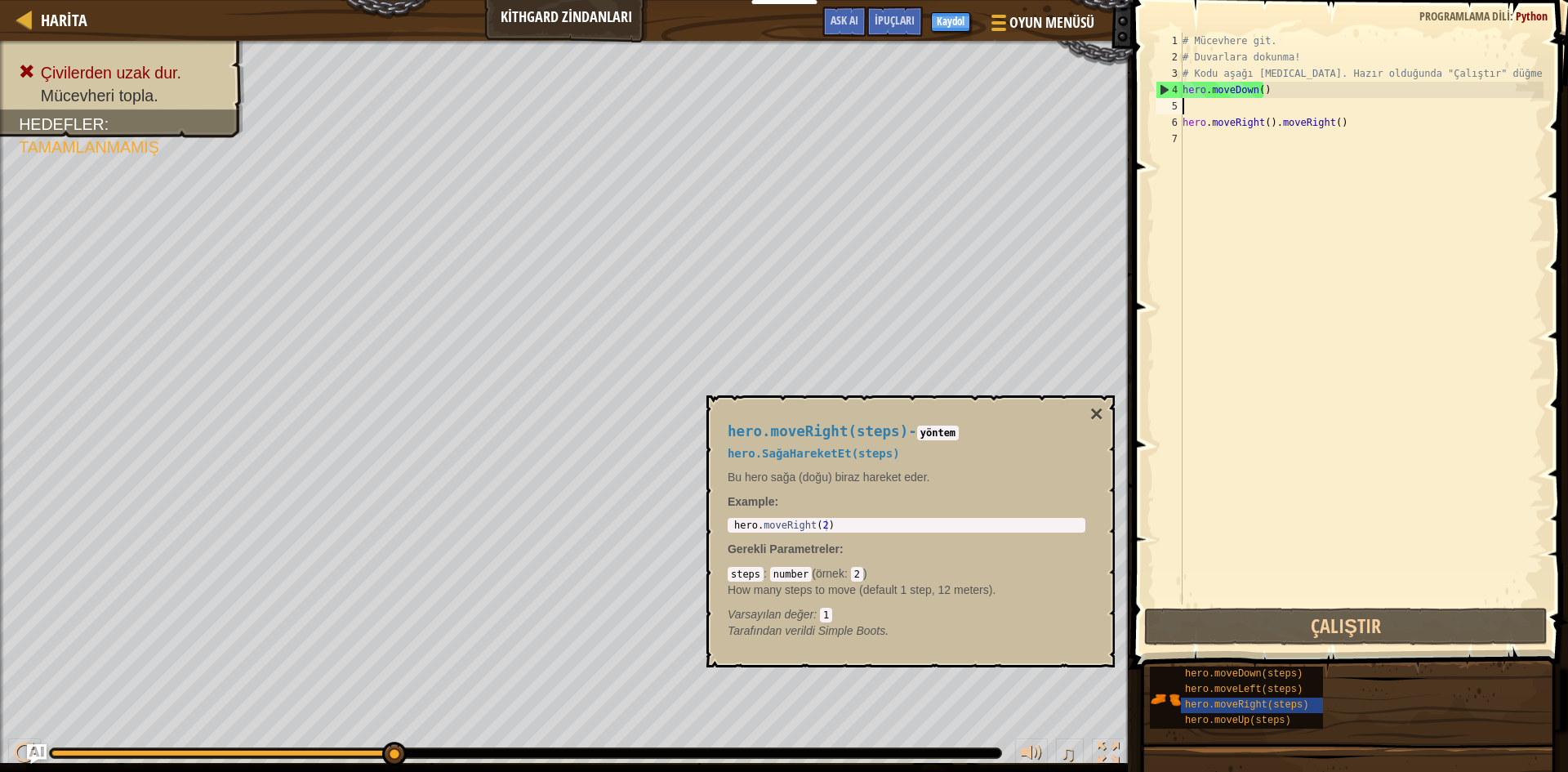
click at [1203, 110] on div "# Mücevhere git. # Duvarlara dokunma! # Kodu aşağı [MEDICAL_DATA]. Hazır olduğu…" at bounding box center [1362, 335] width 364 height 605
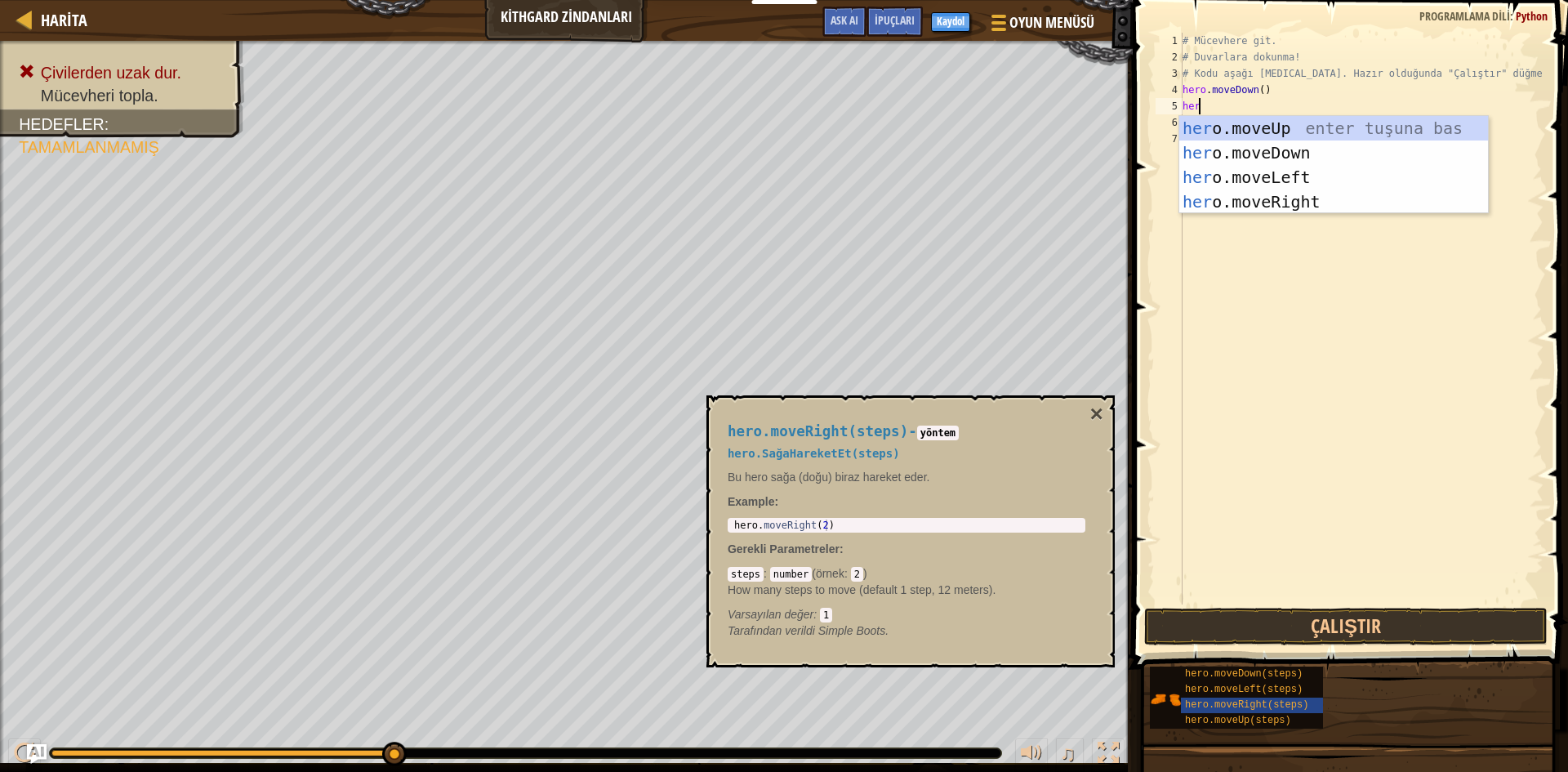
type textarea "hero"
click at [1326, 200] on div "hero .moveUp enter tuşuna bas hero .moveDown enter tuşuna bas hero .moveLeft en…" at bounding box center [1334, 190] width 309 height 147
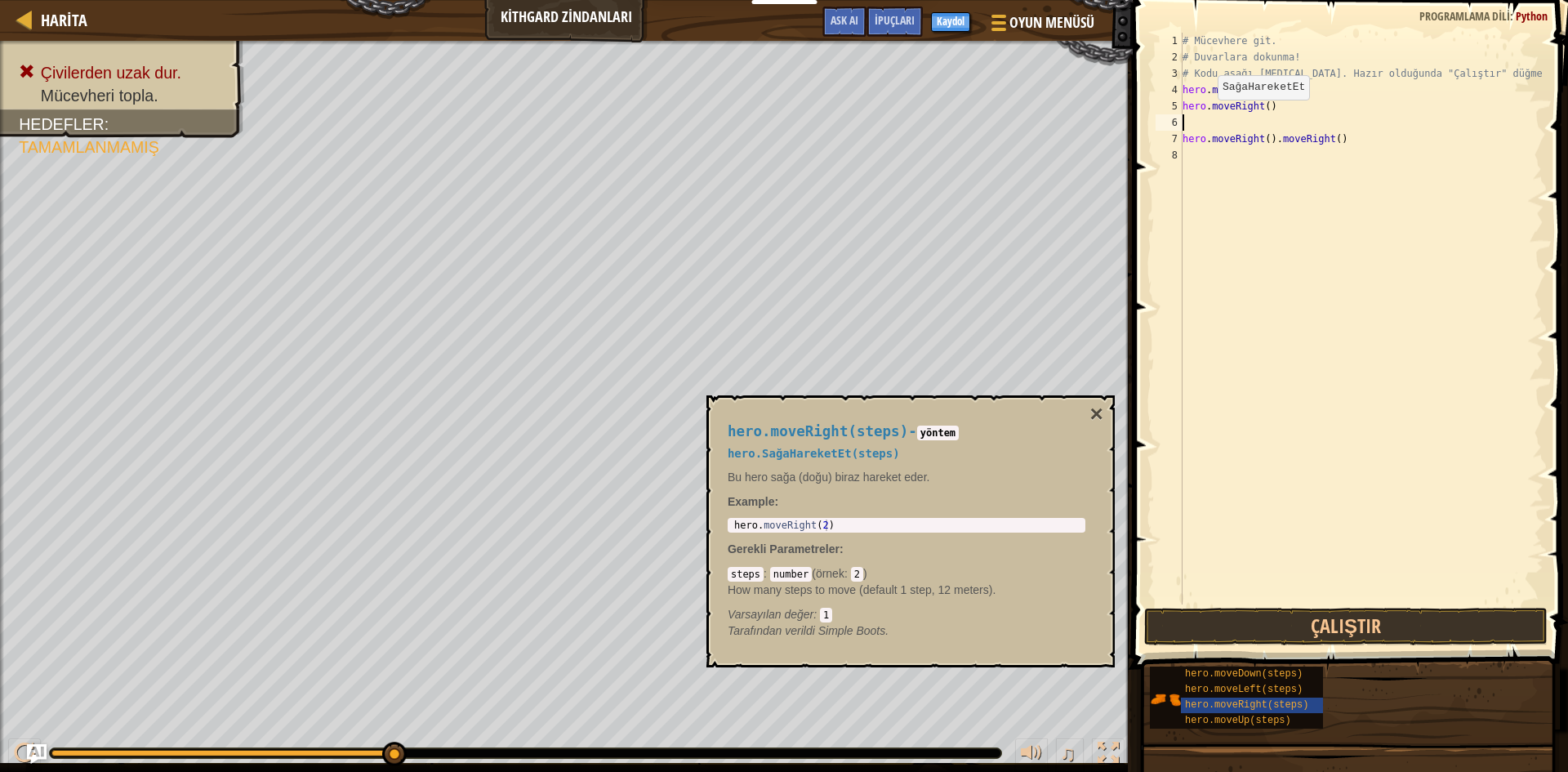
scroll to position [8, 0]
drag, startPoint x: 1386, startPoint y: 615, endPoint x: 1373, endPoint y: 615, distance: 13.0
click at [1383, 615] on button "Çalıştır" at bounding box center [1346, 627] width 404 height 38
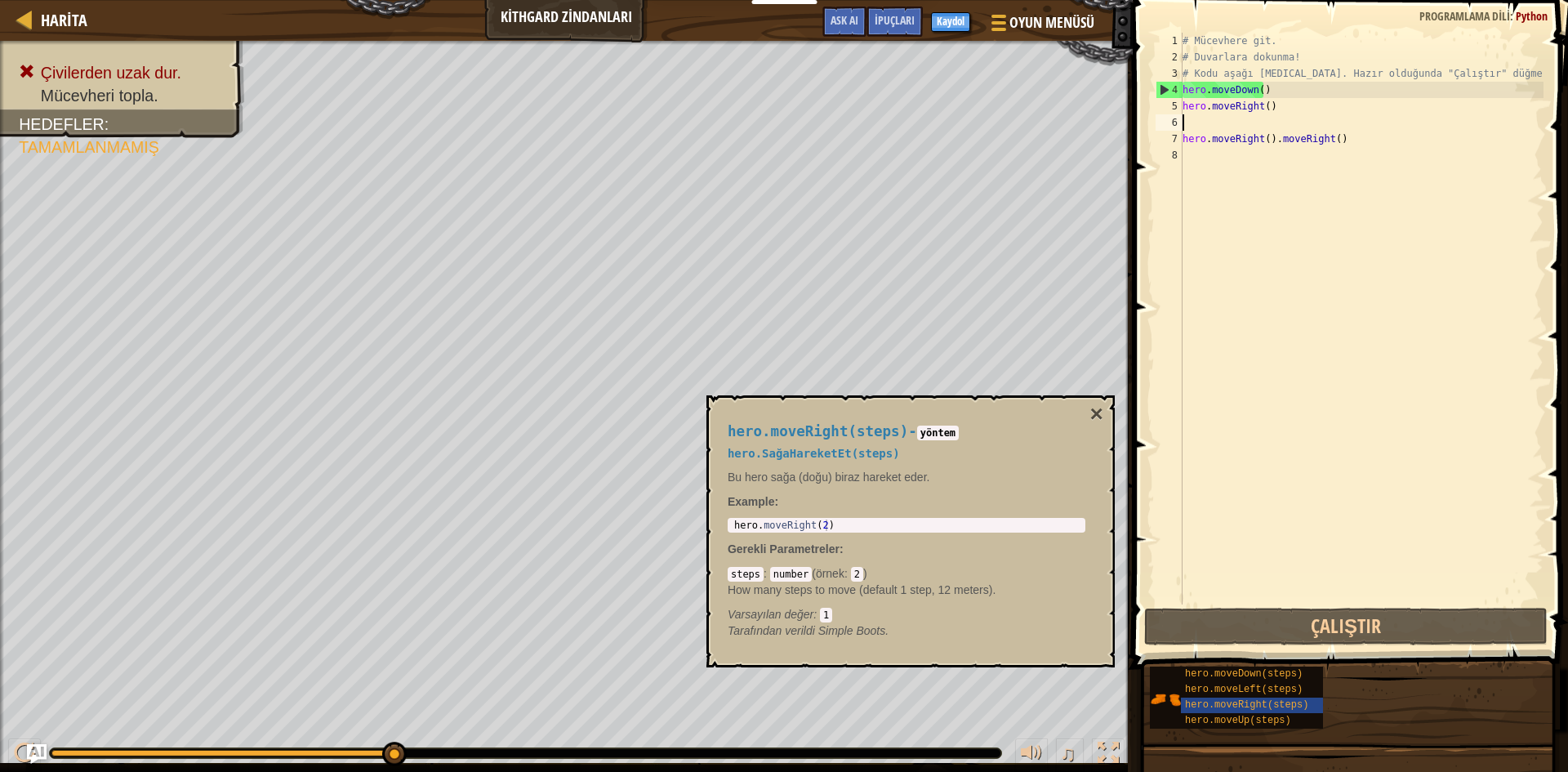
click at [1260, 128] on div "# Mücevhere git. # Duvarlara dokunma! # Kodu aşağı [MEDICAL_DATA]. Hazır olduğu…" at bounding box center [1362, 335] width 364 height 605
